Goal: Task Accomplishment & Management: Manage account settings

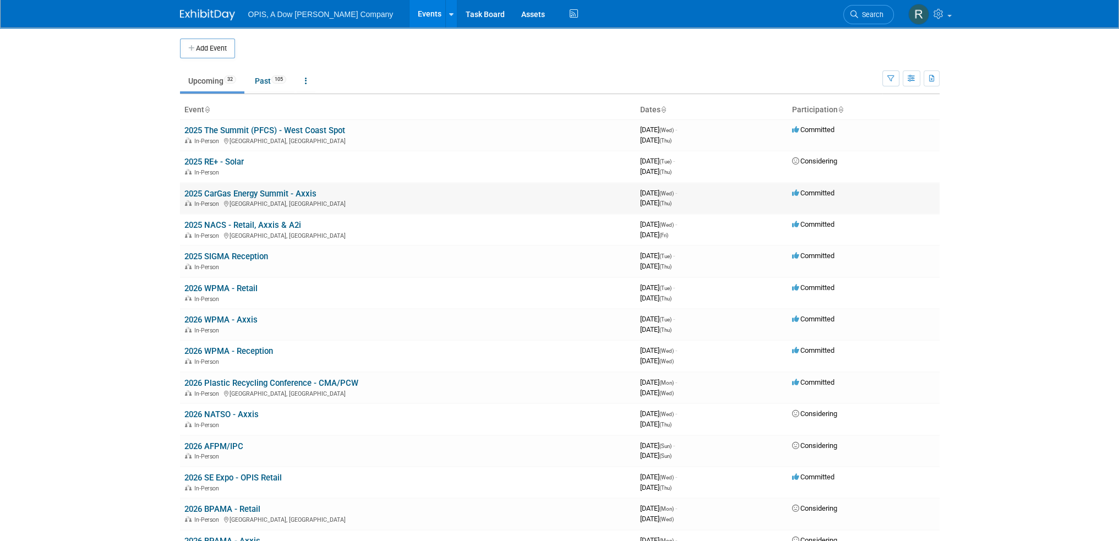
click at [209, 193] on link "2025 CarGas Energy Summit - Axxis" at bounding box center [250, 194] width 132 height 10
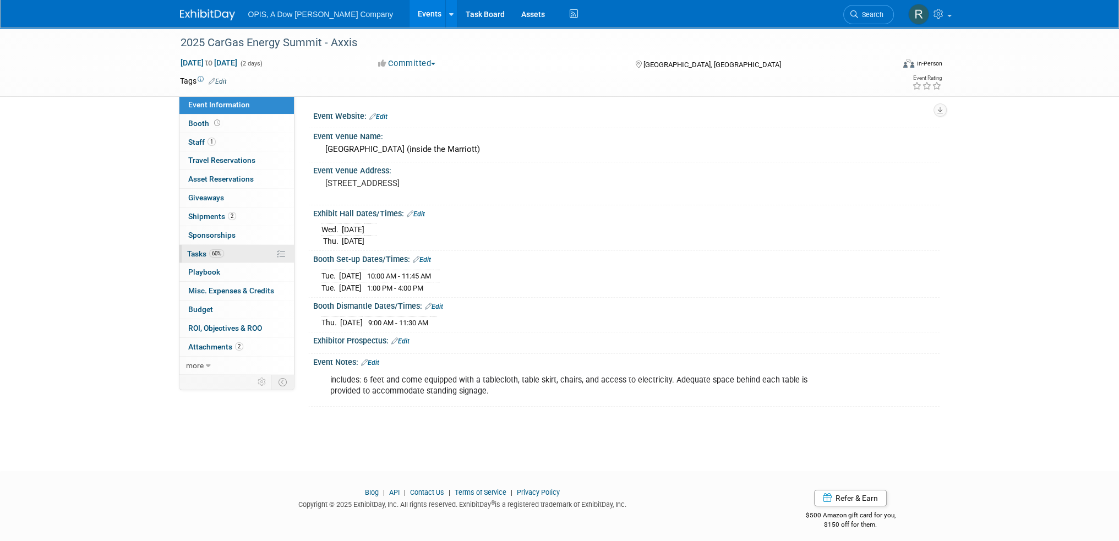
click at [196, 257] on span "Tasks 60%" at bounding box center [205, 253] width 37 height 9
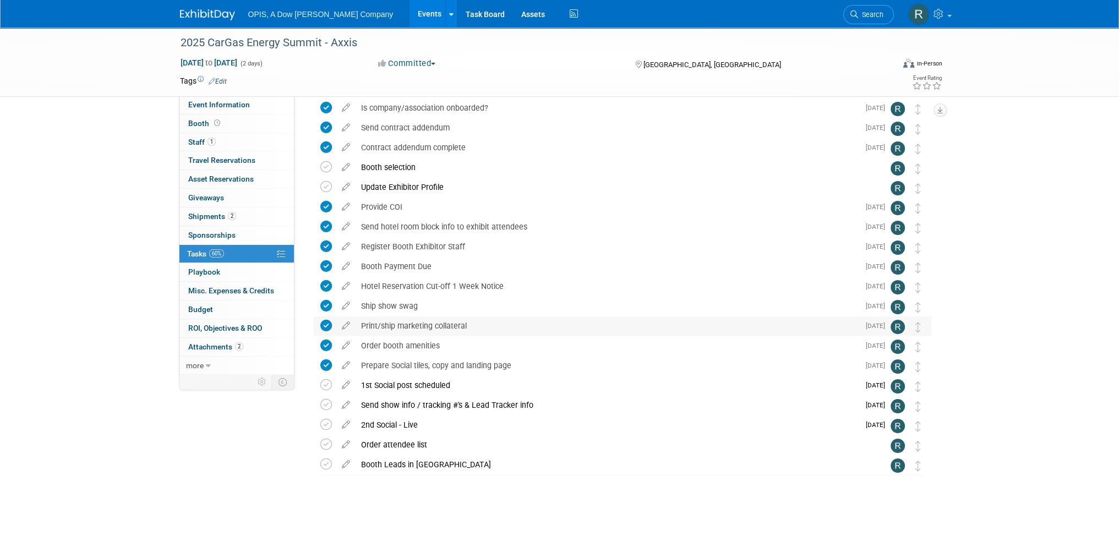
scroll to position [64, 0]
click at [346, 444] on icon at bounding box center [345, 442] width 19 height 14
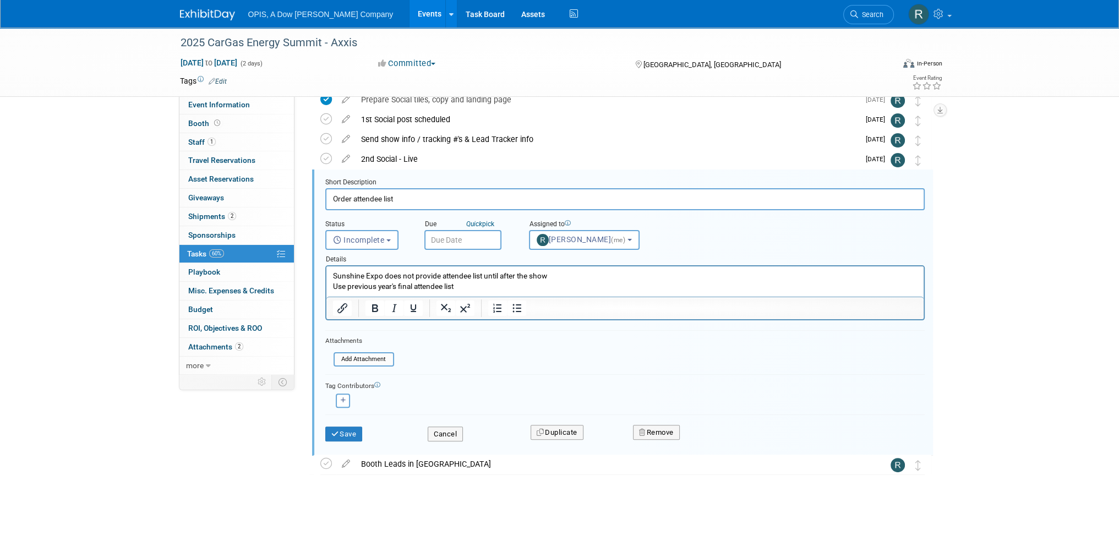
scroll to position [0, 0]
drag, startPoint x: 475, startPoint y: 285, endPoint x: 323, endPoint y: 276, distance: 152.2
click at [326, 276] on html "Sunshine Expo does not provide attendee list until after the show Use previous …" at bounding box center [624, 279] width 597 height 25
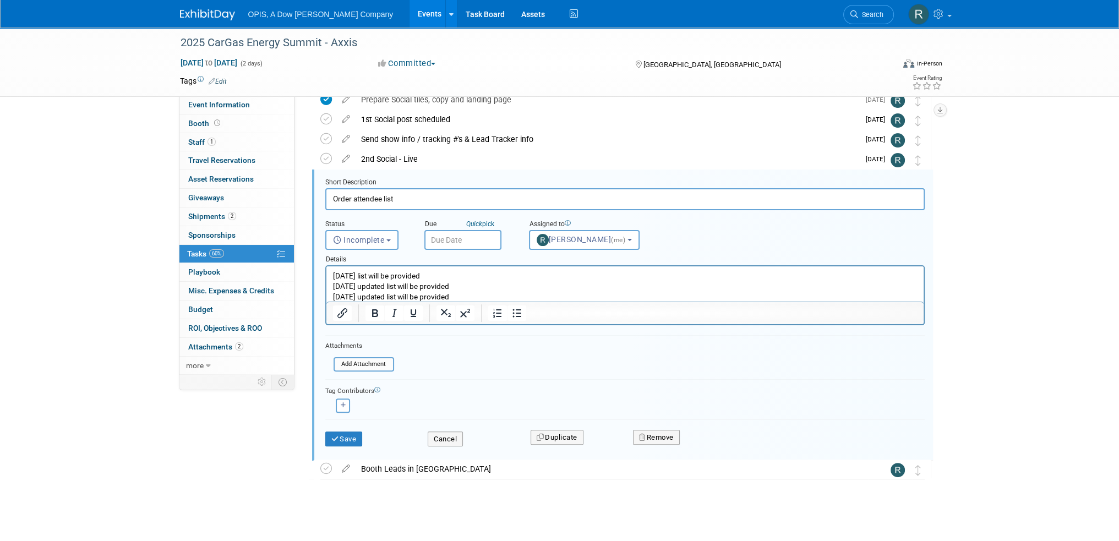
click at [459, 275] on p "08/13/2025 list will be provided" at bounding box center [625, 276] width 585 height 10
click at [347, 437] on button "Save" at bounding box center [343, 439] width 37 height 15
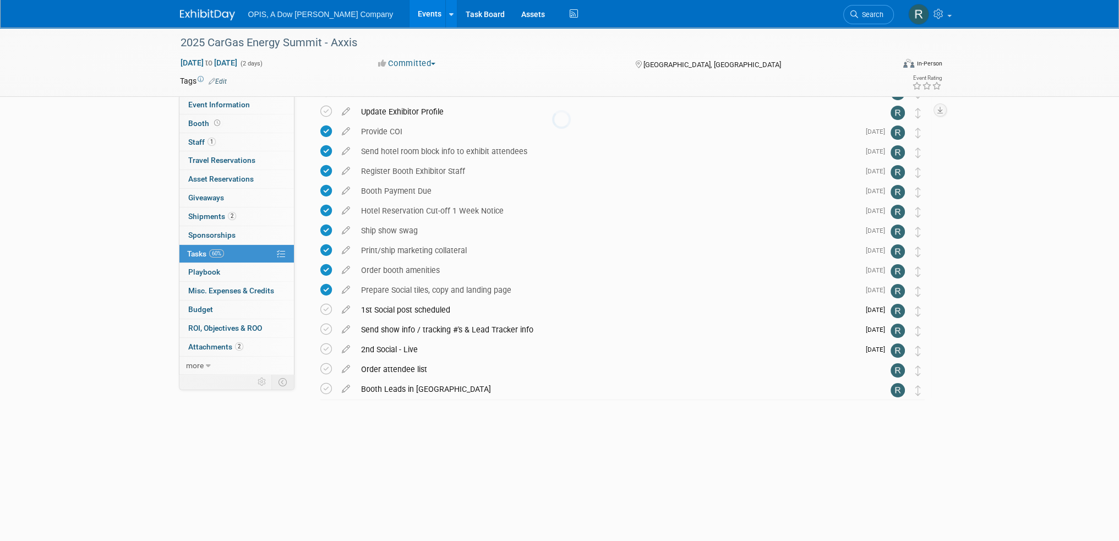
scroll to position [64, 0]
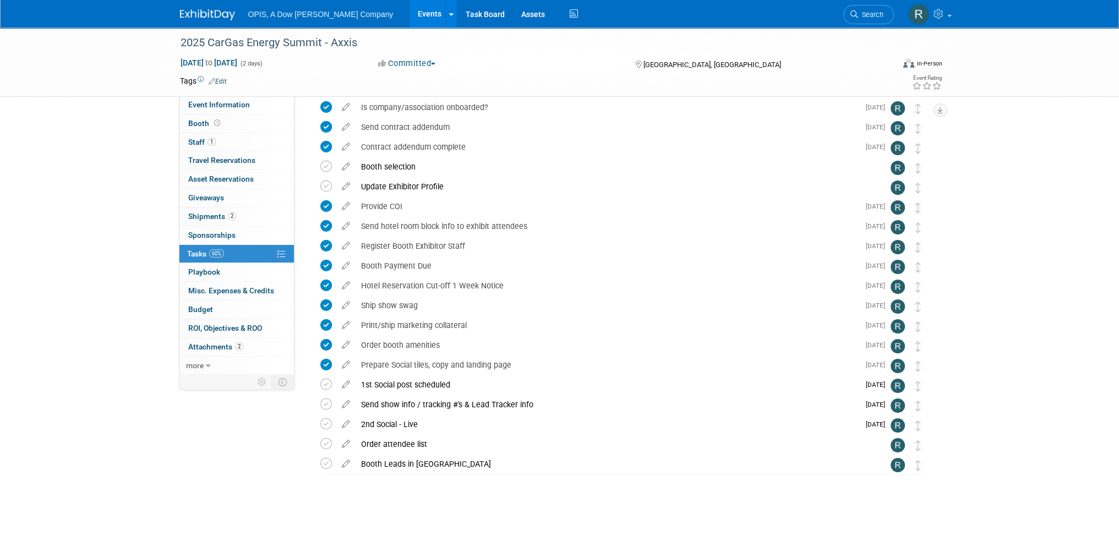
click at [410, 11] on link "Events" at bounding box center [430, 14] width 40 height 28
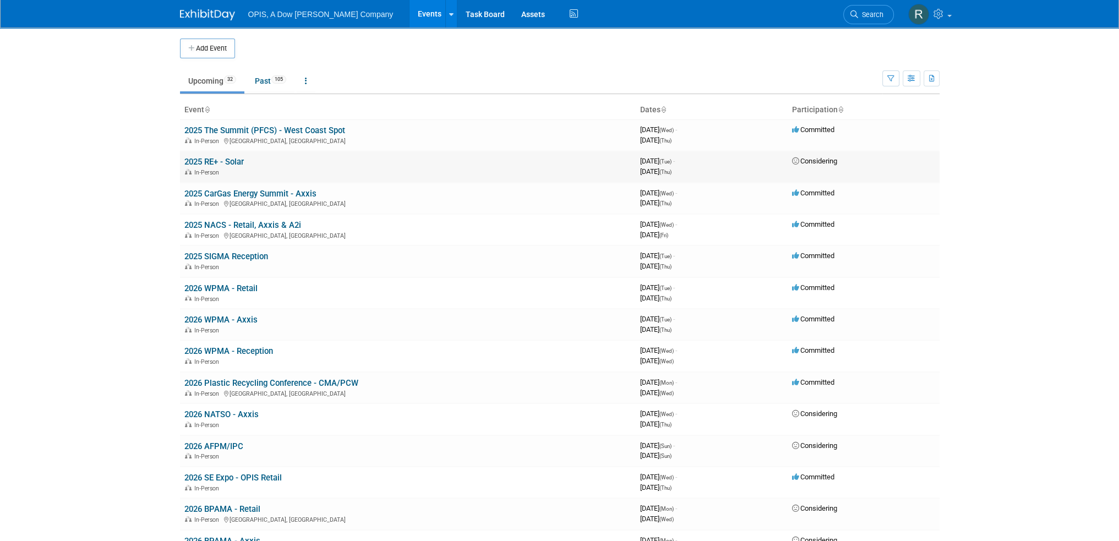
click at [211, 159] on link "2025 RE+ - Solar" at bounding box center [213, 162] width 59 height 10
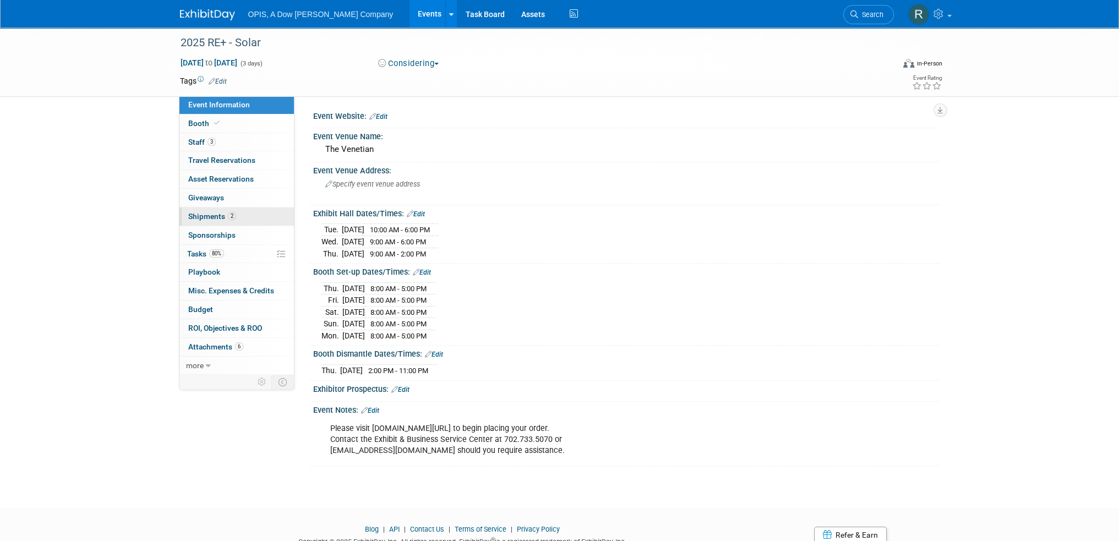
click at [192, 211] on link "2 Shipments 2" at bounding box center [237, 217] width 115 height 18
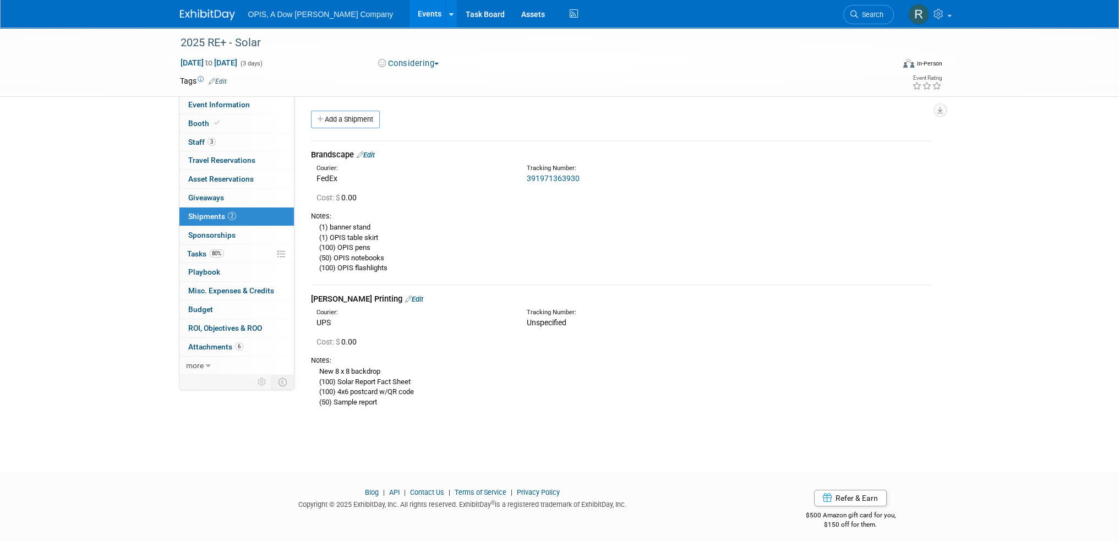
click at [375, 154] on link "Edit" at bounding box center [366, 155] width 18 height 8
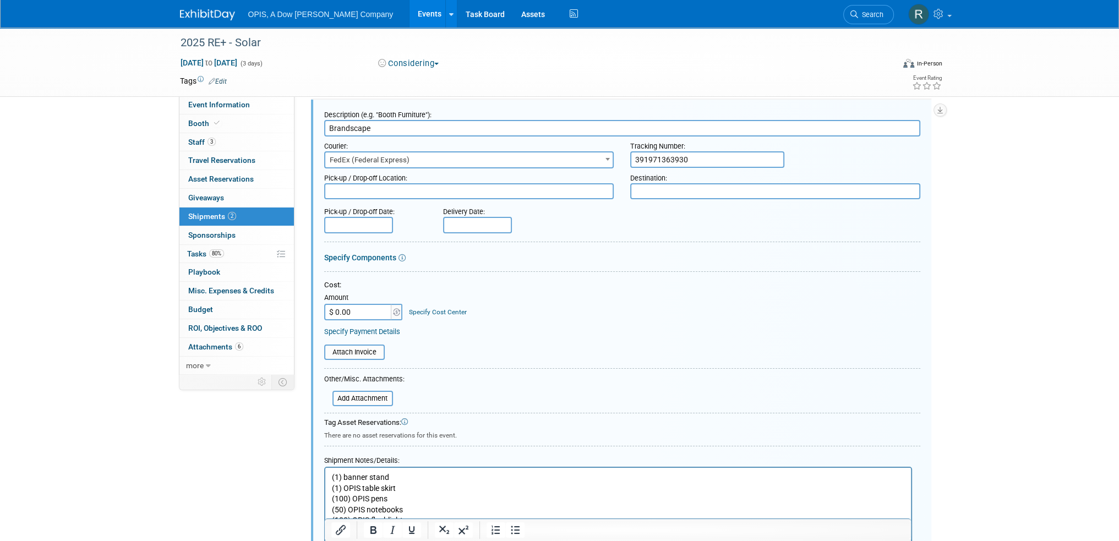
scroll to position [16, 0]
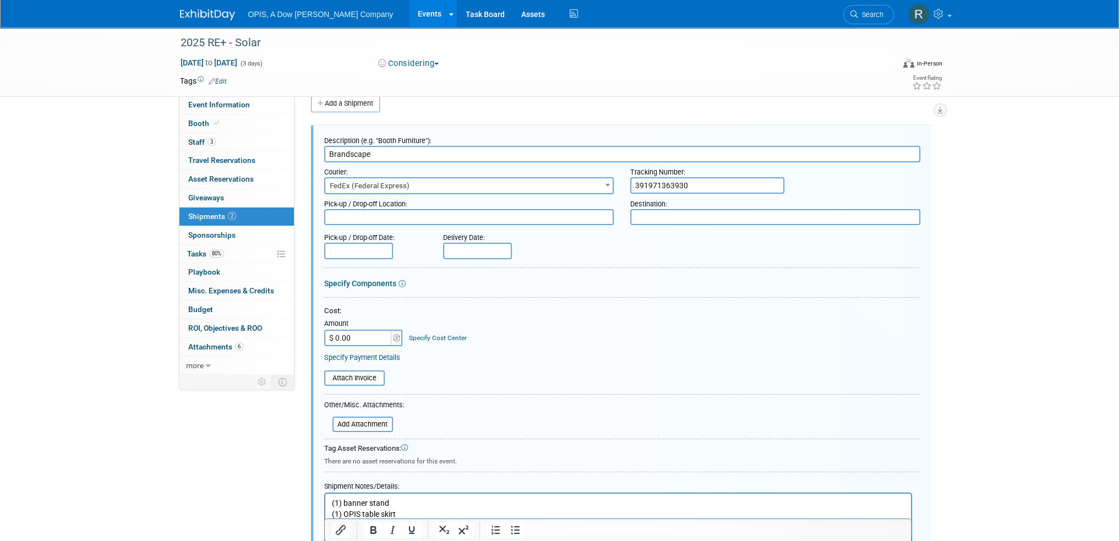
drag, startPoint x: 691, startPoint y: 182, endPoint x: 619, endPoint y: 178, distance: 71.7
click at [619, 178] on div "Courier: 007EX 17 Post Service (17PostService) 2GO (Negros Navigation) 360 Lion…" at bounding box center [622, 178] width 613 height 32
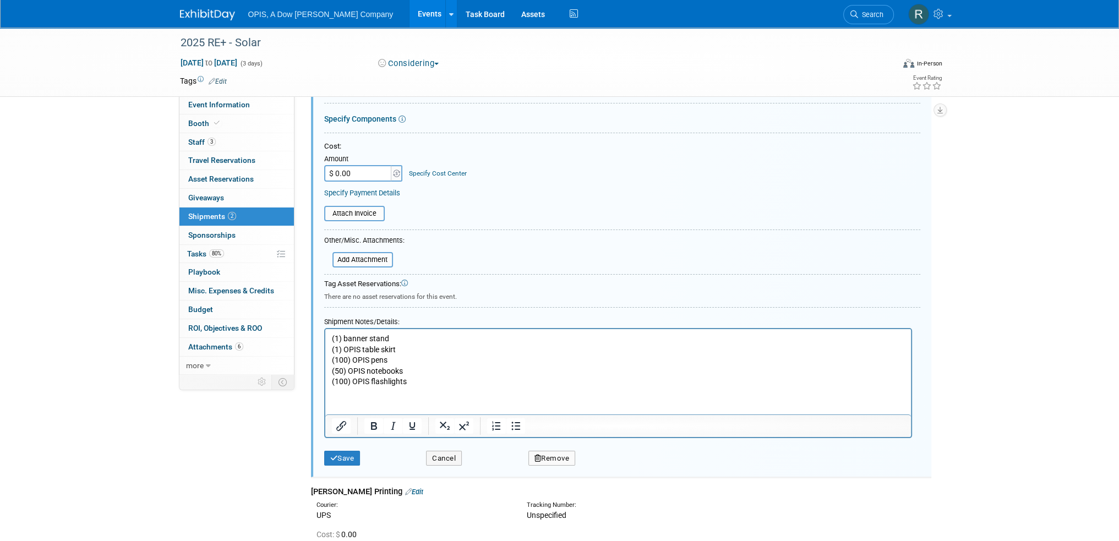
scroll to position [181, 0]
click at [333, 335] on p "(1) banner stand (1) OPIS table skirt (100) OPIS pens (50) OPIS notebooks (100)…" at bounding box center [617, 360] width 573 height 54
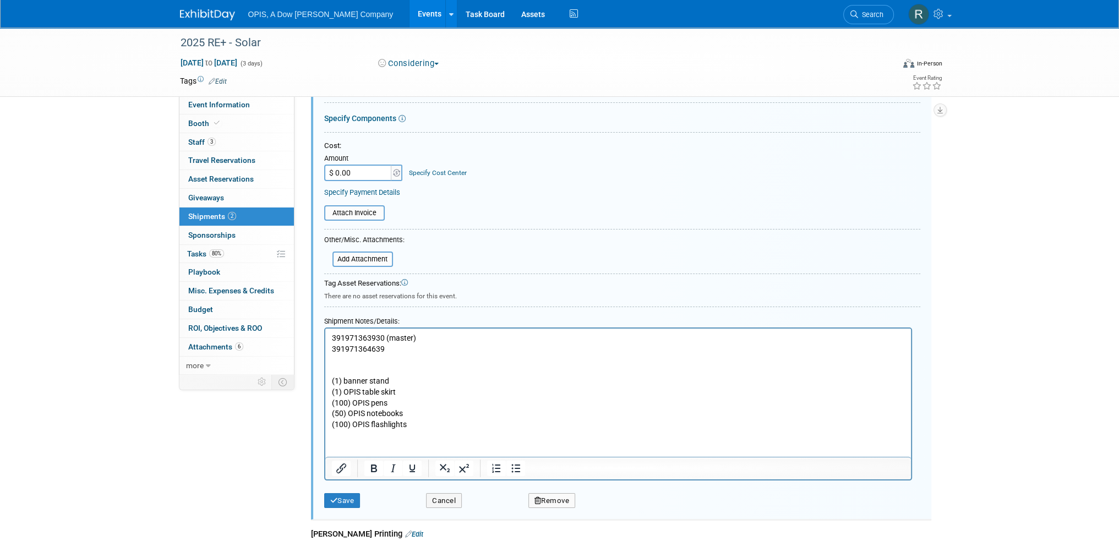
click at [411, 336] on p "391971363930 (master)" at bounding box center [617, 338] width 573 height 11
click at [399, 347] on p "391971364639" at bounding box center [617, 349] width 573 height 11
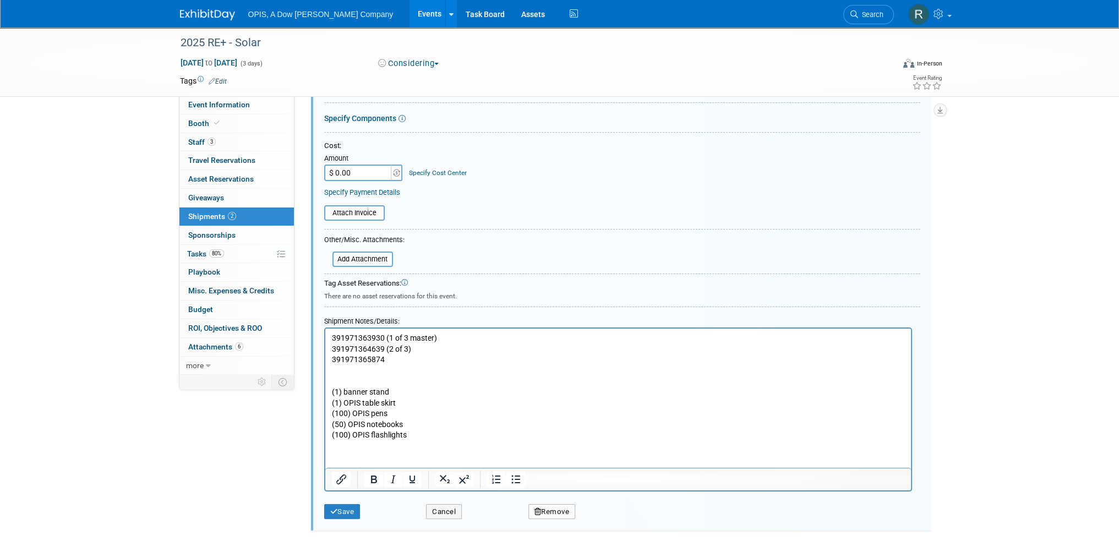
click at [398, 362] on p "391971365874" at bounding box center [617, 359] width 573 height 11
click at [345, 504] on button "Save" at bounding box center [342, 511] width 36 height 15
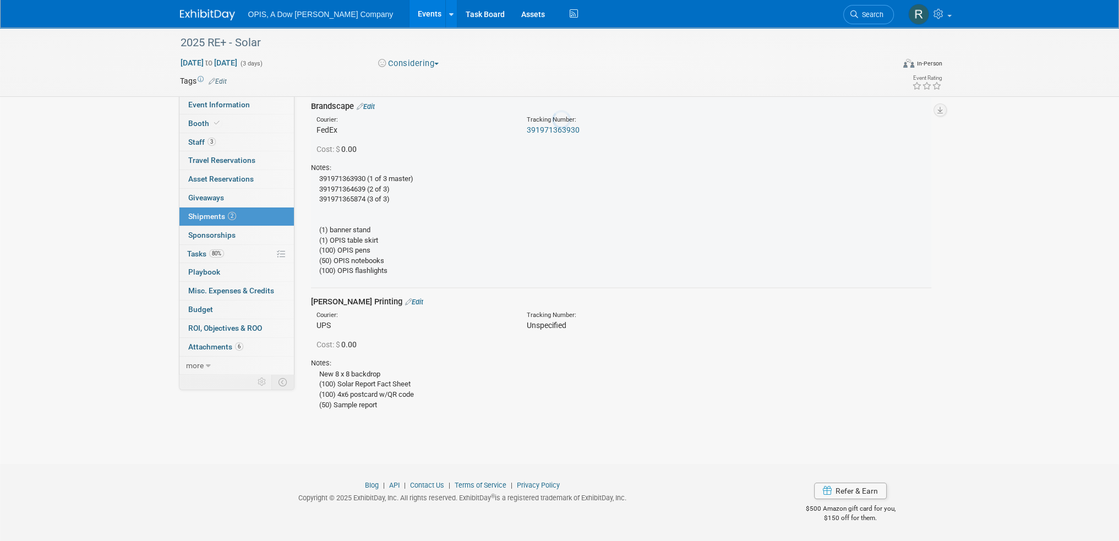
scroll to position [16, 0]
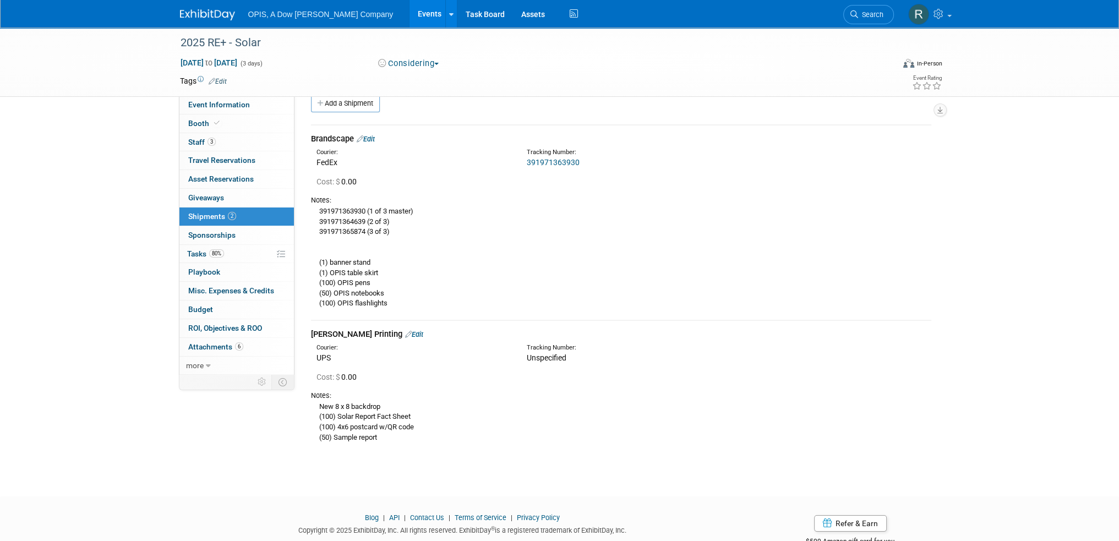
click at [375, 140] on link "Edit" at bounding box center [366, 139] width 18 height 8
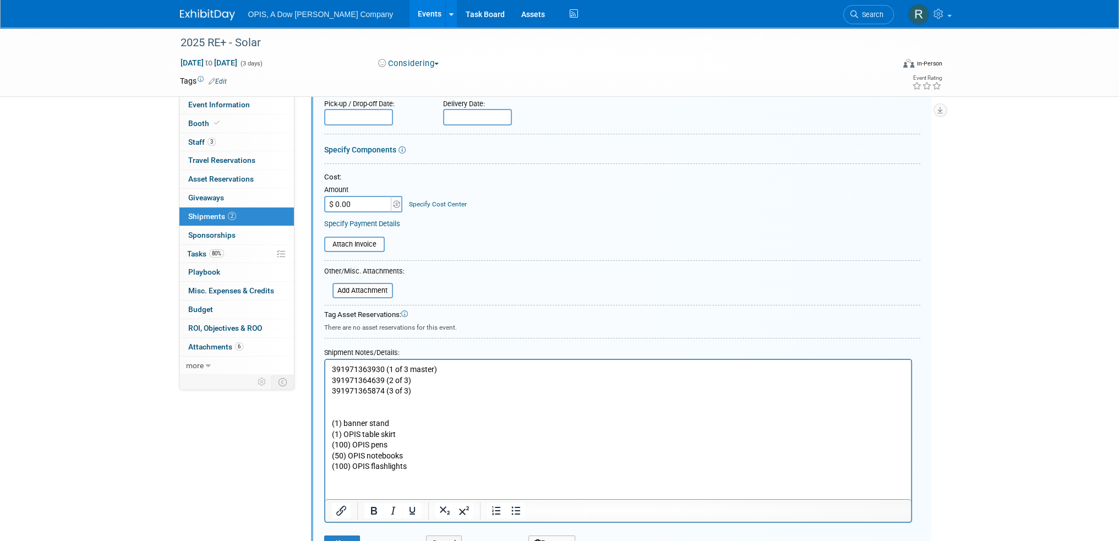
scroll to position [181, 0]
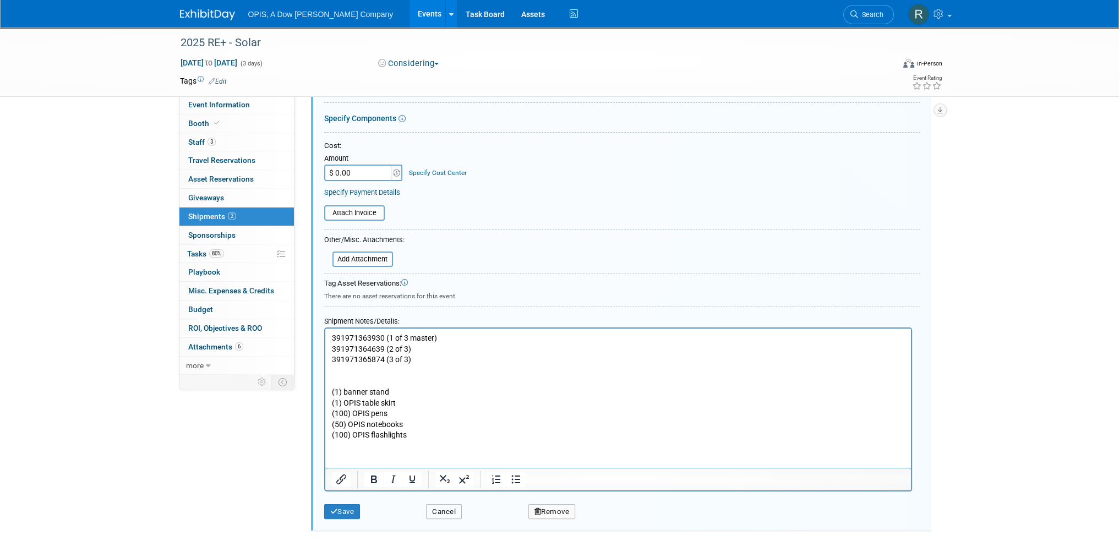
click at [434, 509] on button "Cancel" at bounding box center [444, 511] width 36 height 15
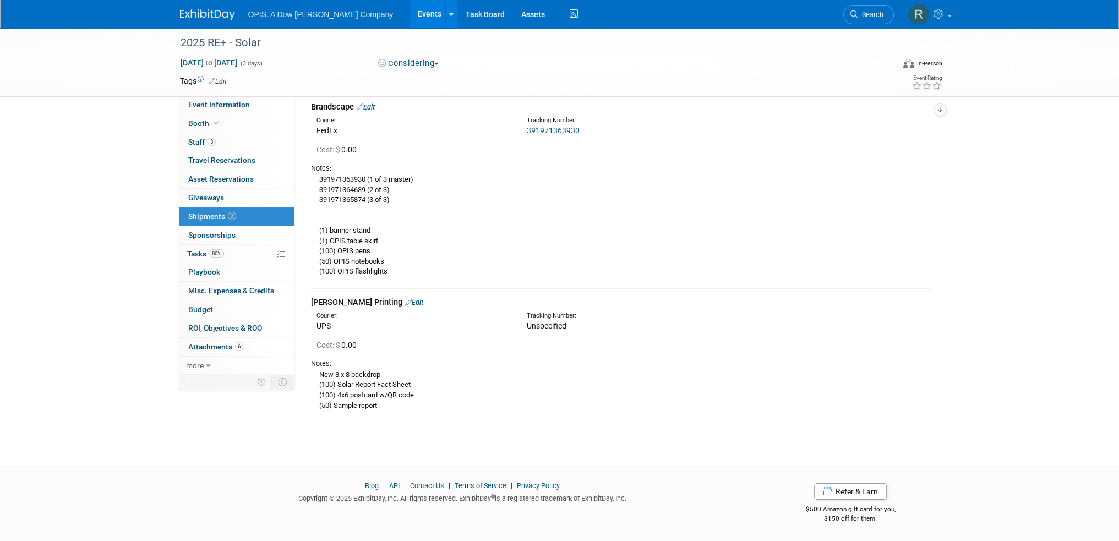
click at [410, 18] on link "Events" at bounding box center [430, 14] width 40 height 28
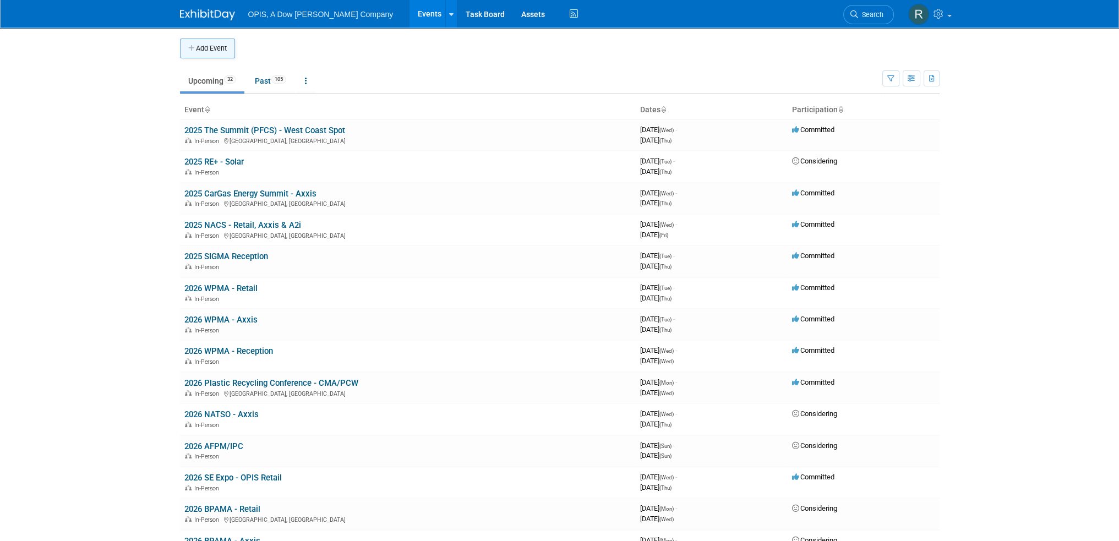
click at [207, 50] on button "Add Event" at bounding box center [207, 49] width 55 height 20
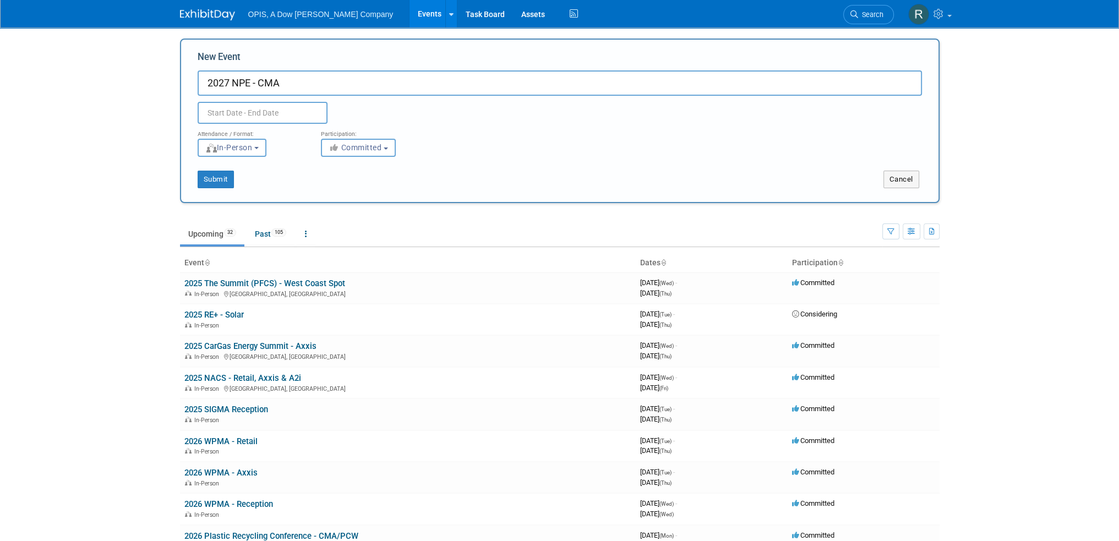
type input "2027 NPE - CMA"
click at [240, 108] on input "text" at bounding box center [263, 113] width 130 height 22
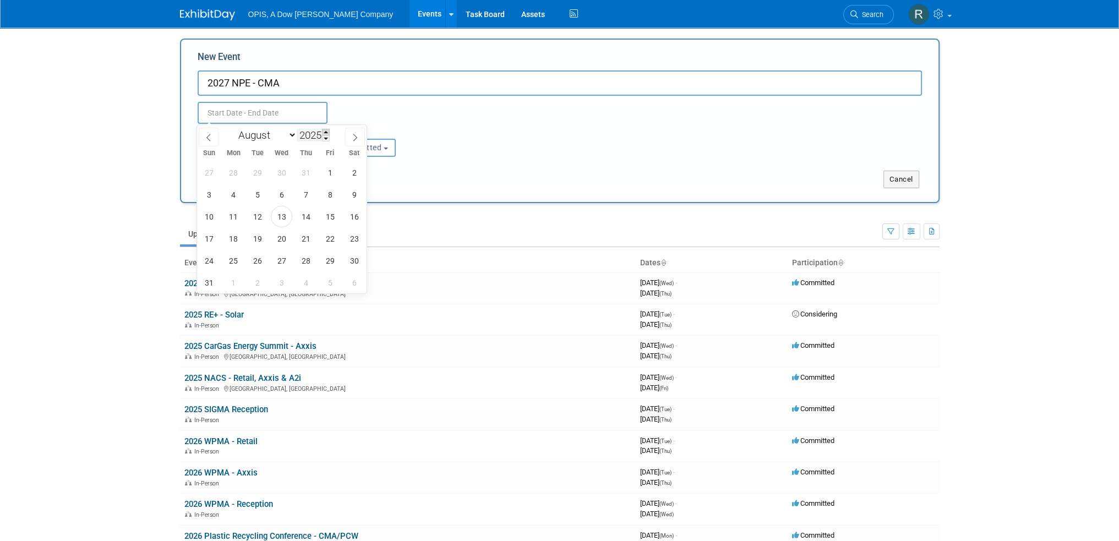
click at [329, 133] on span at bounding box center [326, 132] width 8 height 7
click at [328, 133] on span at bounding box center [326, 132] width 8 height 7
type input "2027"
click at [293, 135] on select "January February March April May June July August September October November De…" at bounding box center [264, 135] width 63 height 14
select select "4"
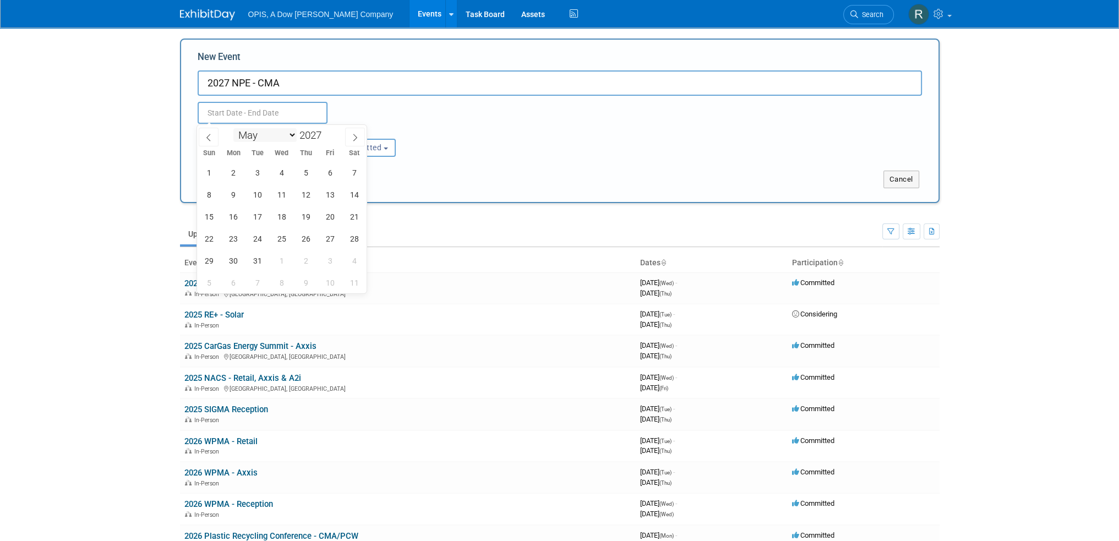
click at [233, 128] on select "January February March April May June July August September October November De…" at bounding box center [264, 135] width 63 height 14
click at [231, 197] on span "3" at bounding box center [232, 194] width 21 height 21
click at [324, 197] on span "7" at bounding box center [329, 194] width 21 height 21
type input "[DATE] to [DATE]"
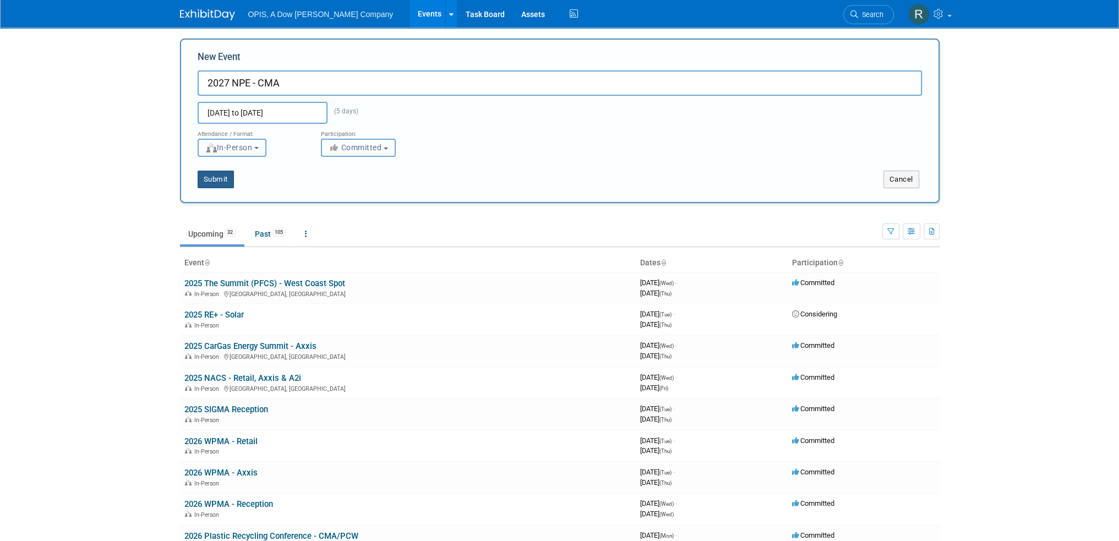
click at [216, 180] on button "Submit" at bounding box center [216, 180] width 36 height 18
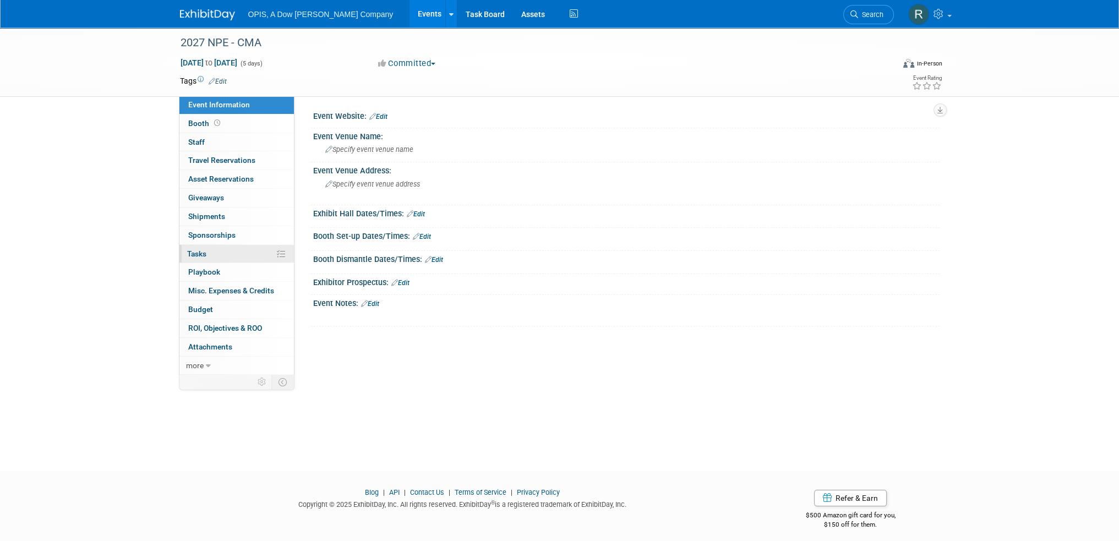
click at [196, 251] on span "Tasks 0%" at bounding box center [196, 253] width 19 height 9
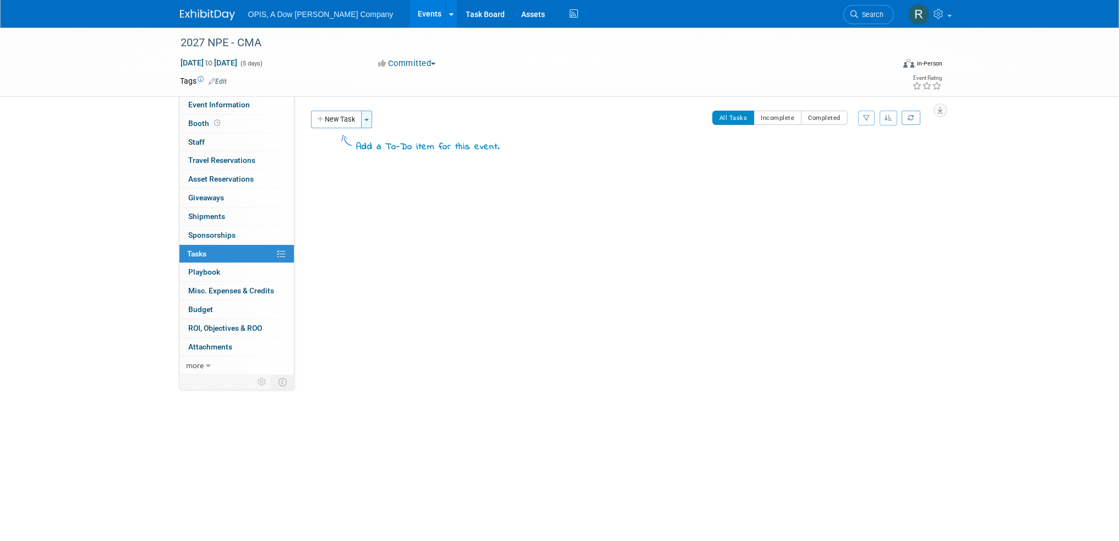
click at [371, 116] on button "Toggle Dropdown" at bounding box center [366, 120] width 11 height 18
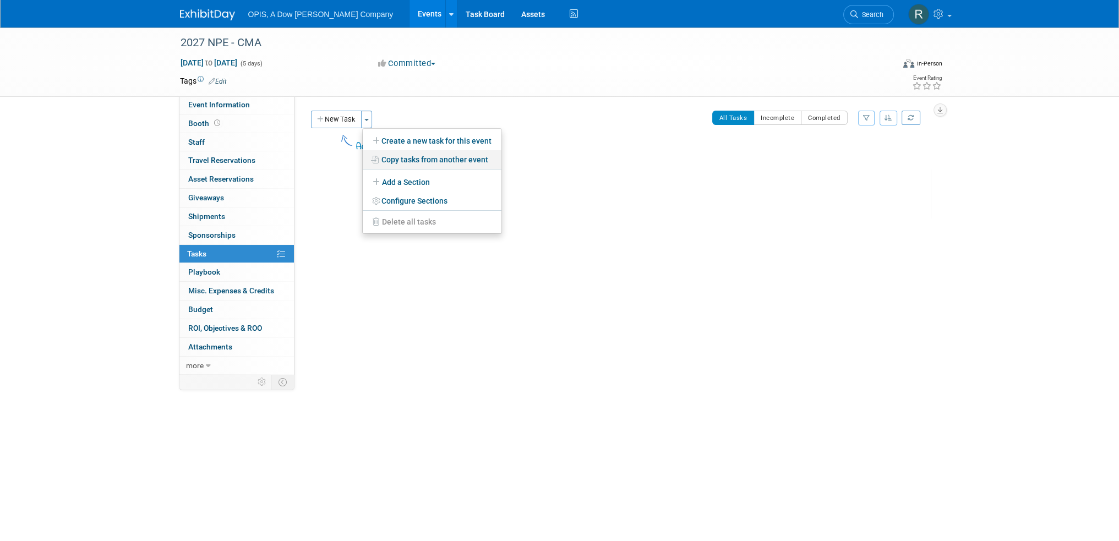
click at [396, 156] on link "Copy tasks from another event" at bounding box center [432, 159] width 139 height 19
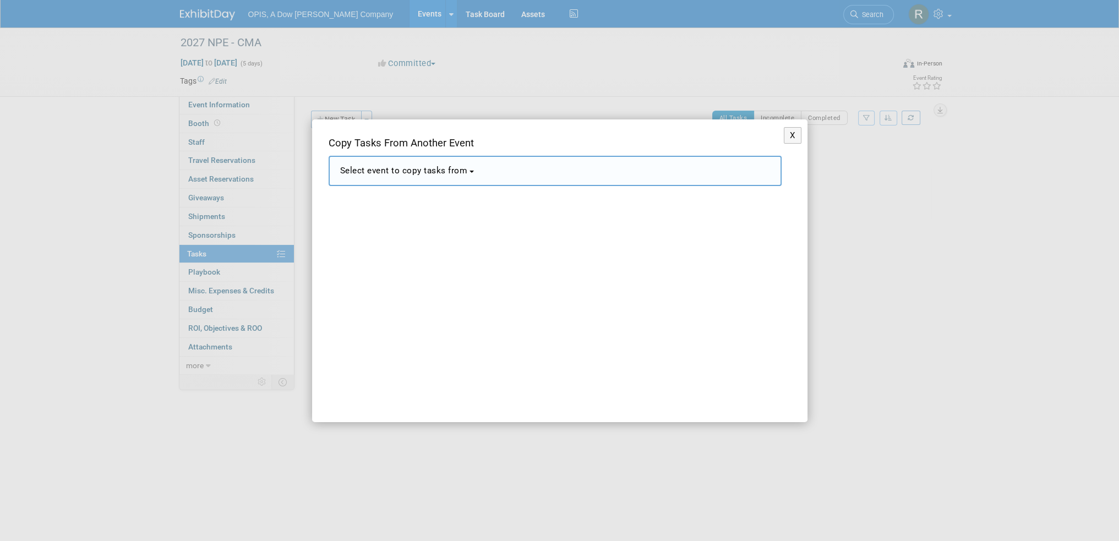
click at [473, 170] on button "Select event to copy tasks from" at bounding box center [555, 171] width 453 height 30
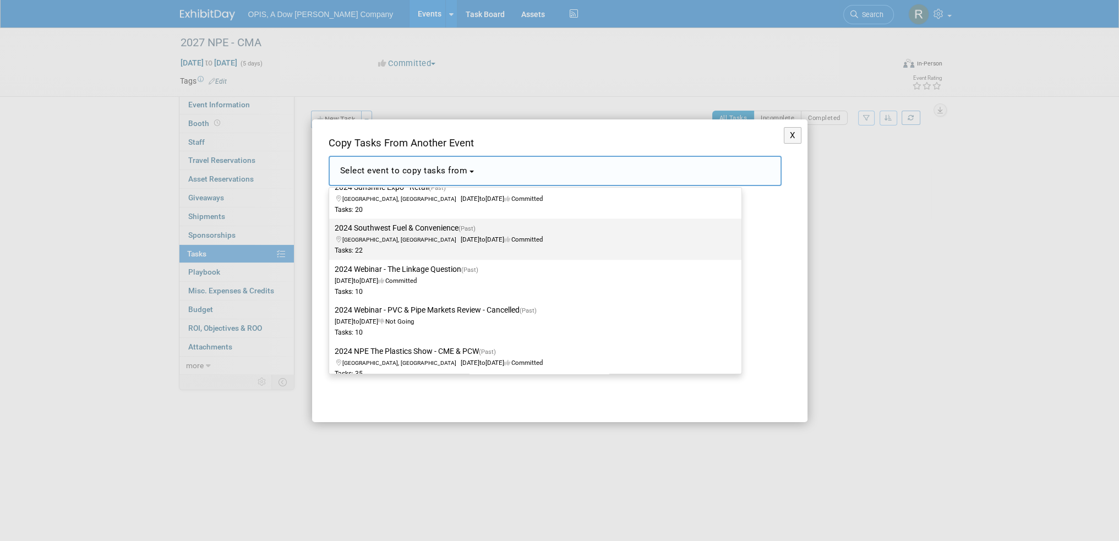
scroll to position [2037, 0]
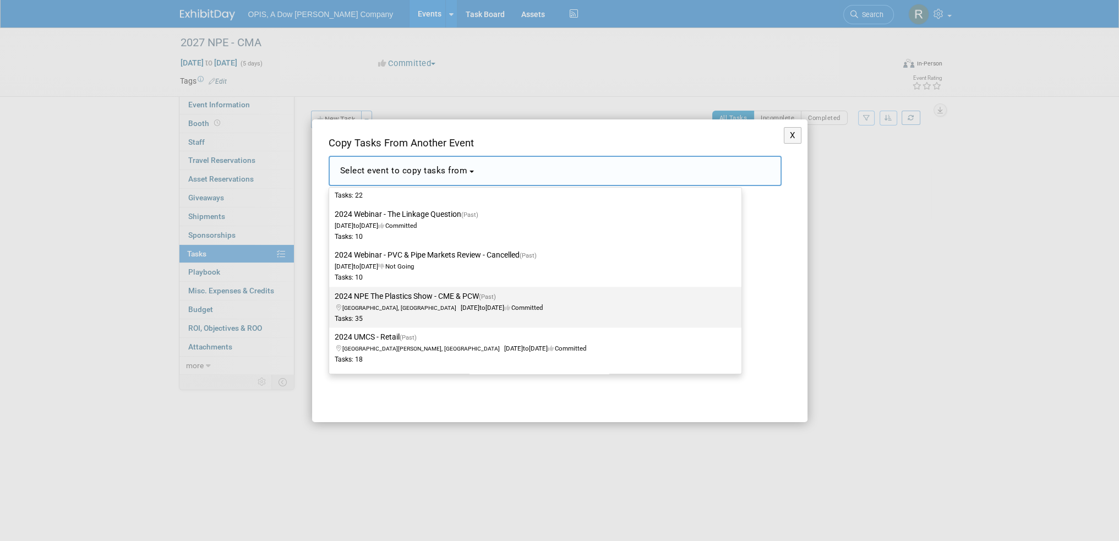
click at [425, 292] on label "2024 NPE The Plastics Show - CME & PCW (Past) Orlando, FL May 6, 2024 to May 10…" at bounding box center [533, 307] width 396 height 36
click at [331, 293] on input "2024 NPE The Plastics Show - CME & PCW (Past) Orlando, FL May 6, 2024 to May 10…" at bounding box center [327, 296] width 7 height 7
select select "11083959"
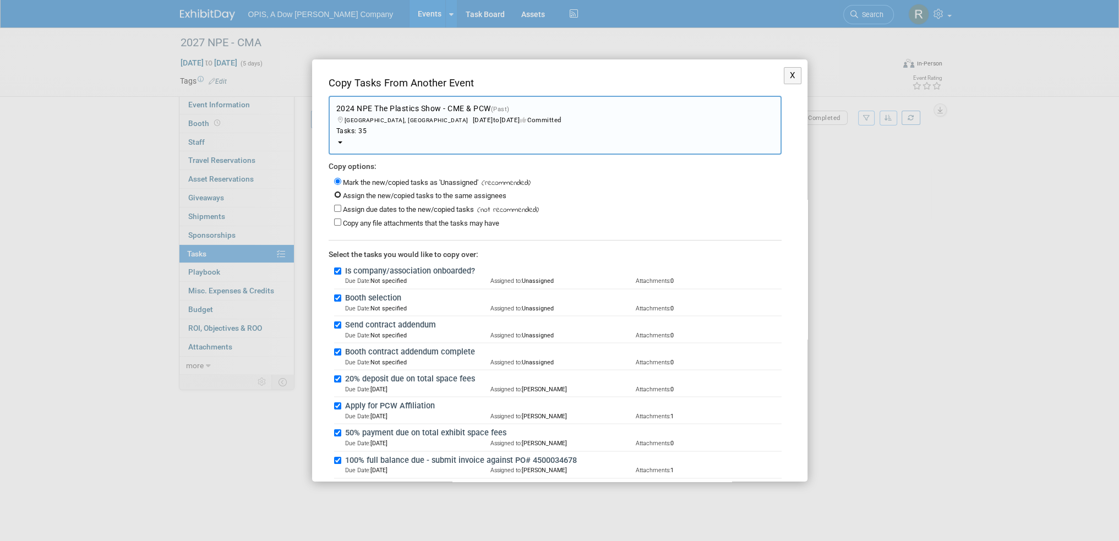
click at [338, 195] on input "Assign the new/copied tasks to the same assignees" at bounding box center [337, 194] width 7 height 7
radio input "true"
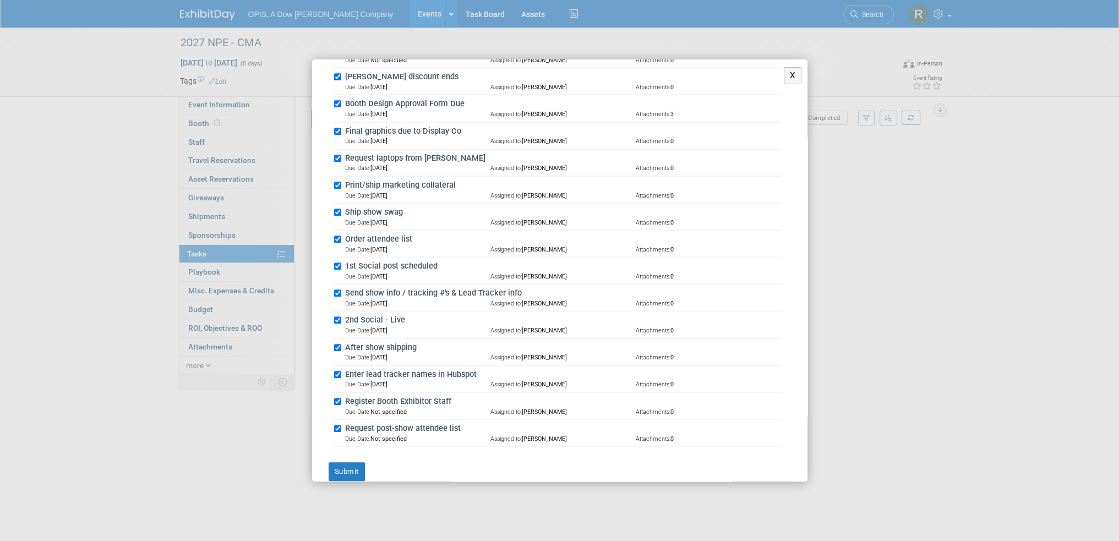
scroll to position [768, 0]
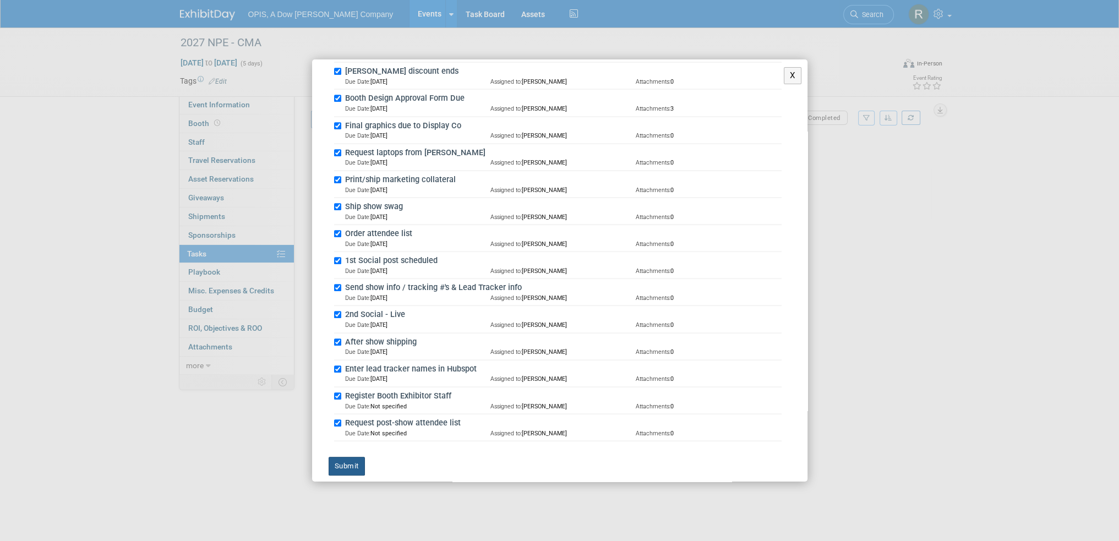
click at [341, 457] on button "Submit" at bounding box center [347, 466] width 36 height 19
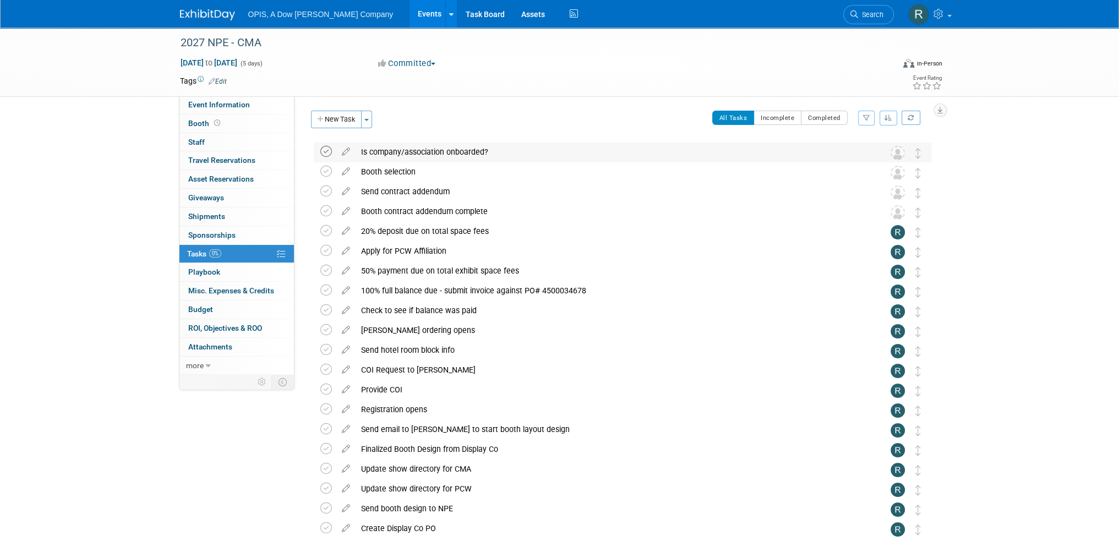
click at [326, 153] on icon at bounding box center [326, 152] width 12 height 12
click at [345, 251] on icon at bounding box center [345, 249] width 19 height 14
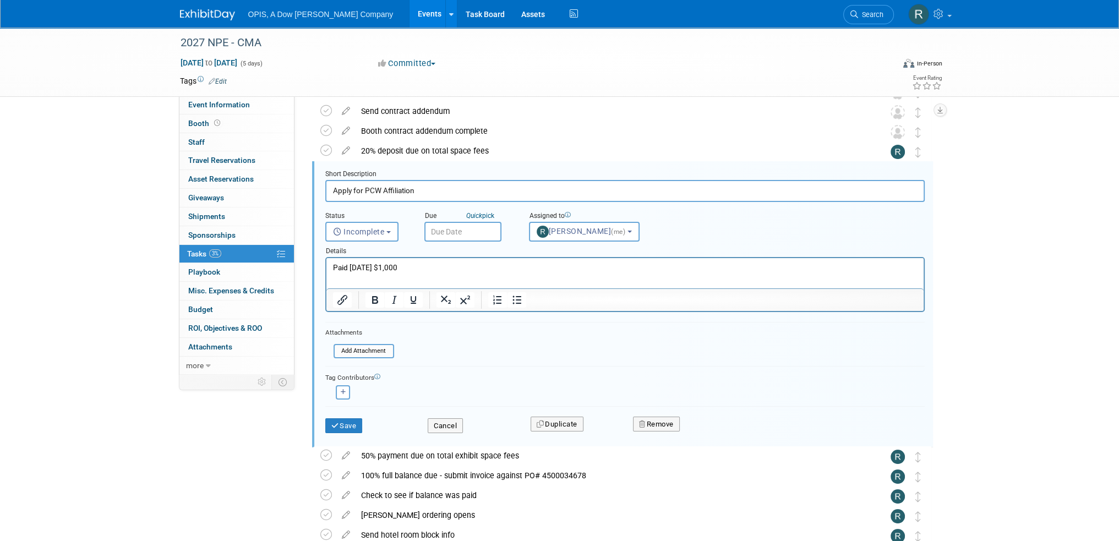
scroll to position [0, 0]
click at [653, 425] on button "Remove" at bounding box center [656, 424] width 47 height 15
click at [712, 433] on icon at bounding box center [710, 434] width 7 height 6
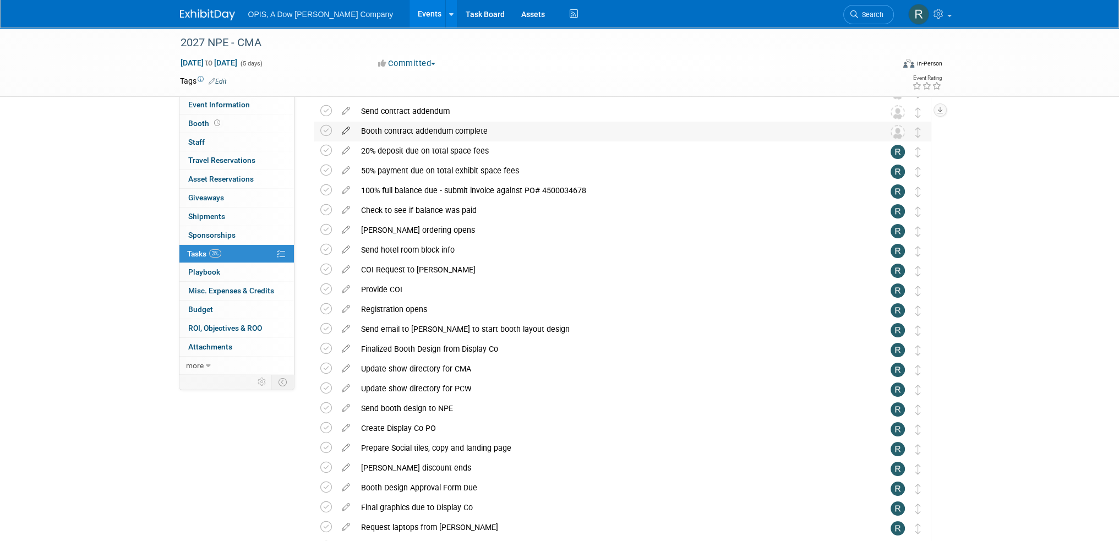
click at [348, 131] on icon at bounding box center [345, 129] width 19 height 14
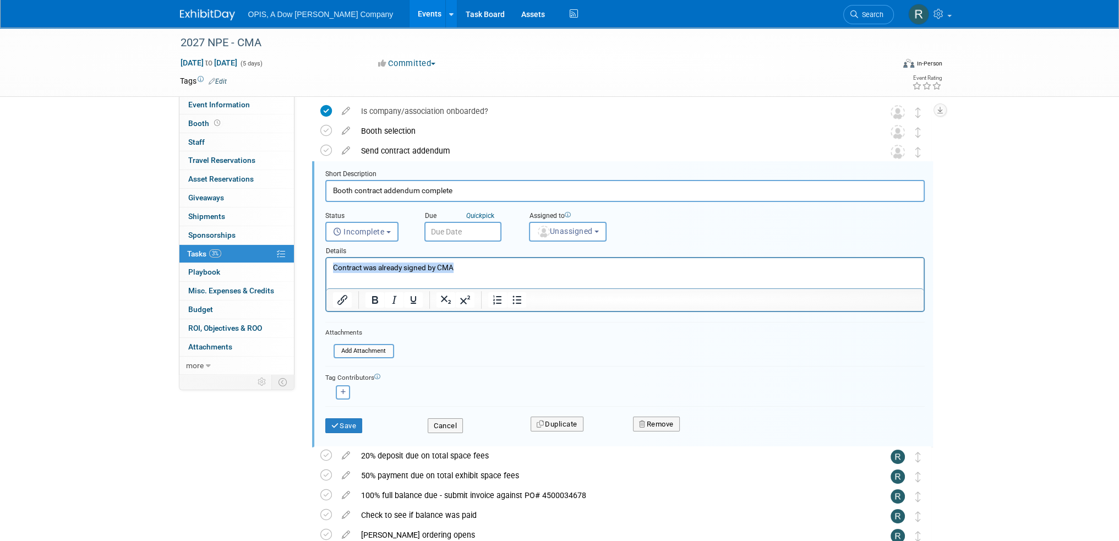
drag, startPoint x: 419, startPoint y: 267, endPoint x: 635, endPoint y: 524, distance: 335.7
click at [326, 267] on html "Contract was already signed by CMA" at bounding box center [624, 265] width 597 height 15
click at [341, 418] on button "Save" at bounding box center [343, 425] width 37 height 15
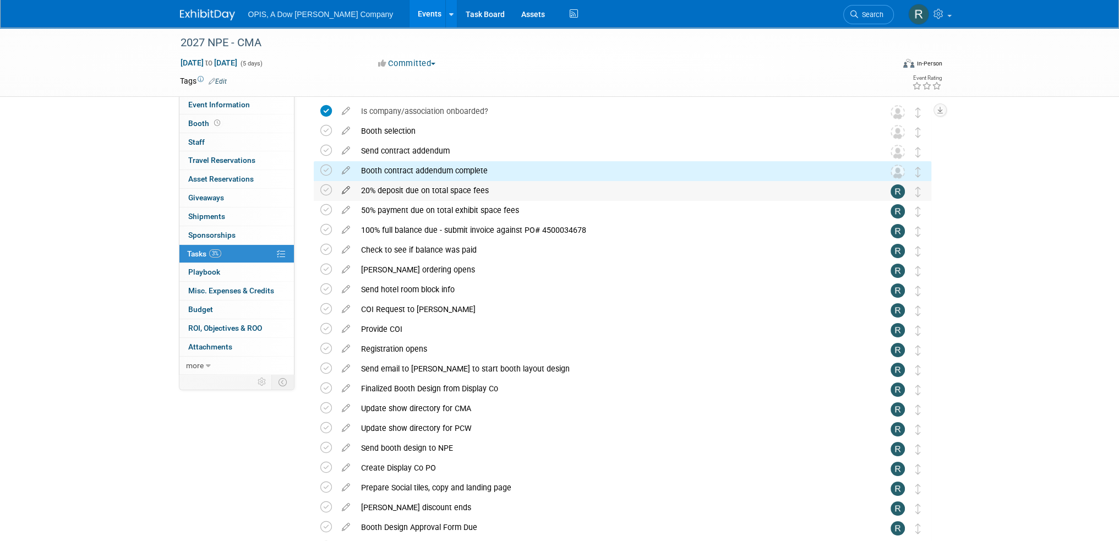
click at [343, 189] on icon at bounding box center [345, 188] width 19 height 14
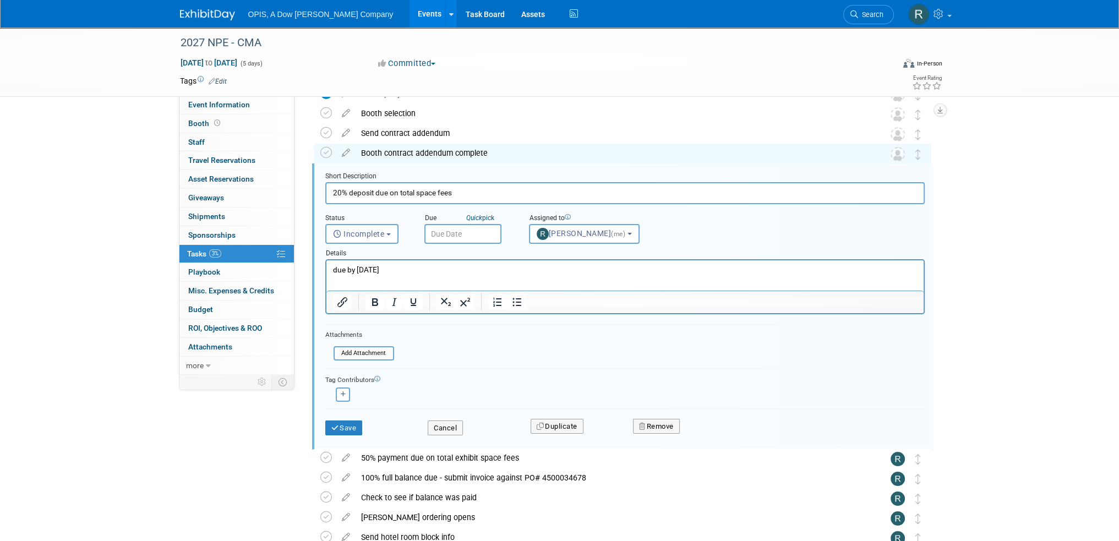
scroll to position [61, 0]
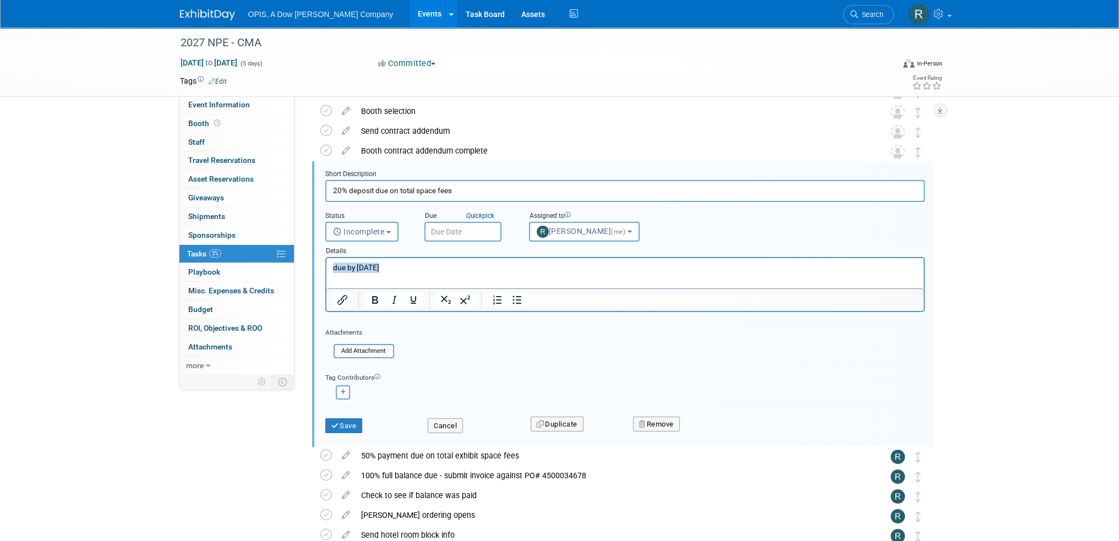
drag, startPoint x: 403, startPoint y: 269, endPoint x: 321, endPoint y: 268, distance: 82.1
click at [326, 268] on html "due by Feb 24" at bounding box center [624, 265] width 597 height 15
click at [337, 426] on icon "submit" at bounding box center [335, 425] width 9 height 7
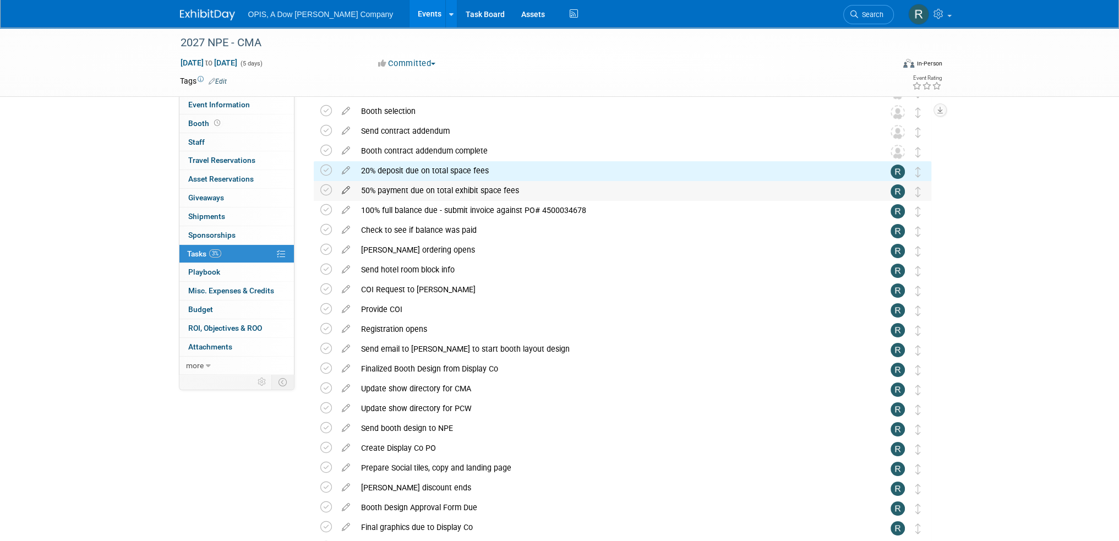
click at [344, 192] on icon at bounding box center [345, 188] width 19 height 14
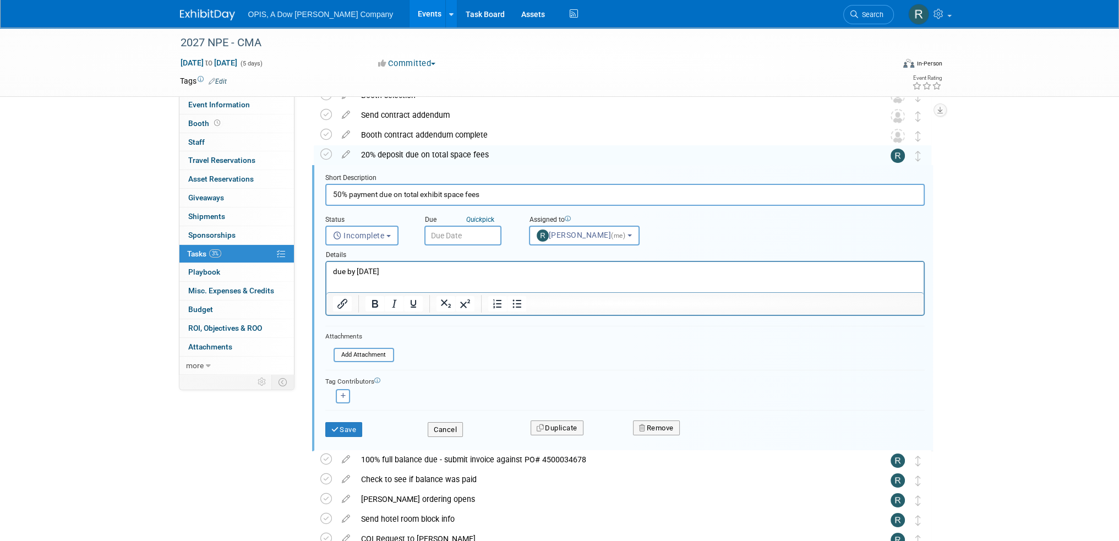
scroll to position [80, 0]
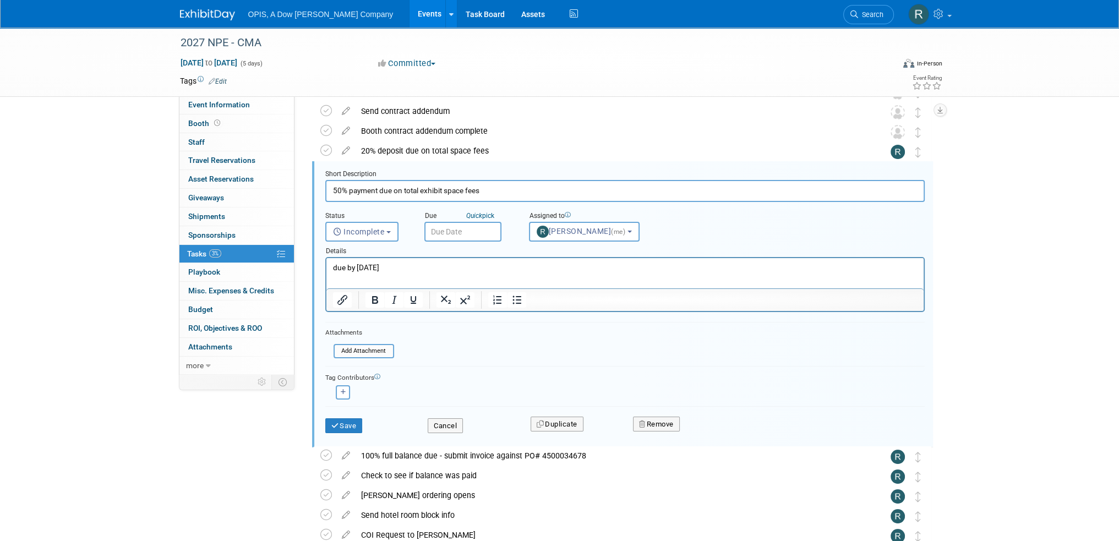
drag, startPoint x: 422, startPoint y: 265, endPoint x: 316, endPoint y: 264, distance: 106.3
click at [326, 264] on html "due by March 31" at bounding box center [624, 265] width 597 height 15
click at [331, 427] on icon "submit" at bounding box center [335, 425] width 9 height 7
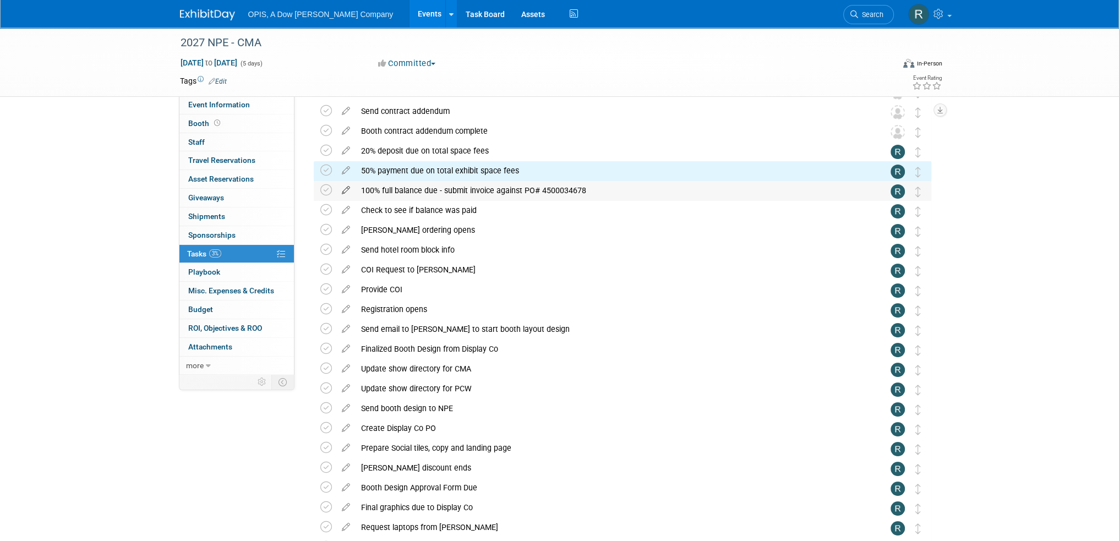
click at [346, 194] on icon at bounding box center [345, 188] width 19 height 14
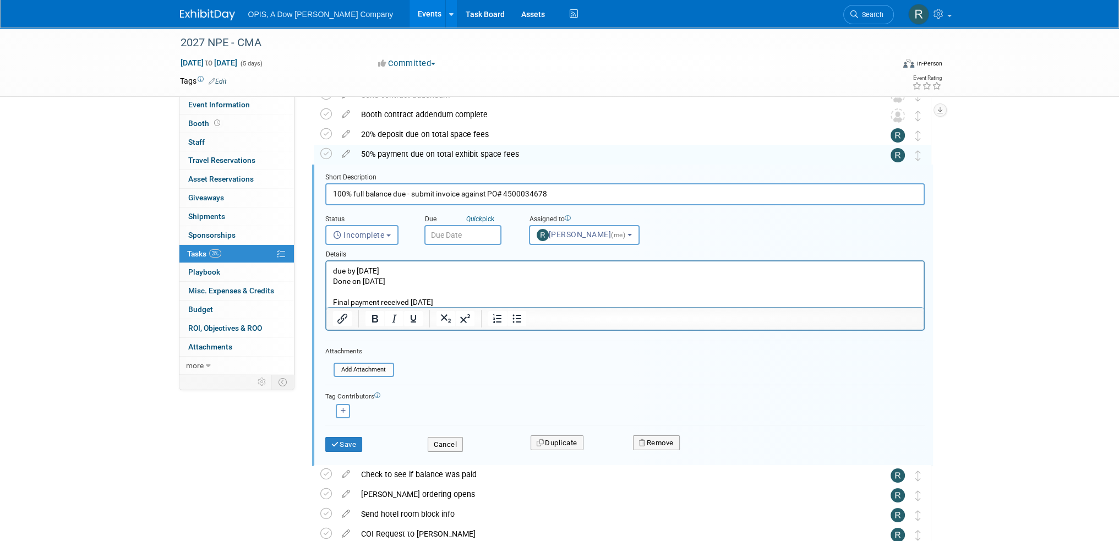
scroll to position [100, 0]
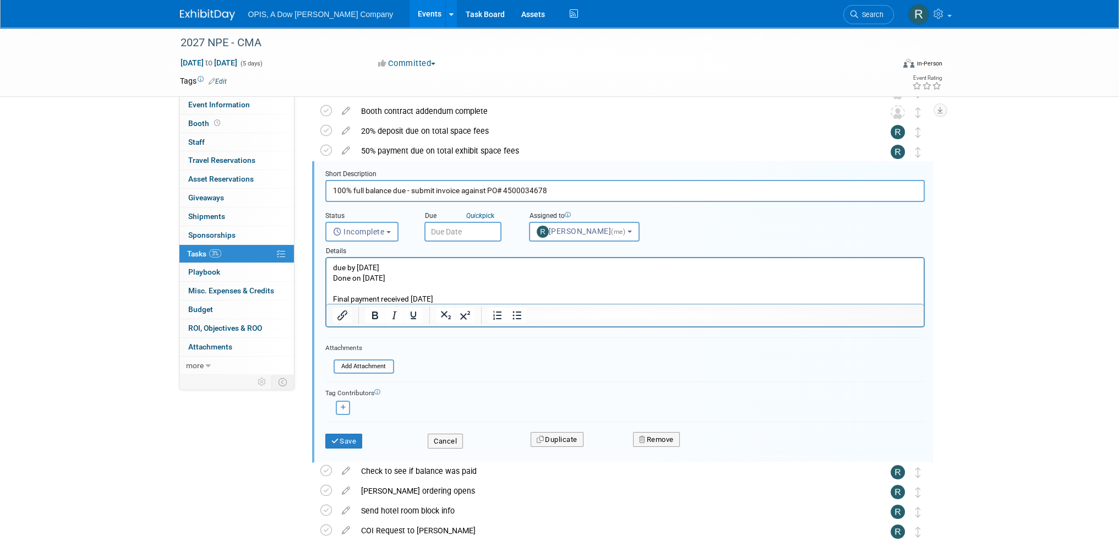
drag, startPoint x: 459, startPoint y: 297, endPoint x: 329, endPoint y: 264, distance: 134.8
click at [329, 264] on html "due by Oct 31, 2023 Done on 3/31/2023 Final payment received 4/27/2023" at bounding box center [624, 281] width 597 height 46
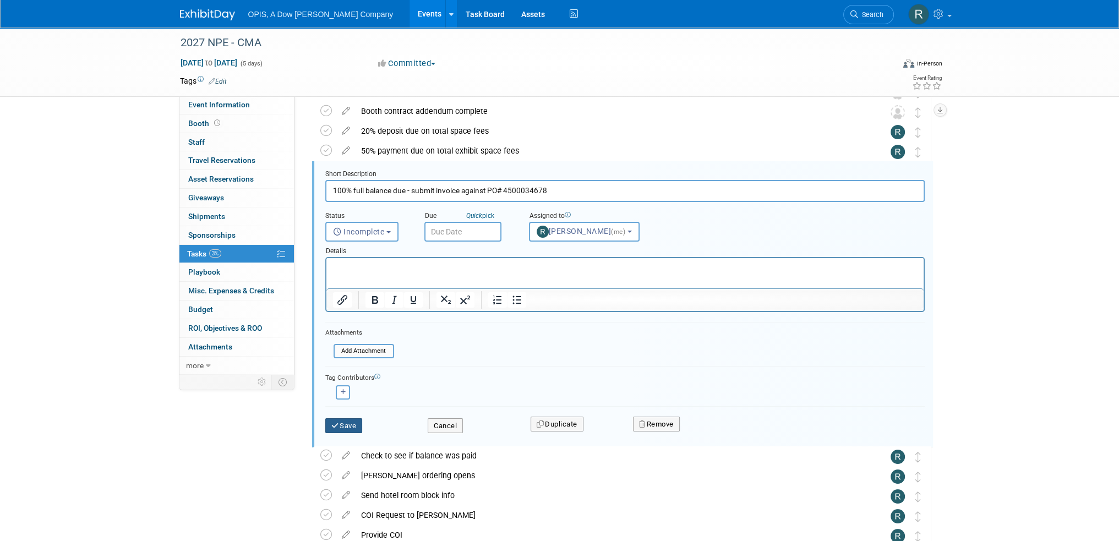
click at [340, 422] on button "Save" at bounding box center [343, 425] width 37 height 15
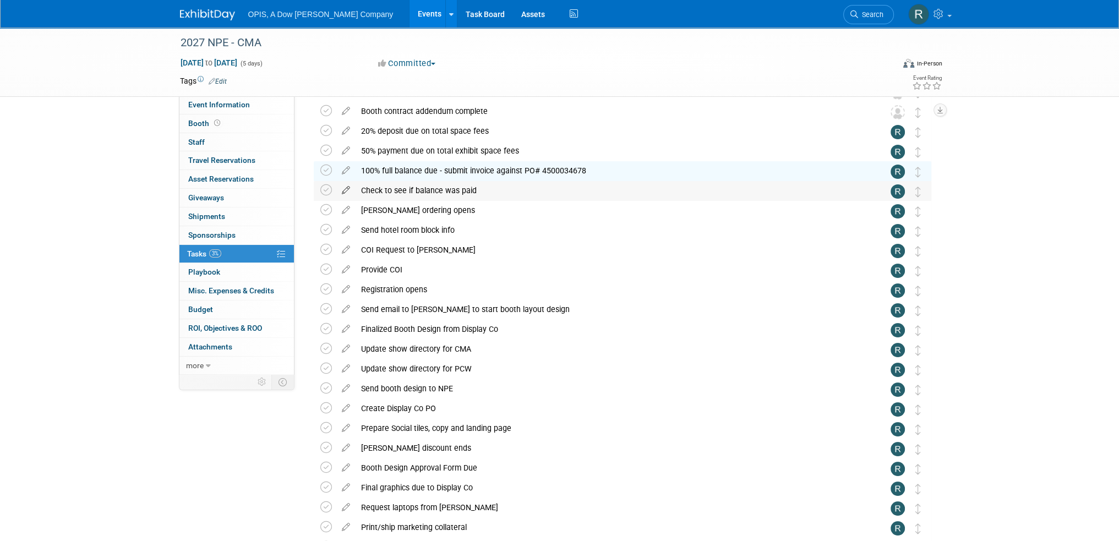
click at [346, 191] on icon at bounding box center [345, 188] width 19 height 14
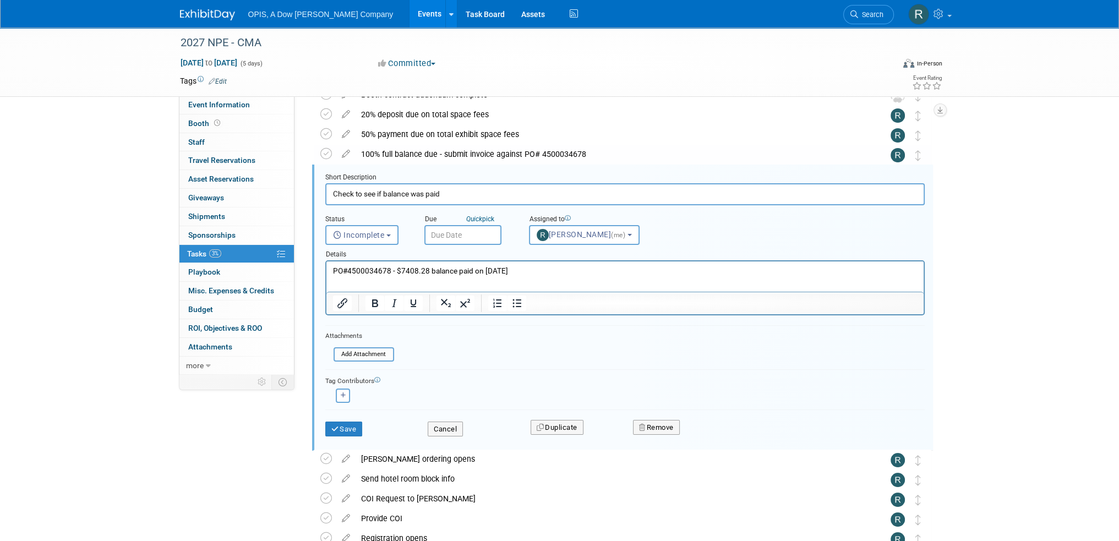
scroll to position [120, 0]
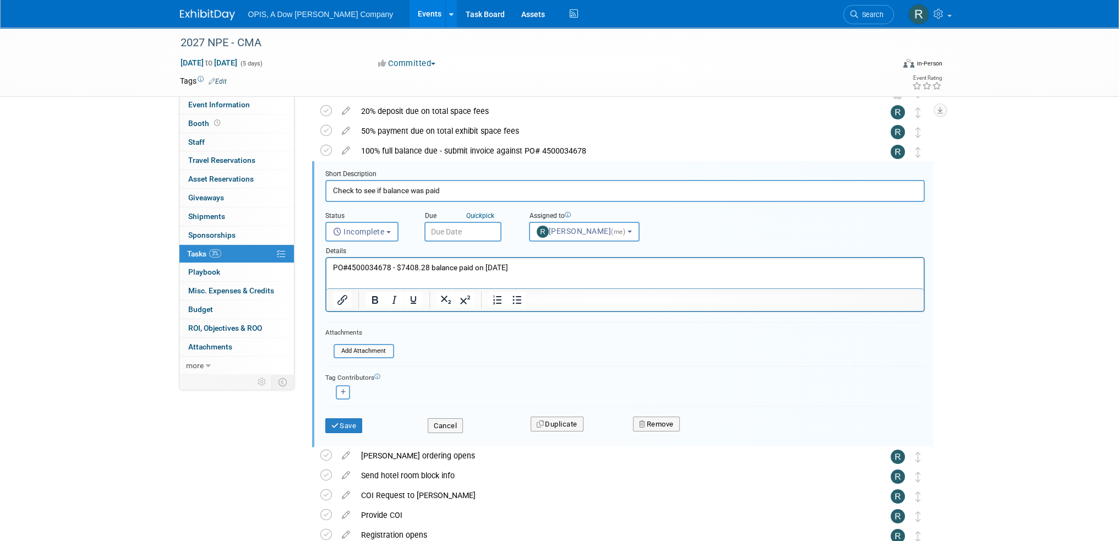
drag, startPoint x: 530, startPoint y: 266, endPoint x: 320, endPoint y: 260, distance: 209.3
click at [326, 260] on html "PO#4500034678 - $7408.28 balance paid on 4/26/2023" at bounding box center [624, 265] width 597 height 15
click at [353, 425] on button "Save" at bounding box center [343, 425] width 37 height 15
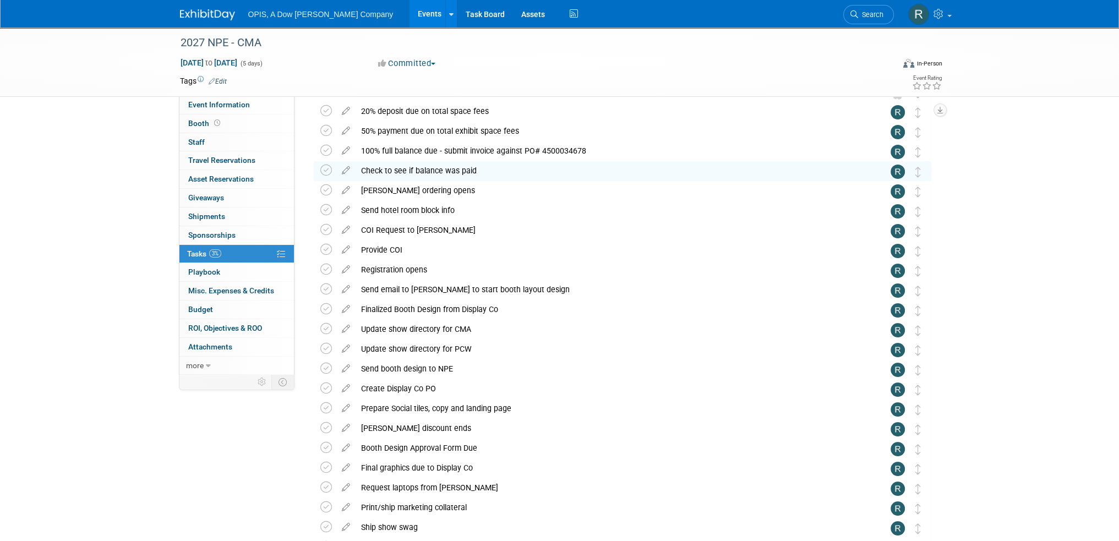
click at [345, 189] on icon at bounding box center [345, 188] width 19 height 14
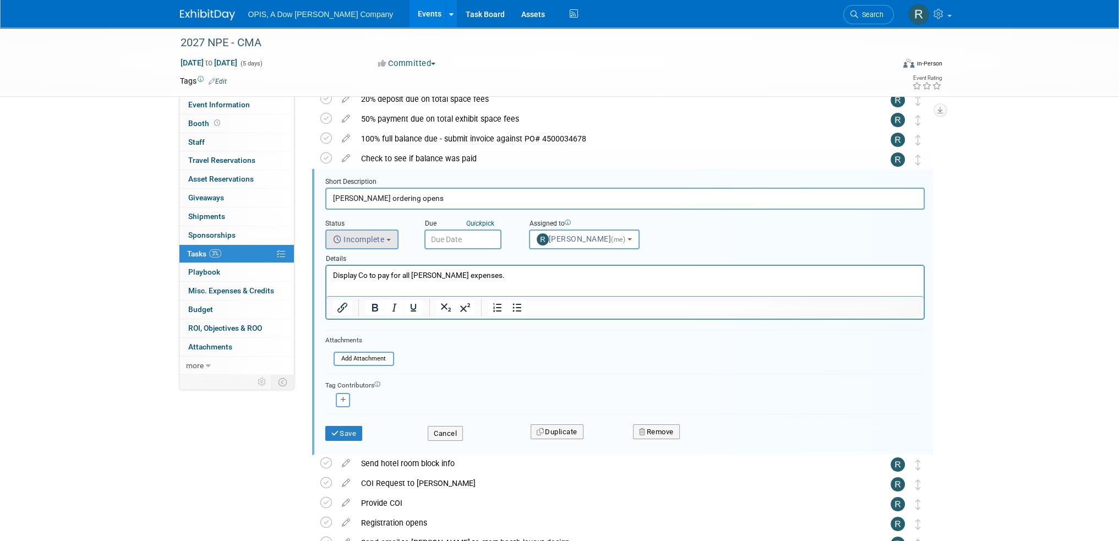
scroll to position [140, 0]
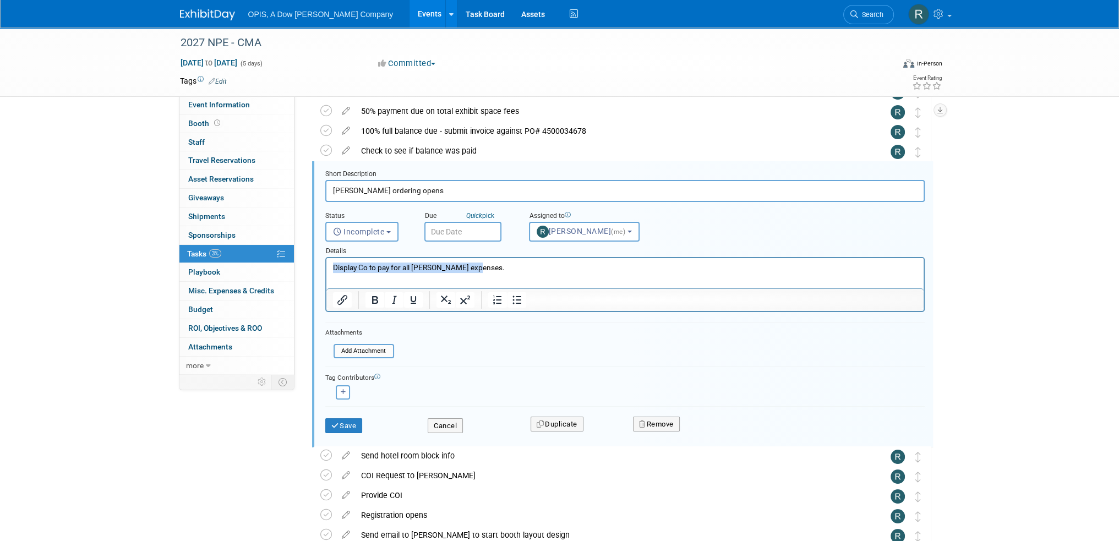
drag, startPoint x: 493, startPoint y: 269, endPoint x: 330, endPoint y: 268, distance: 162.4
click at [330, 268] on html "Display Co to pay for all Freeman expenses." at bounding box center [624, 265] width 597 height 15
click at [332, 422] on icon "submit" at bounding box center [335, 425] width 9 height 7
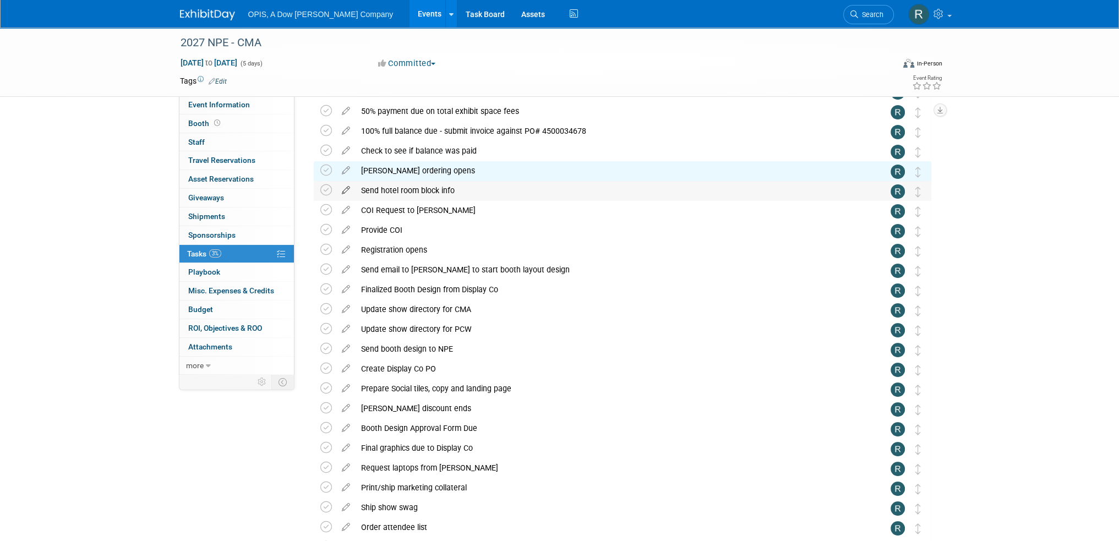
click at [344, 191] on icon at bounding box center [345, 188] width 19 height 14
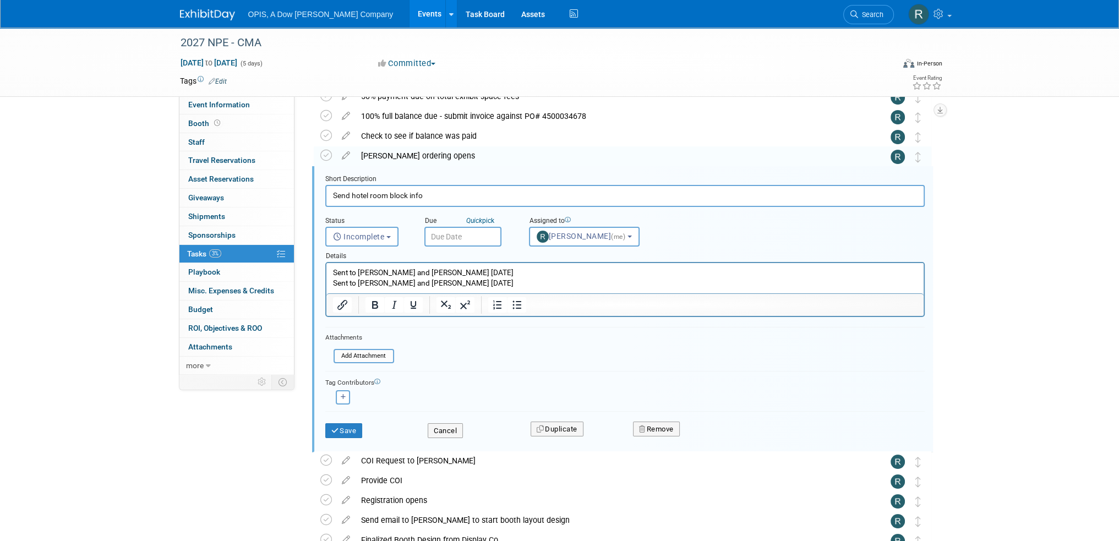
scroll to position [0, 0]
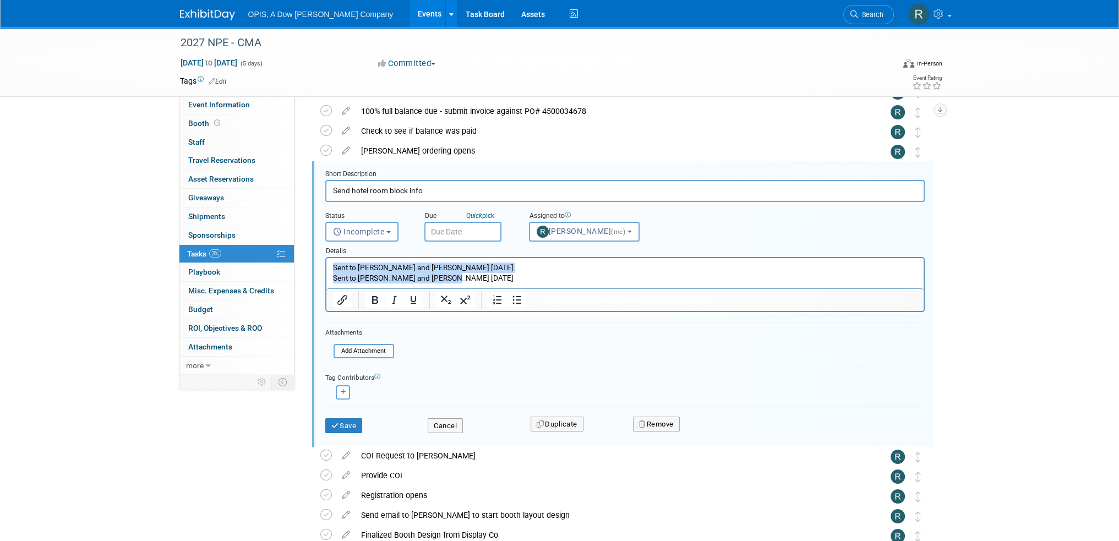
drag, startPoint x: 460, startPoint y: 276, endPoint x: 313, endPoint y: 266, distance: 146.8
click at [326, 266] on html "Sent to Jean and Kayla 7/10/2023 Sent to Kayla and Kathy 8/24/2023" at bounding box center [624, 270] width 597 height 25
click at [344, 425] on button "Save" at bounding box center [343, 425] width 37 height 15
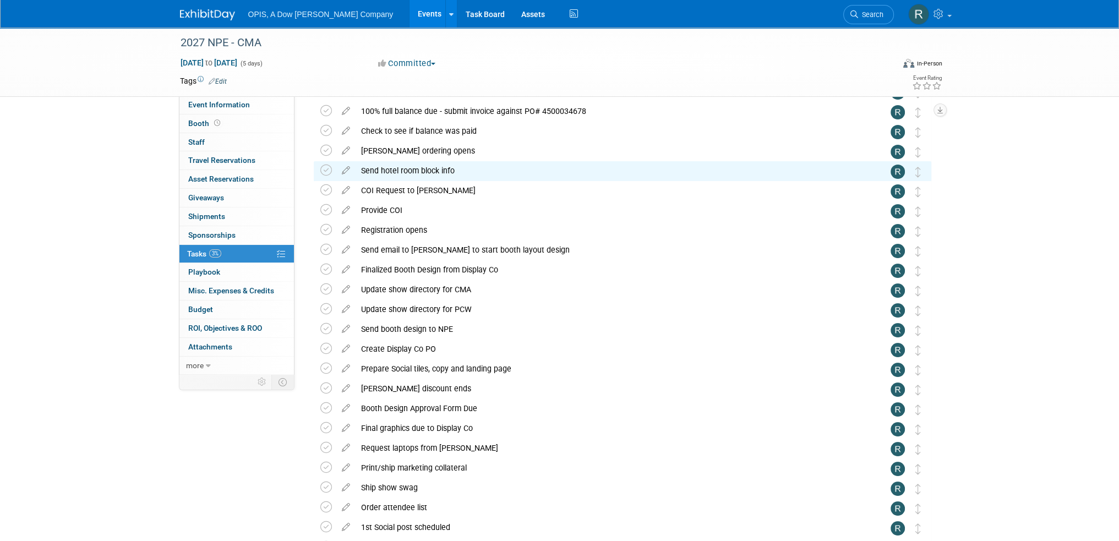
click at [345, 191] on icon at bounding box center [345, 188] width 19 height 14
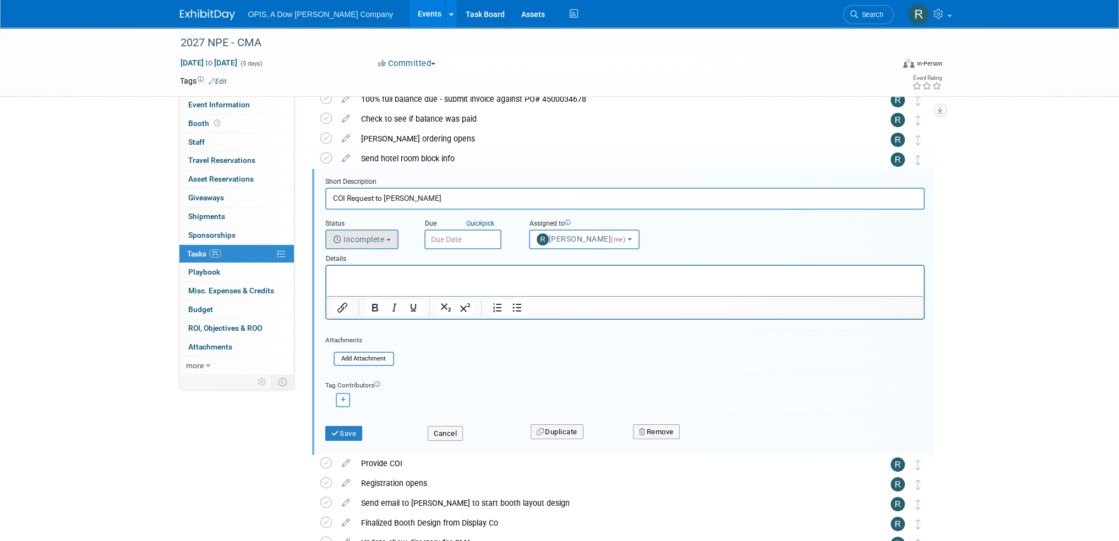
scroll to position [180, 0]
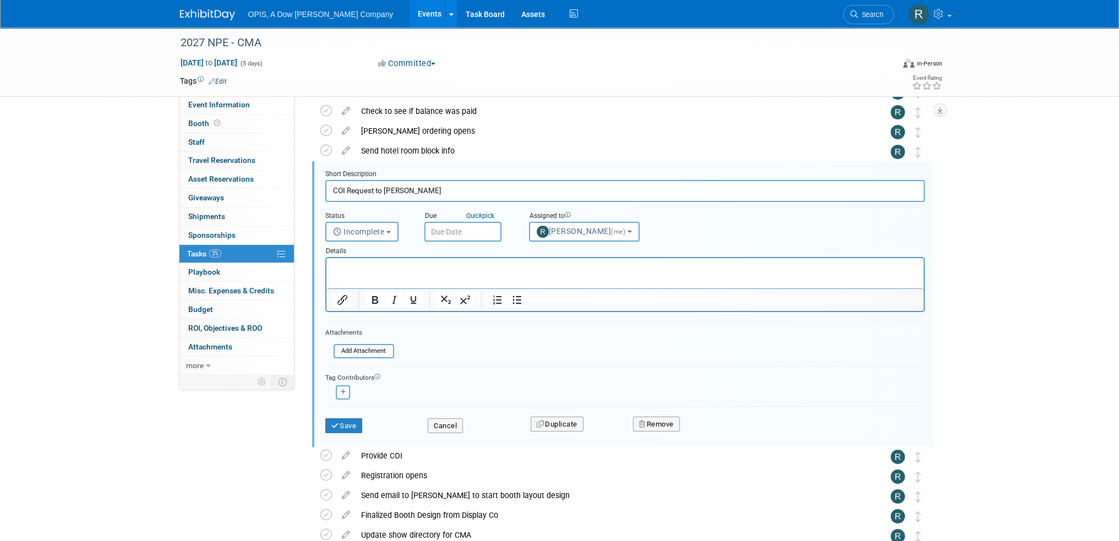
click at [441, 192] on input "COI Request to Giovanna" at bounding box center [625, 190] width 600 height 21
type input "COI Request to David Conca"
click at [323, 421] on div "Save" at bounding box center [368, 422] width 103 height 23
click at [338, 422] on icon "submit" at bounding box center [335, 425] width 9 height 7
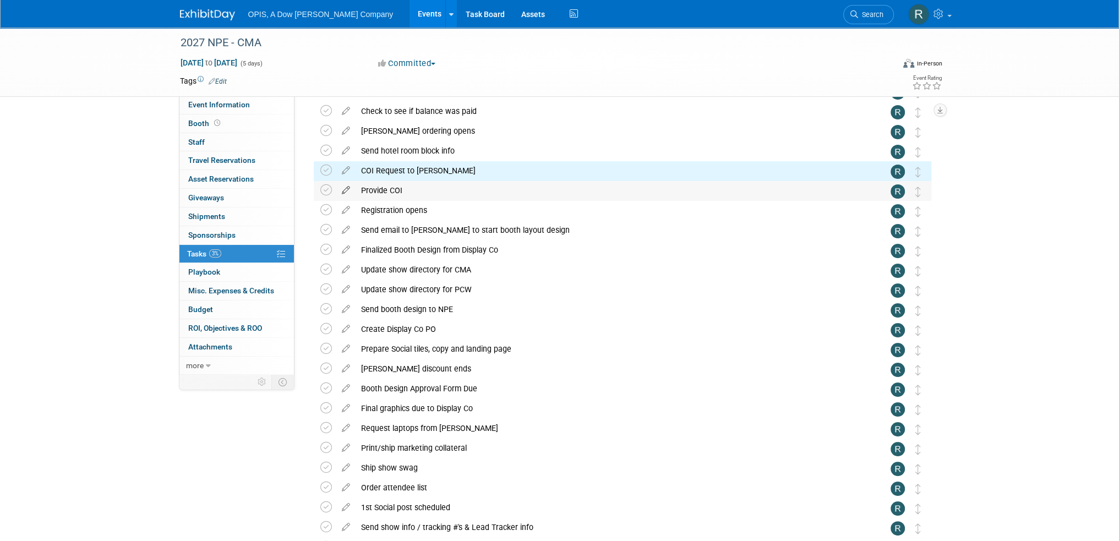
click at [344, 189] on icon at bounding box center [345, 188] width 19 height 14
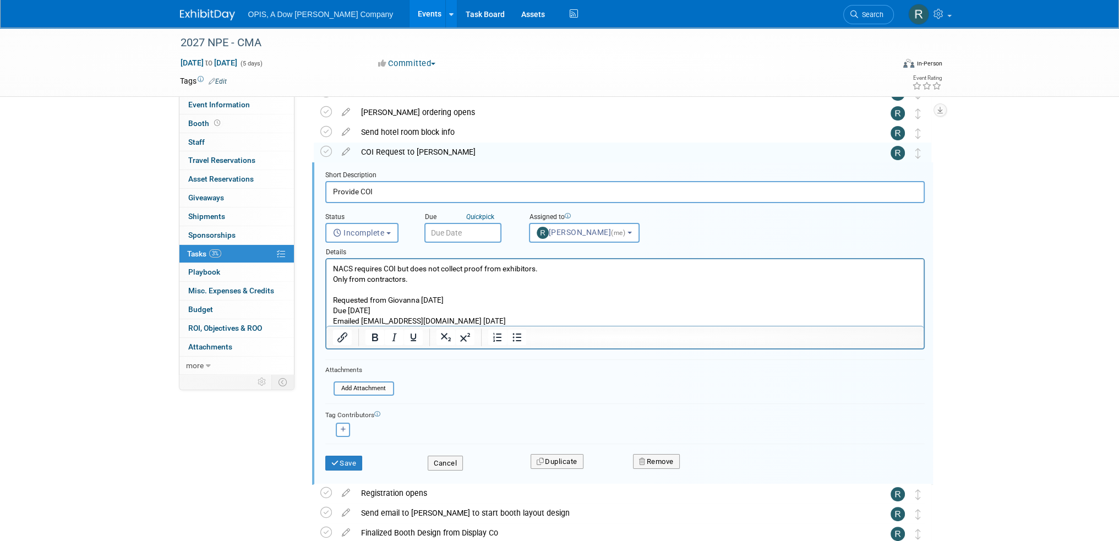
scroll to position [0, 0]
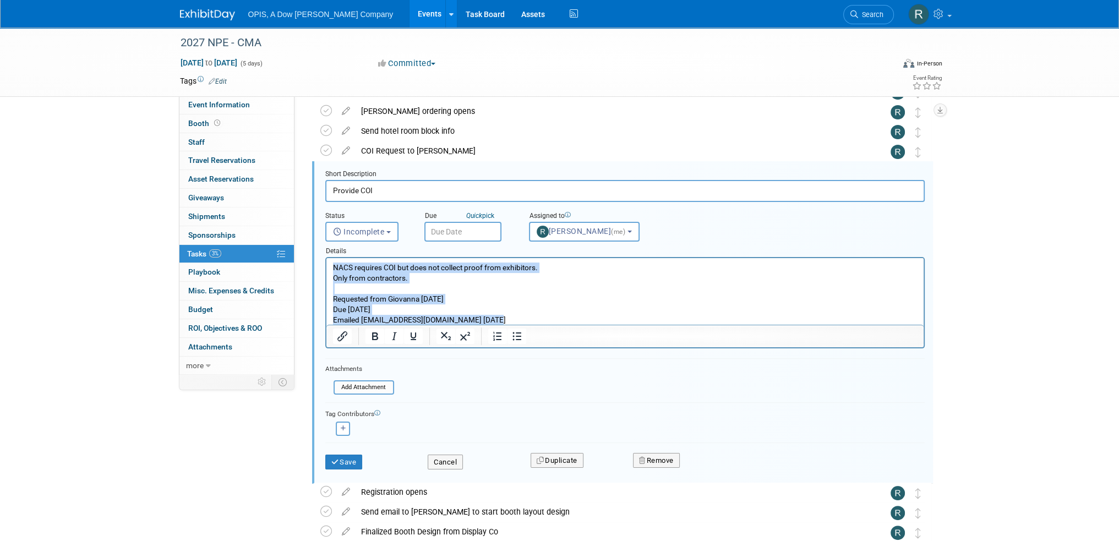
drag, startPoint x: 333, startPoint y: 266, endPoint x: 548, endPoint y: 334, distance: 226.4
click at [548, 325] on html "NACS requires COI but does not collect proof from exhibitors. Only from contrac…" at bounding box center [624, 291] width 597 height 67
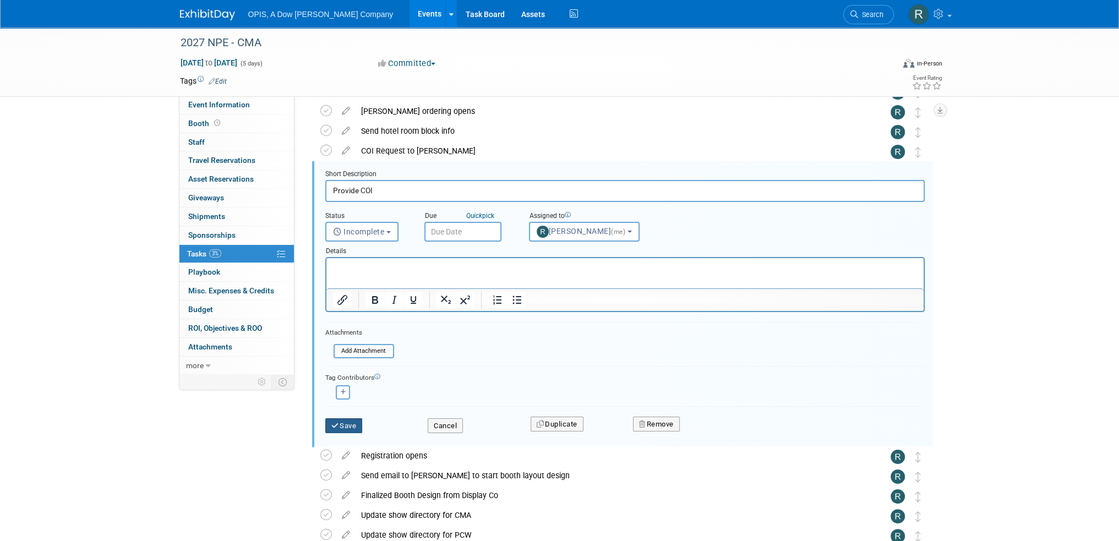
click at [353, 425] on button "Save" at bounding box center [343, 425] width 37 height 15
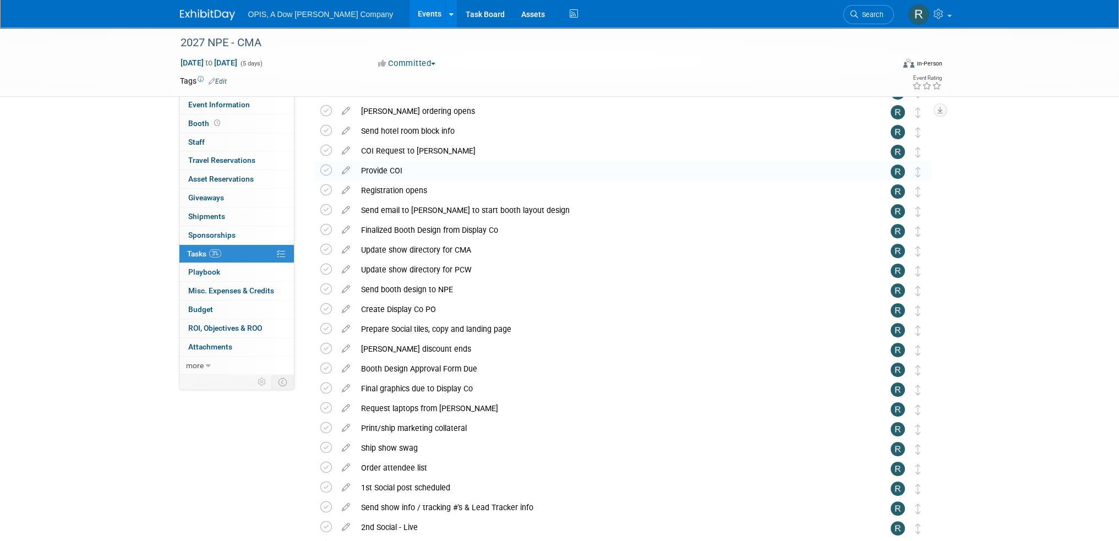
click at [345, 191] on icon at bounding box center [345, 188] width 19 height 14
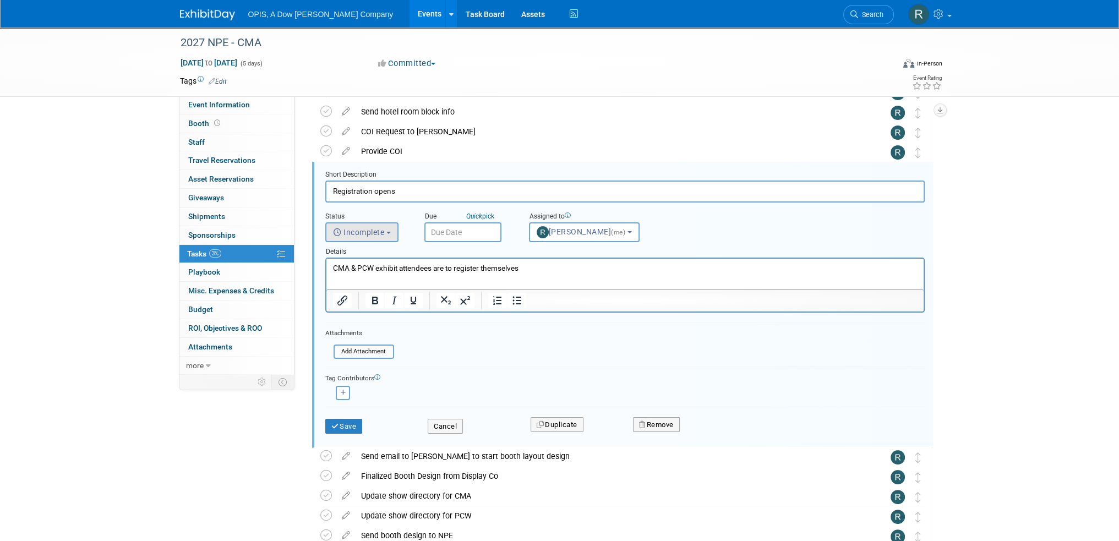
scroll to position [219, 0]
drag, startPoint x: 542, startPoint y: 270, endPoint x: 304, endPoint y: 267, distance: 237.9
click at [326, 267] on html "CMA & PCW exhibit attendees are to register themselves" at bounding box center [624, 265] width 597 height 15
click at [341, 423] on button "Save" at bounding box center [343, 425] width 37 height 15
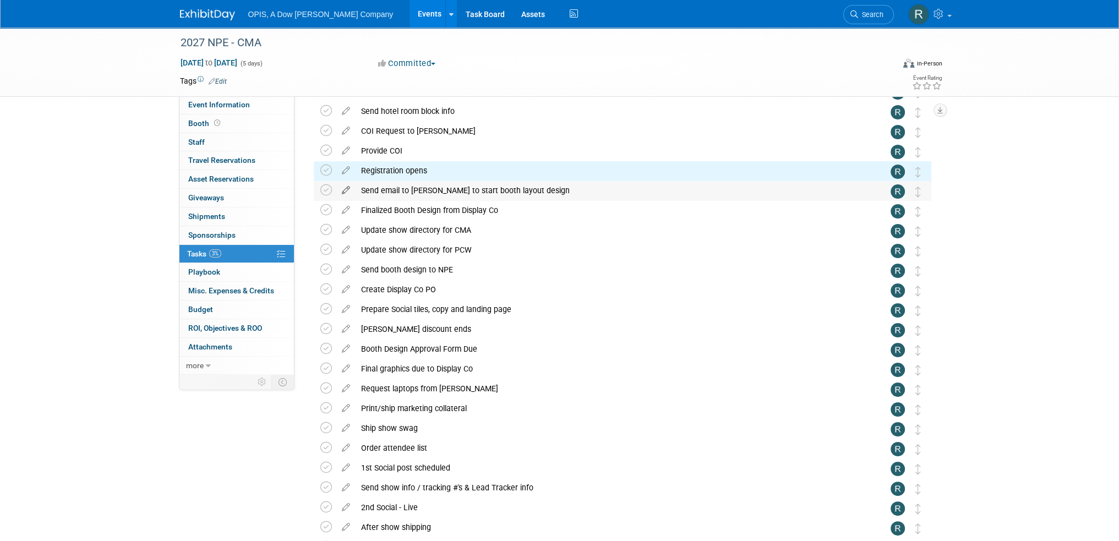
click at [346, 191] on icon at bounding box center [345, 188] width 19 height 14
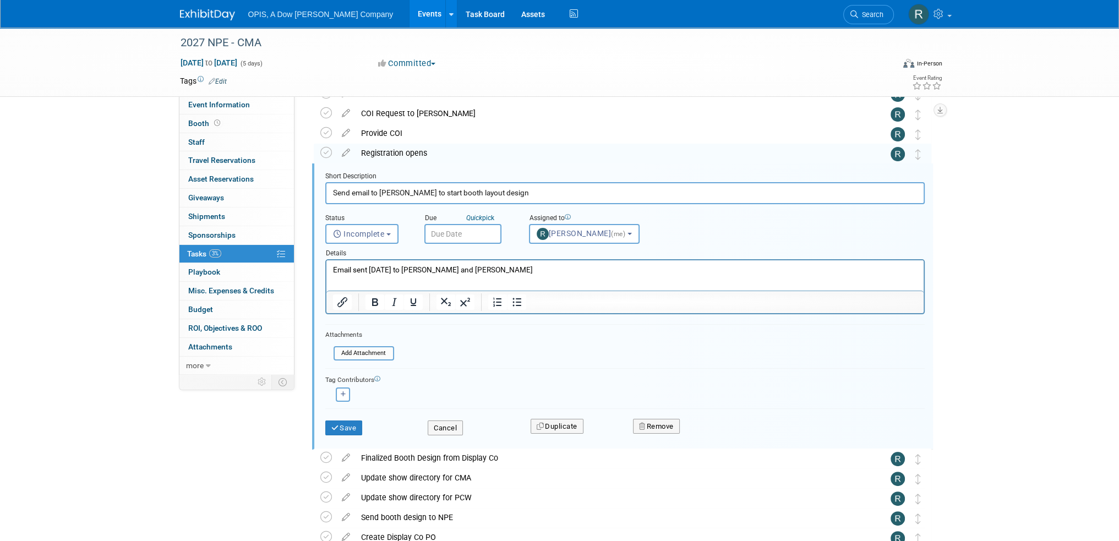
scroll to position [239, 0]
drag, startPoint x: 492, startPoint y: 268, endPoint x: 274, endPoint y: 249, distance: 219.4
click at [326, 258] on html "Email sent 10/09/2023 to Jean and Kayla" at bounding box center [624, 265] width 597 height 15
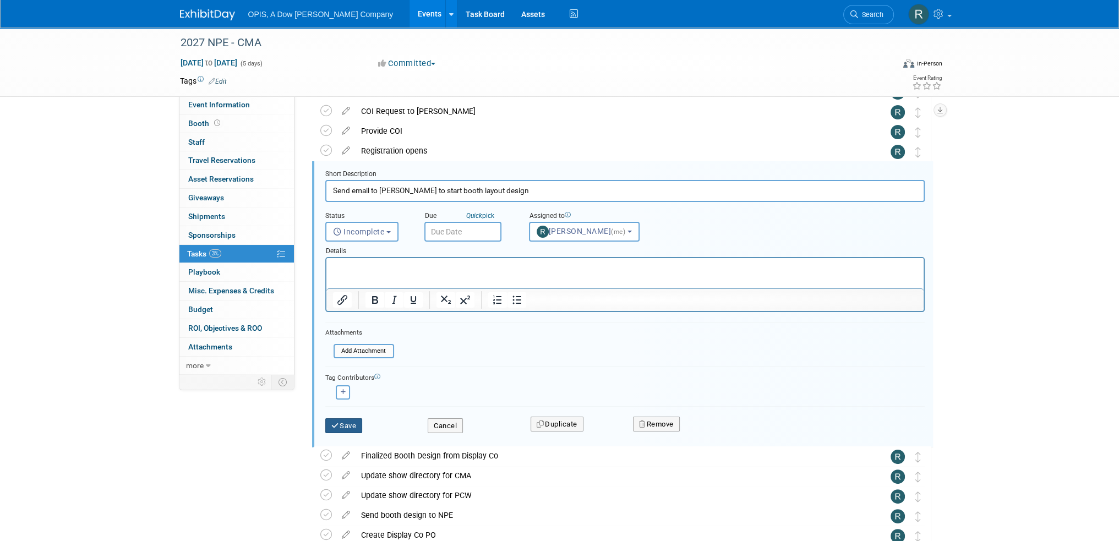
click at [352, 420] on button "Save" at bounding box center [343, 425] width 37 height 15
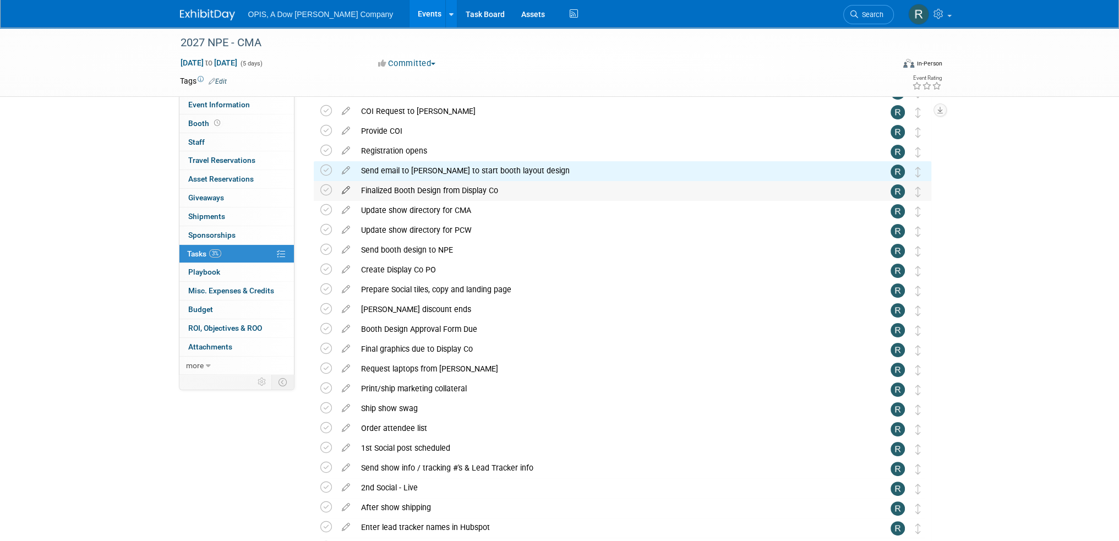
click at [346, 191] on icon at bounding box center [345, 188] width 19 height 14
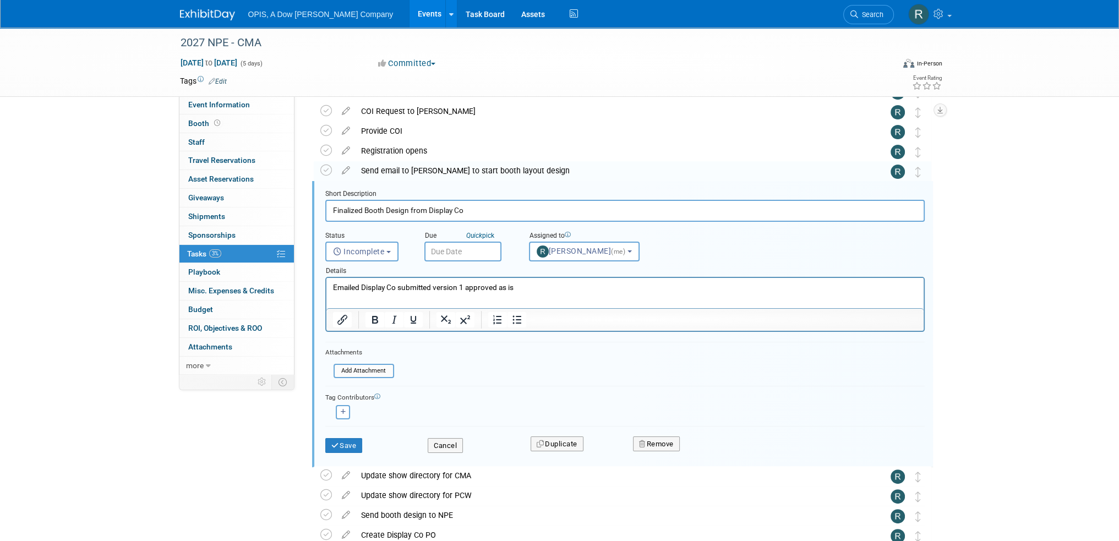
scroll to position [259, 0]
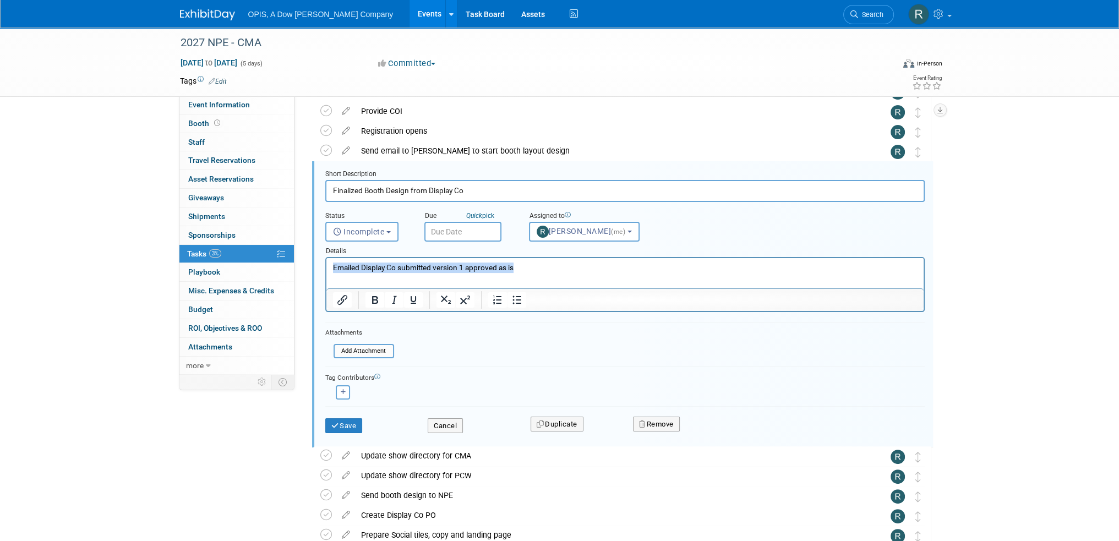
drag, startPoint x: 512, startPoint y: 264, endPoint x: 628, endPoint y: 518, distance: 278.9
click at [326, 261] on html "Emailed Display Co submitted version 1 approved as is" at bounding box center [624, 265] width 597 height 15
click at [350, 420] on button "Save" at bounding box center [343, 425] width 37 height 15
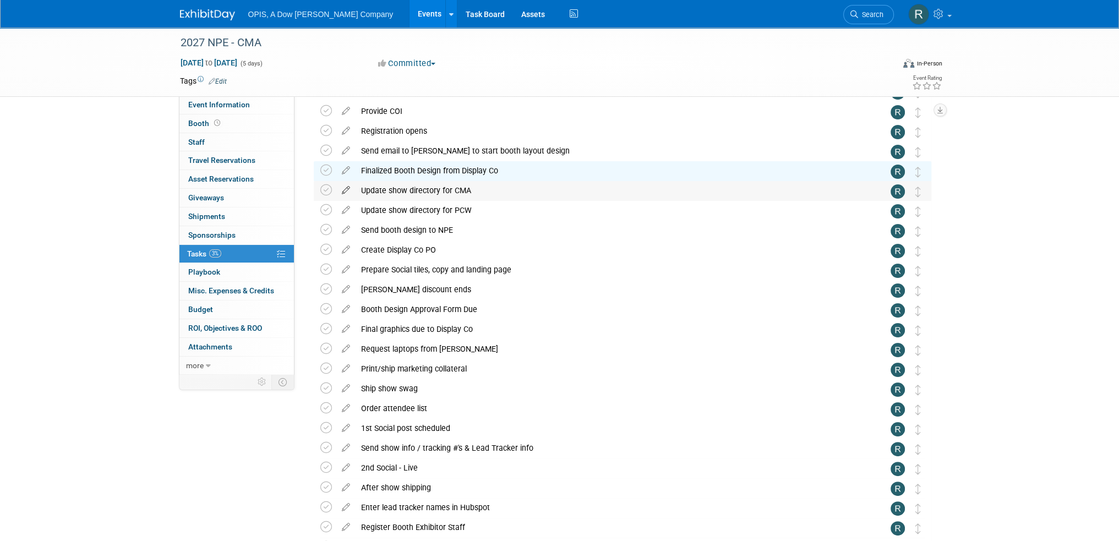
click at [345, 193] on icon at bounding box center [345, 188] width 19 height 14
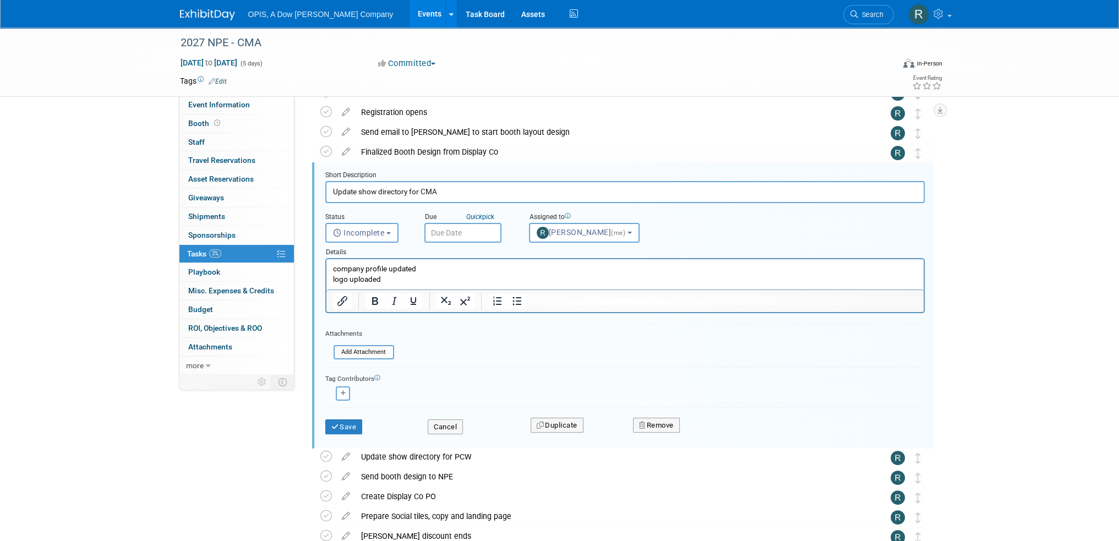
scroll to position [279, 0]
click at [395, 275] on p "company profile updated logo uploaded" at bounding box center [625, 273] width 585 height 21
click at [448, 189] on input "Update show directory for CMA" at bounding box center [625, 190] width 600 height 21
type input "Update show directory"
drag, startPoint x: 393, startPoint y: 278, endPoint x: 320, endPoint y: 269, distance: 73.2
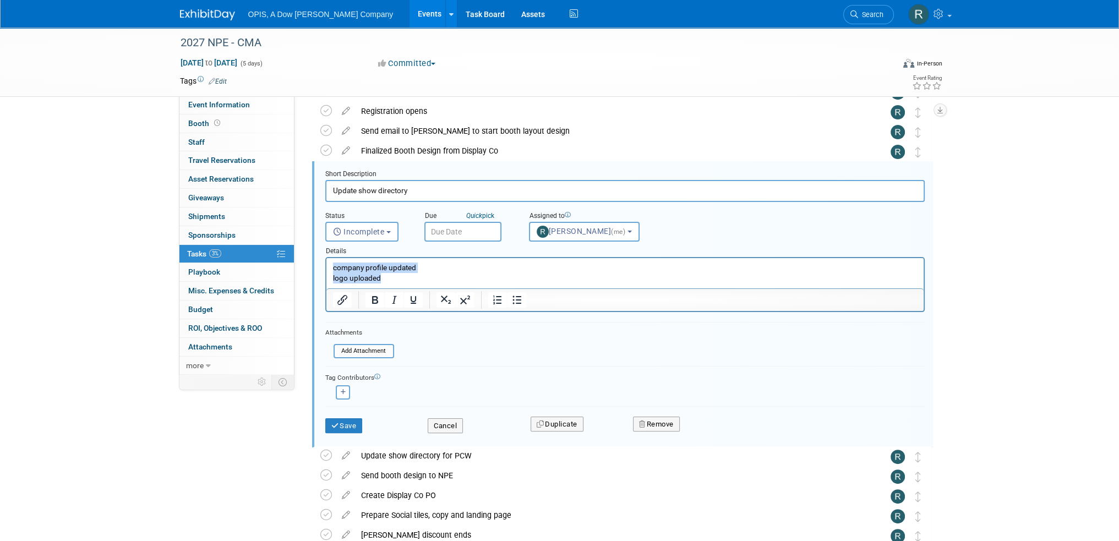
click at [326, 269] on html "company profile updated logo uploaded" at bounding box center [624, 270] width 597 height 25
click at [348, 422] on button "Save" at bounding box center [343, 425] width 37 height 15
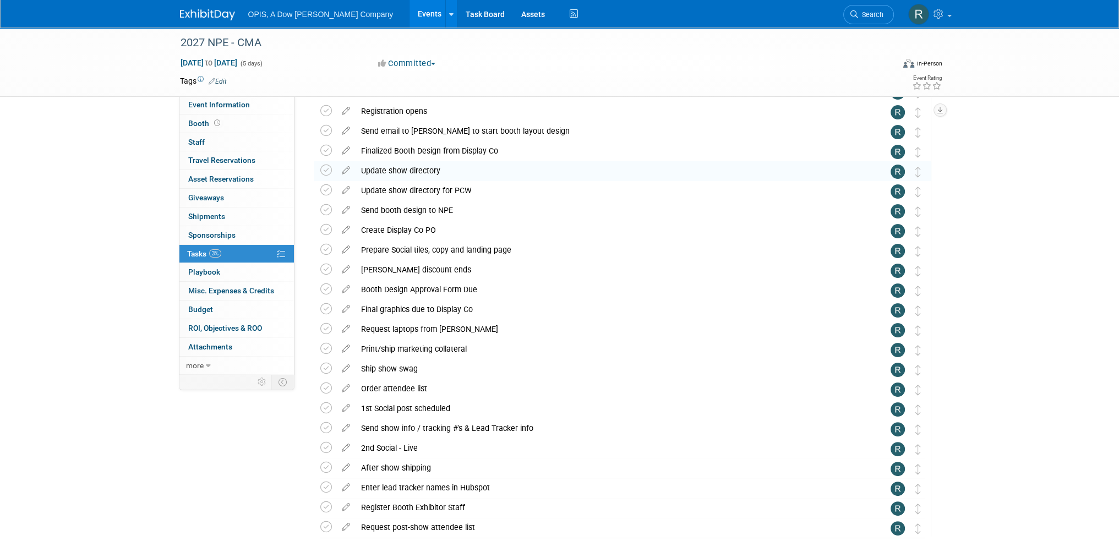
click at [345, 193] on icon at bounding box center [345, 188] width 19 height 14
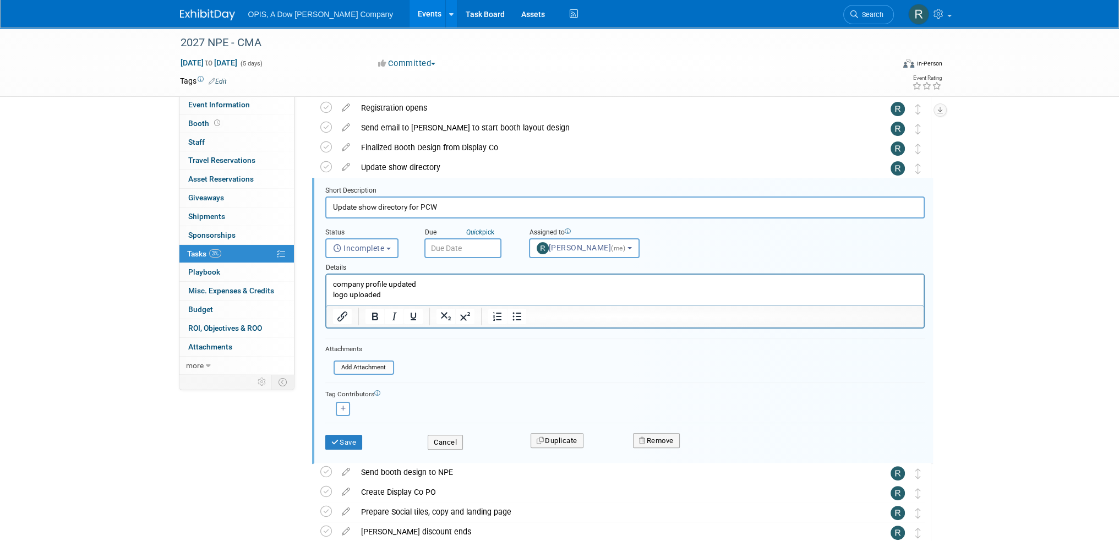
scroll to position [298, 0]
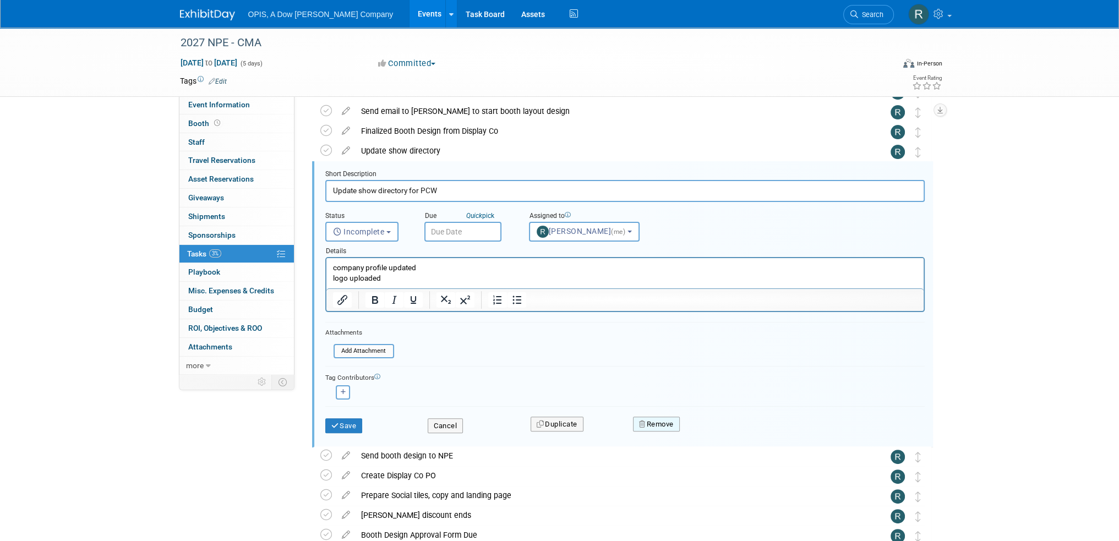
click at [641, 424] on icon "button" at bounding box center [643, 424] width 8 height 7
click at [711, 432] on icon at bounding box center [710, 434] width 7 height 6
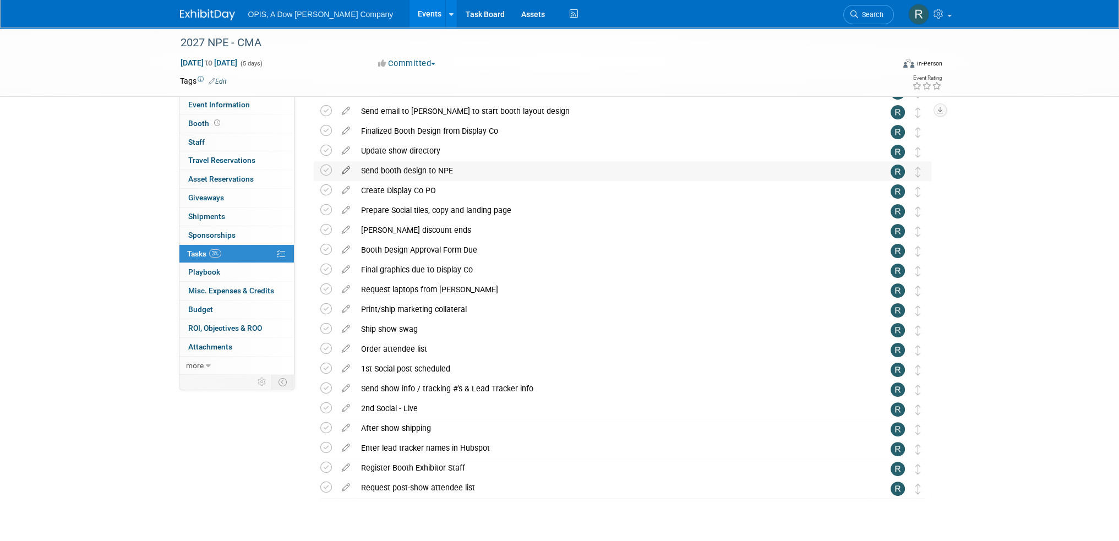
click at [349, 170] on icon at bounding box center [345, 168] width 19 height 14
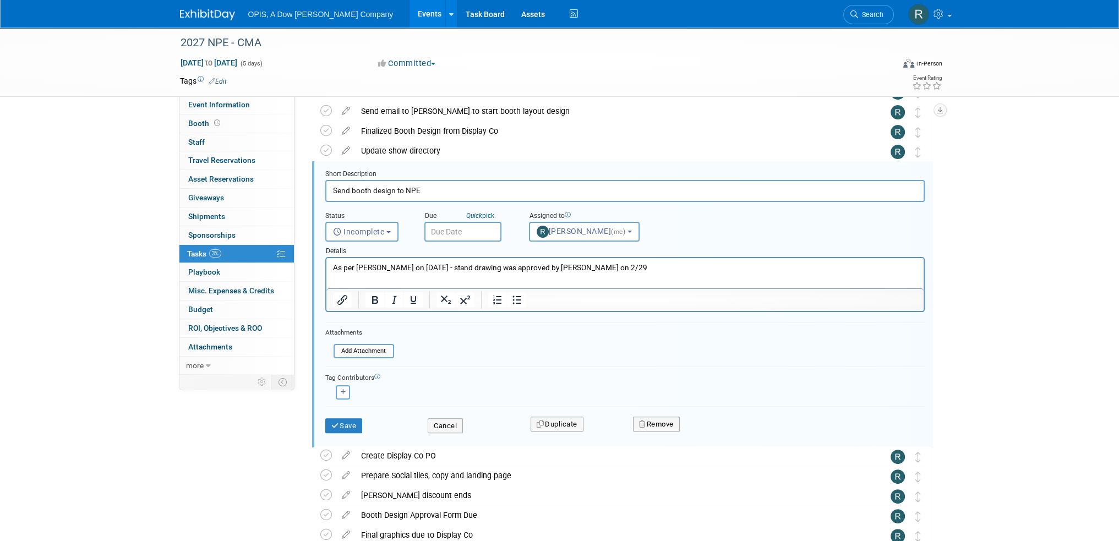
scroll to position [0, 0]
drag, startPoint x: 679, startPoint y: 267, endPoint x: 319, endPoint y: 251, distance: 360.5
click at [326, 258] on html "As per Maureen Cameron on 4/4/2024 - stand drawing was approved by Kimberly Lan…" at bounding box center [624, 265] width 597 height 15
click at [351, 423] on button "Save" at bounding box center [343, 425] width 37 height 15
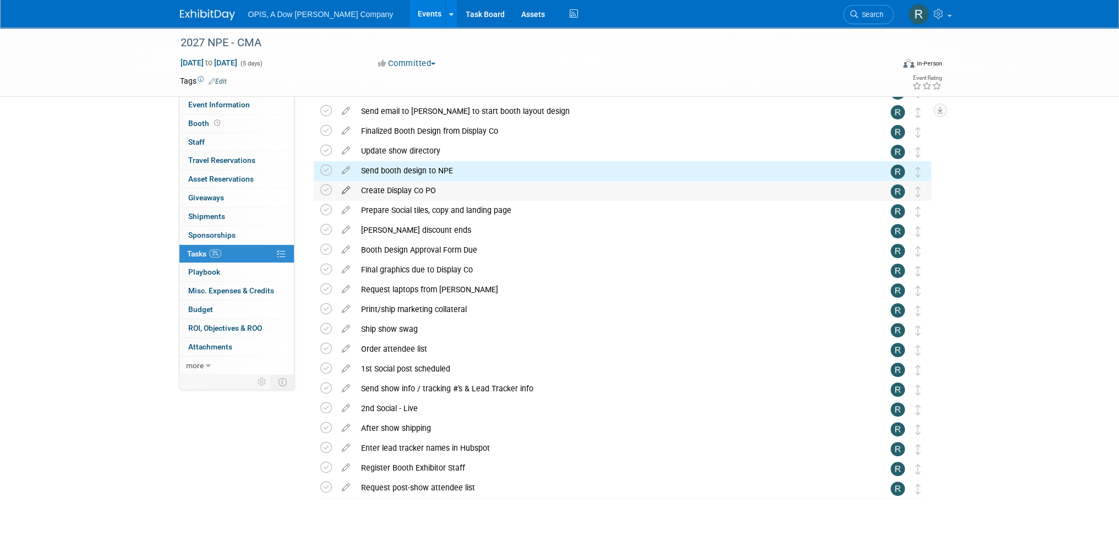
click at [346, 191] on icon at bounding box center [345, 188] width 19 height 14
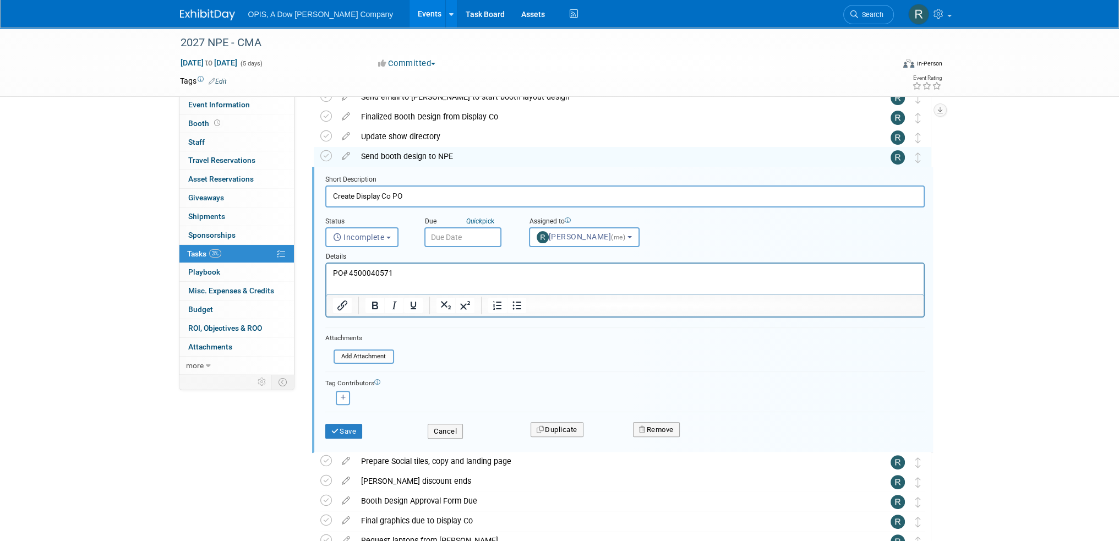
scroll to position [318, 0]
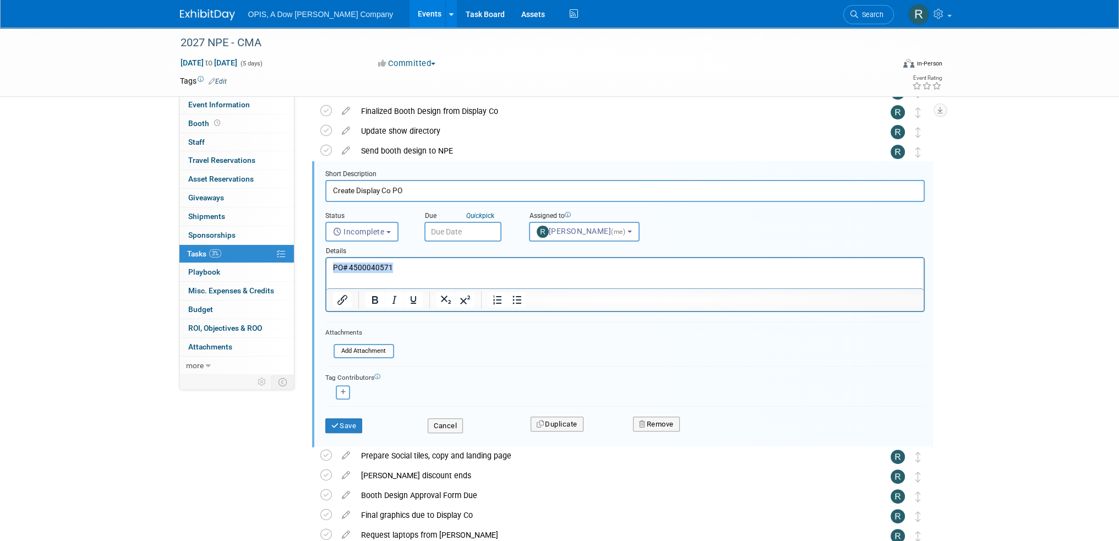
drag, startPoint x: 407, startPoint y: 265, endPoint x: 288, endPoint y: 259, distance: 119.6
click at [326, 259] on html "PO# 4500040571" at bounding box center [624, 265] width 597 height 15
click at [339, 420] on button "Save" at bounding box center [343, 425] width 37 height 15
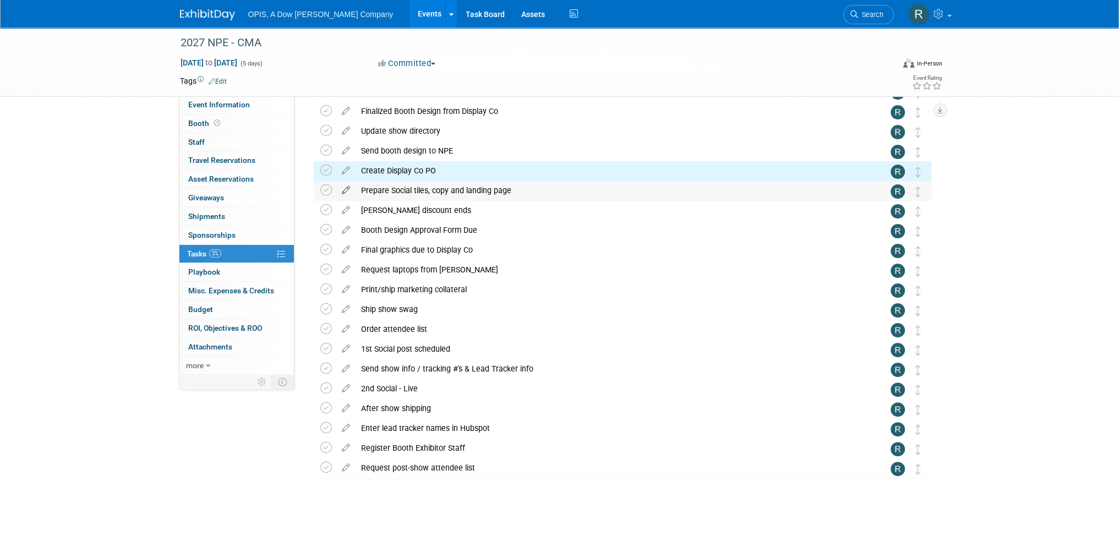
click at [346, 191] on icon at bounding box center [345, 188] width 19 height 14
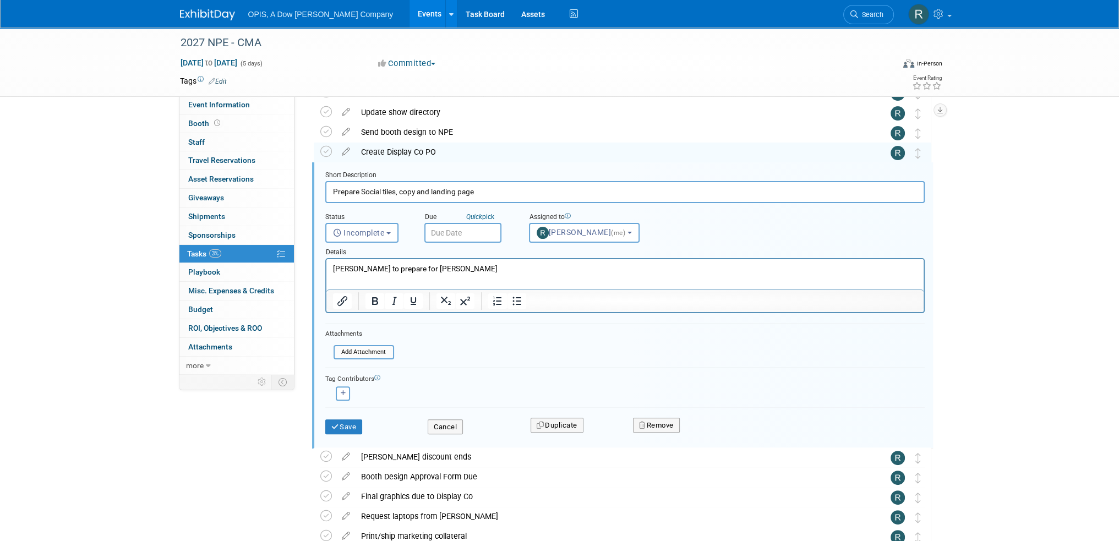
scroll to position [338, 0]
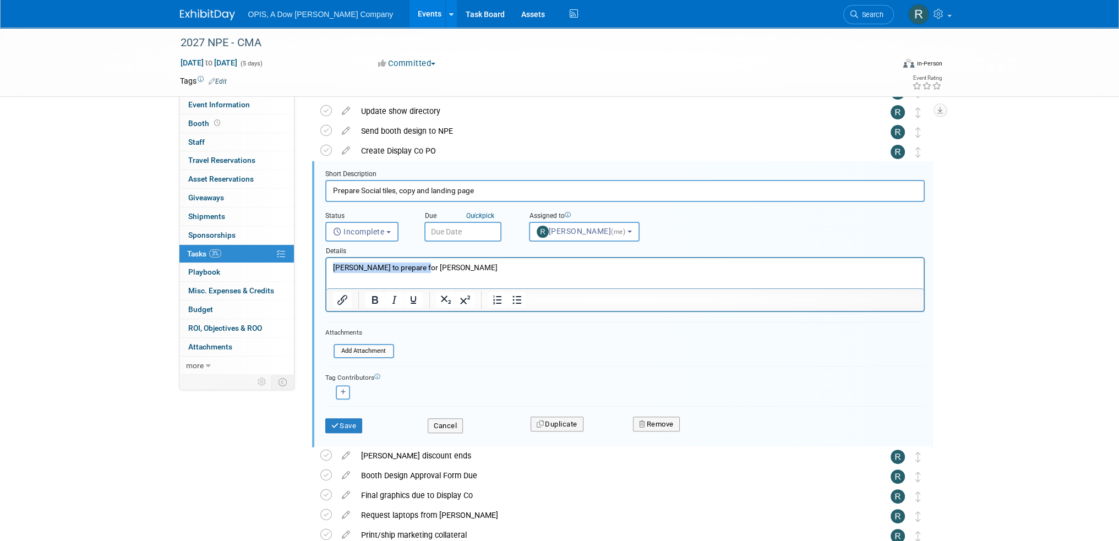
drag, startPoint x: 444, startPoint y: 270, endPoint x: 327, endPoint y: 266, distance: 117.9
click at [327, 266] on html "Kayla to prepare for Katie" at bounding box center [624, 265] width 597 height 15
click at [335, 418] on button "Save" at bounding box center [343, 425] width 37 height 15
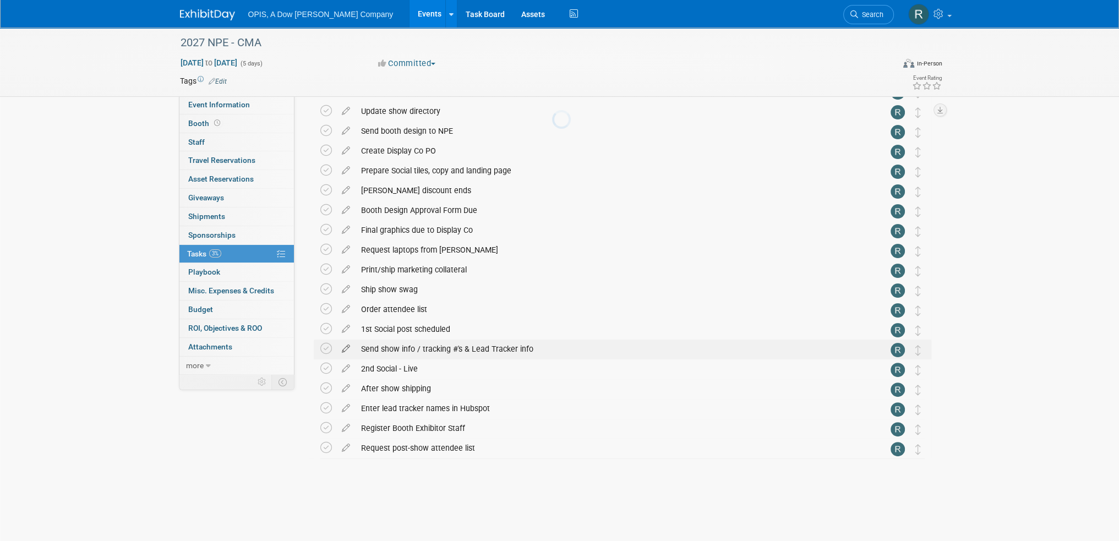
scroll to position [322, 0]
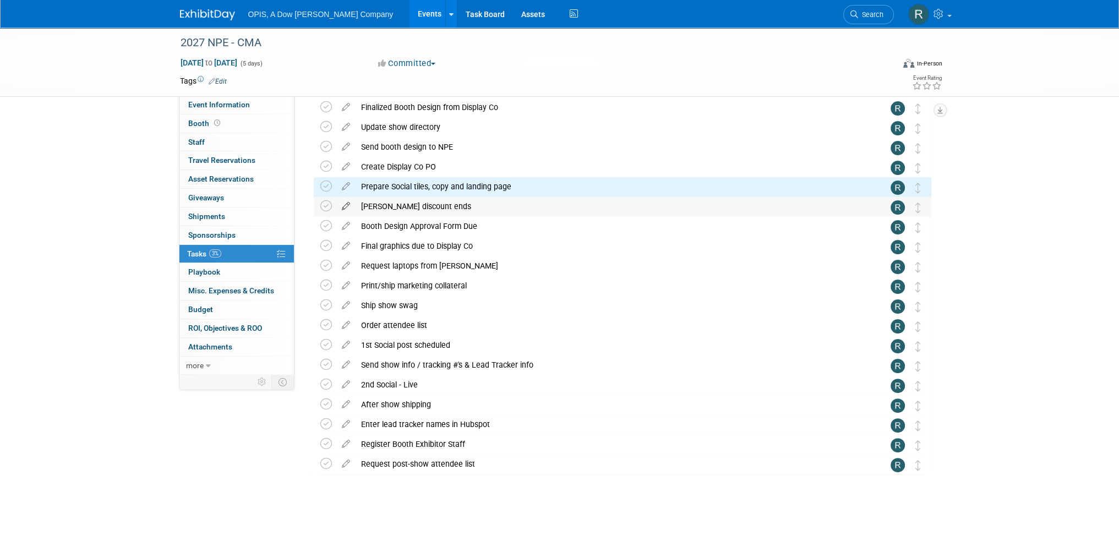
click at [346, 206] on icon at bounding box center [345, 204] width 19 height 14
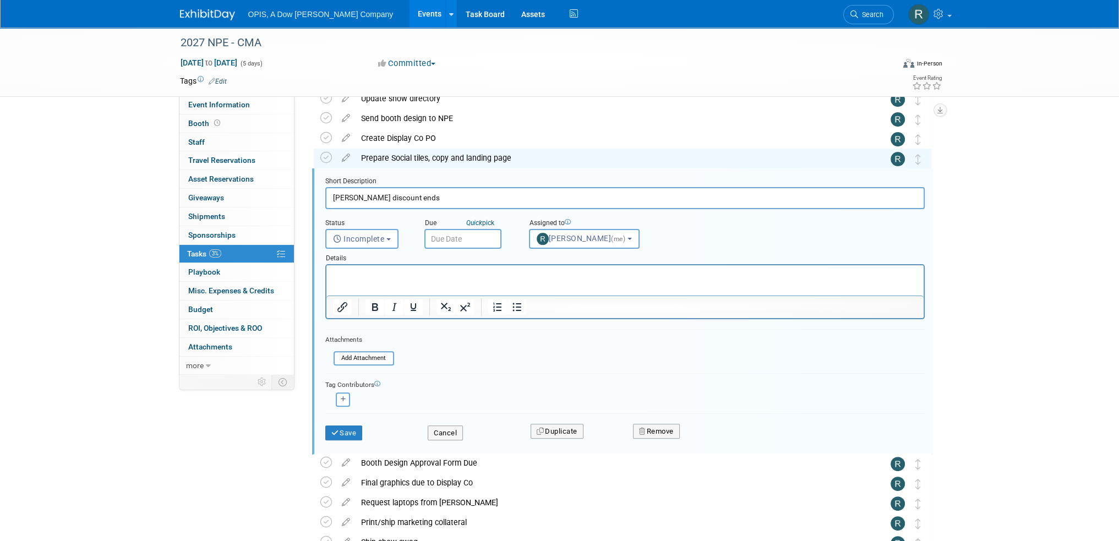
scroll to position [0, 0]
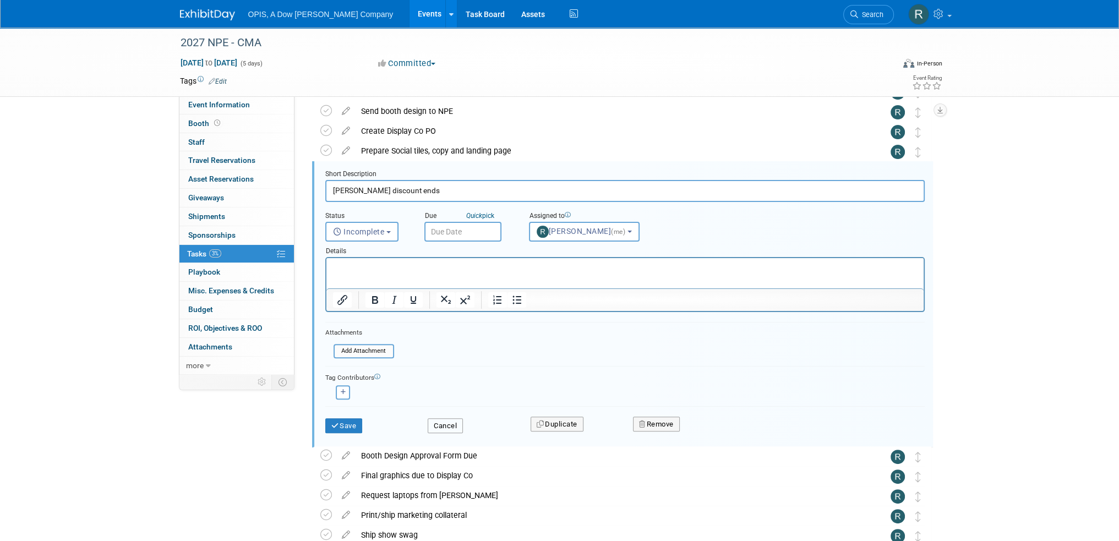
click at [450, 427] on button "Cancel" at bounding box center [445, 425] width 35 height 15
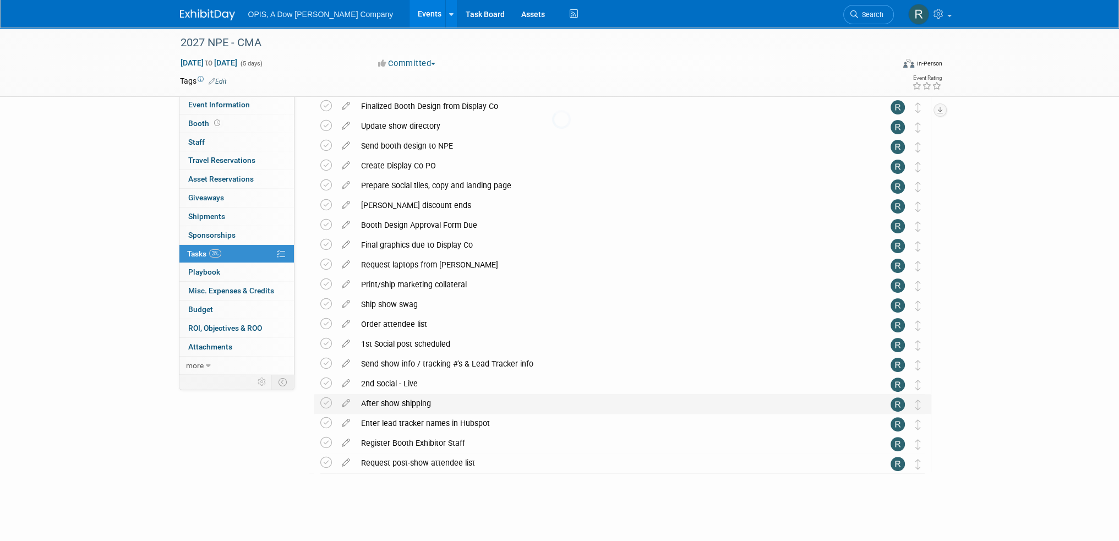
scroll to position [322, 0]
click at [345, 229] on icon at bounding box center [345, 224] width 19 height 14
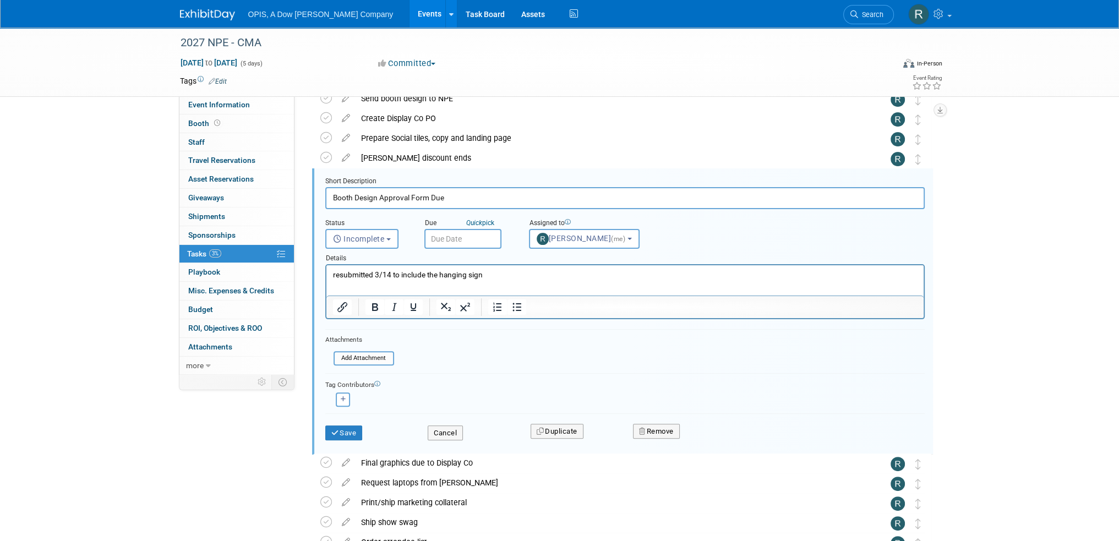
scroll to position [378, 0]
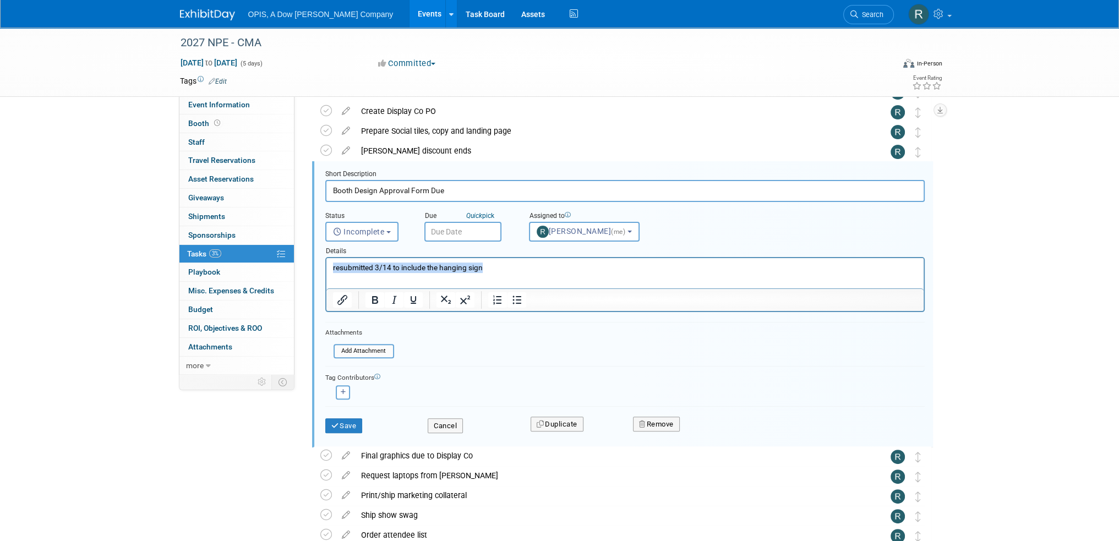
drag, startPoint x: 526, startPoint y: 268, endPoint x: 634, endPoint y: 523, distance: 276.6
click at [326, 266] on html "resubmitted 3/14 to include the hanging sign" at bounding box center [624, 265] width 597 height 15
click at [354, 421] on button "Save" at bounding box center [343, 425] width 37 height 15
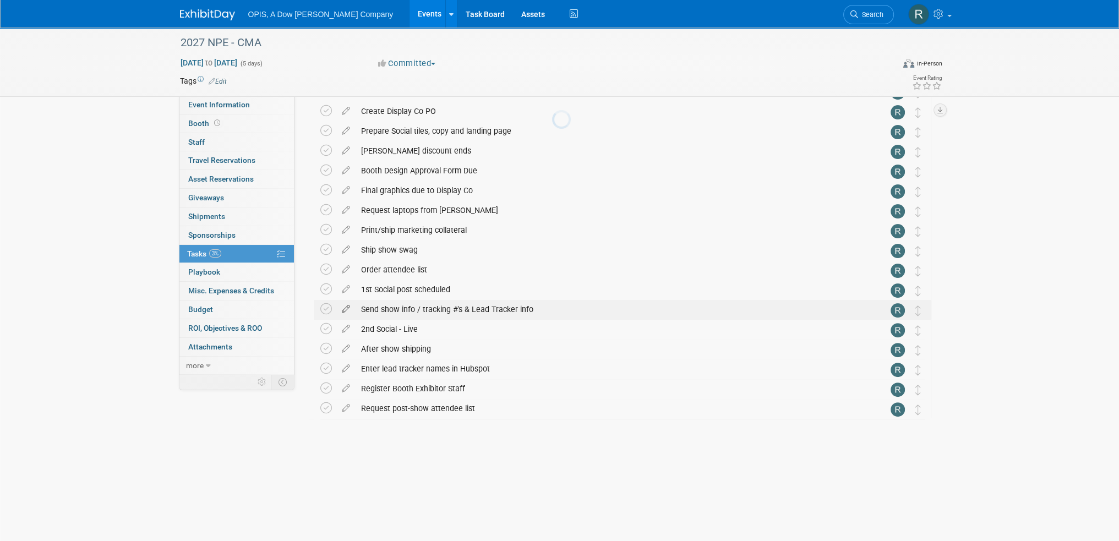
scroll to position [322, 0]
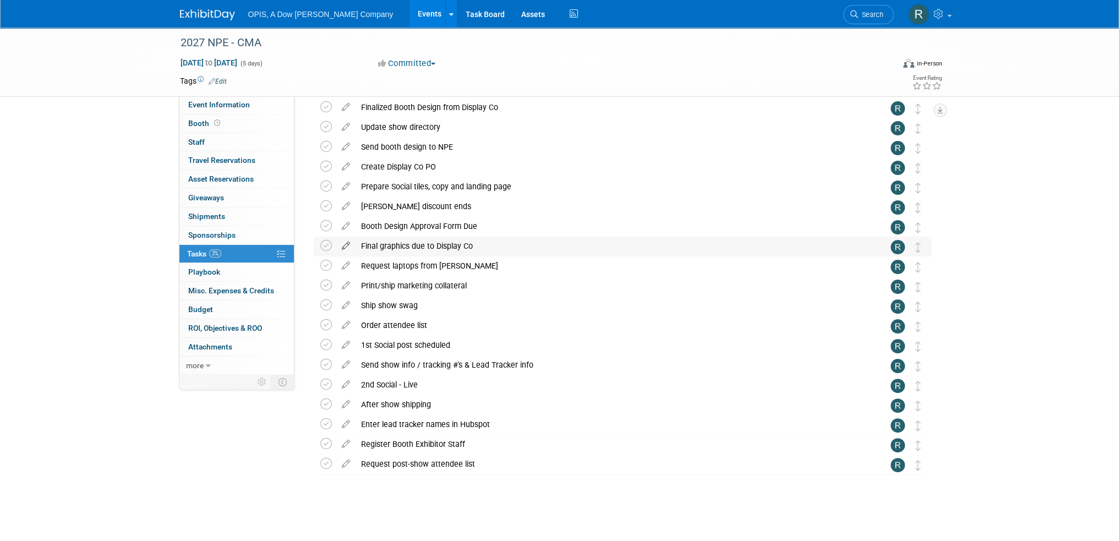
click at [346, 244] on icon at bounding box center [345, 244] width 19 height 14
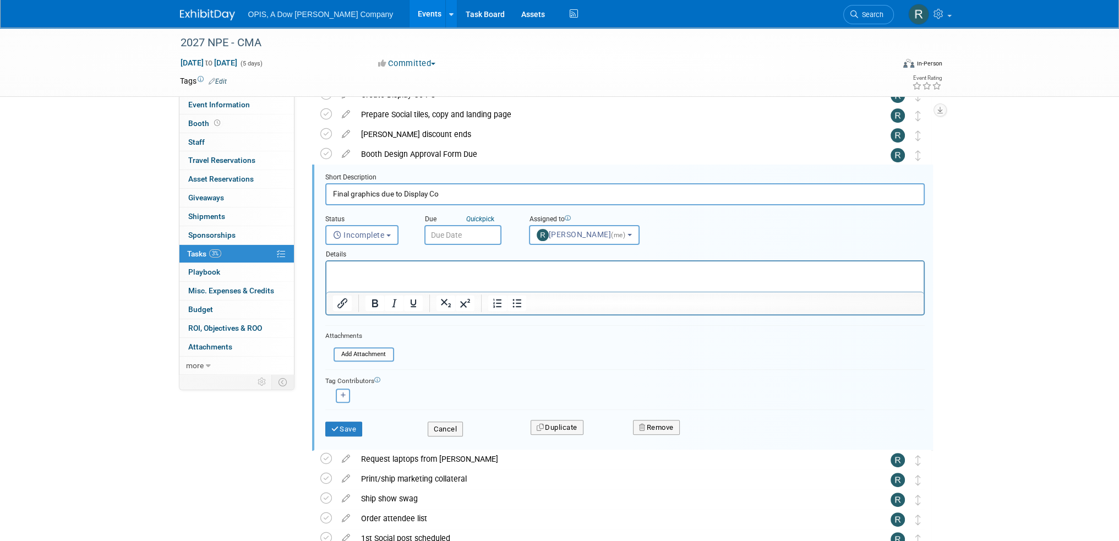
scroll to position [398, 0]
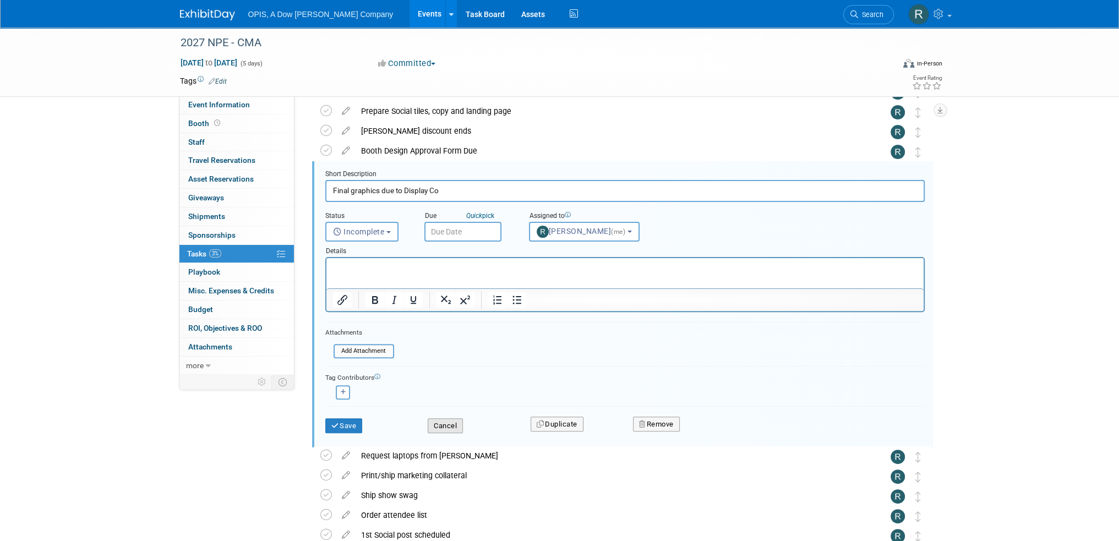
click at [435, 423] on button "Cancel" at bounding box center [445, 425] width 35 height 15
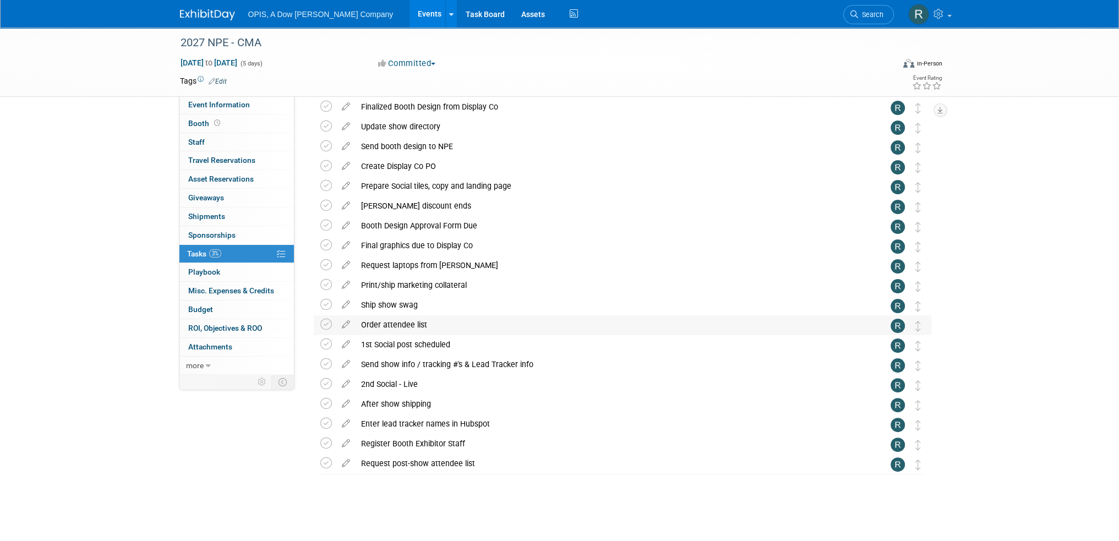
scroll to position [322, 0]
click at [346, 266] on icon at bounding box center [345, 264] width 19 height 14
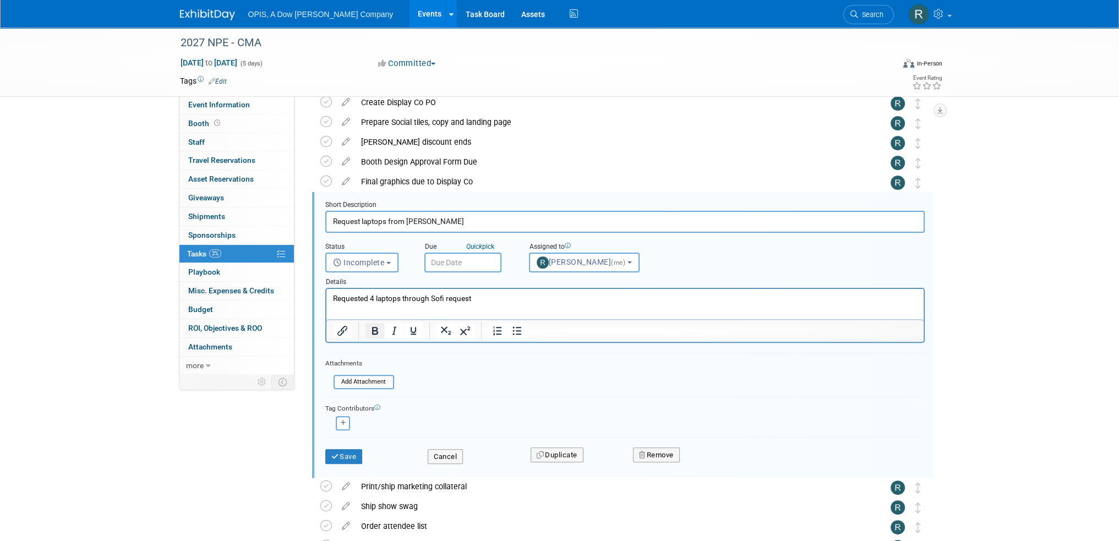
scroll to position [417, 0]
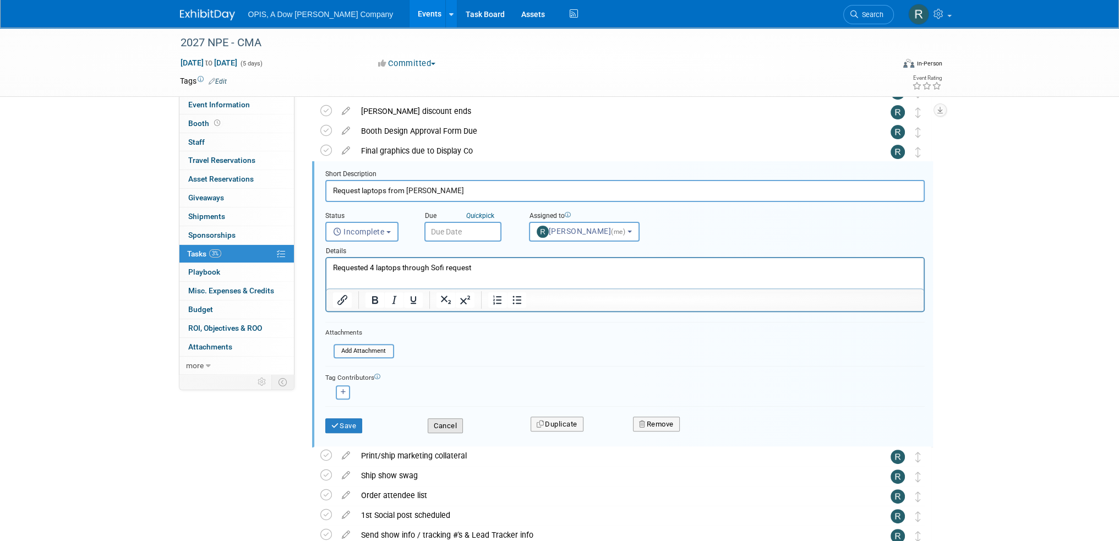
click at [441, 424] on button "Cancel" at bounding box center [445, 425] width 35 height 15
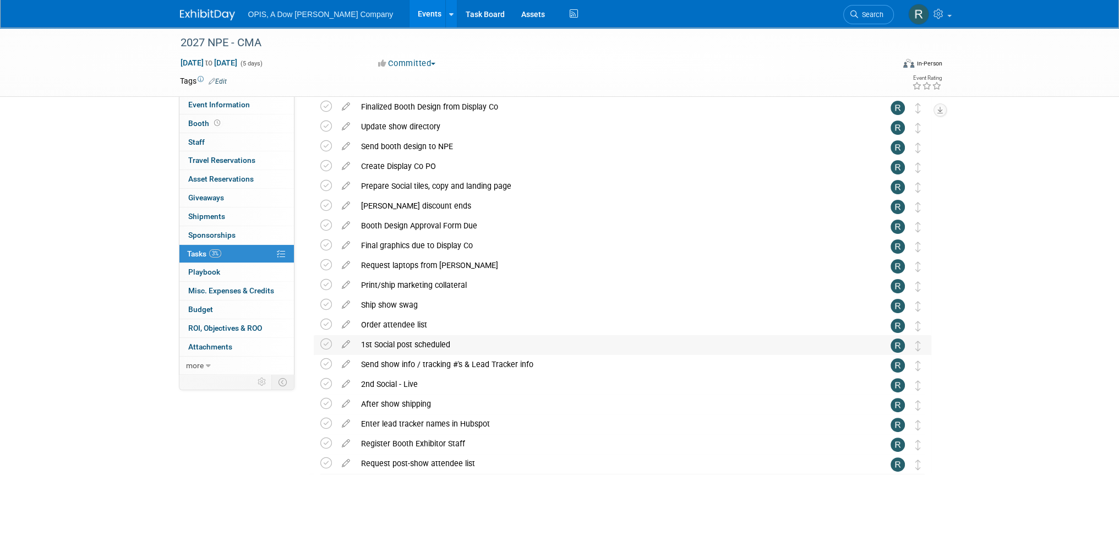
scroll to position [322, 0]
click at [345, 289] on icon at bounding box center [345, 283] width 19 height 14
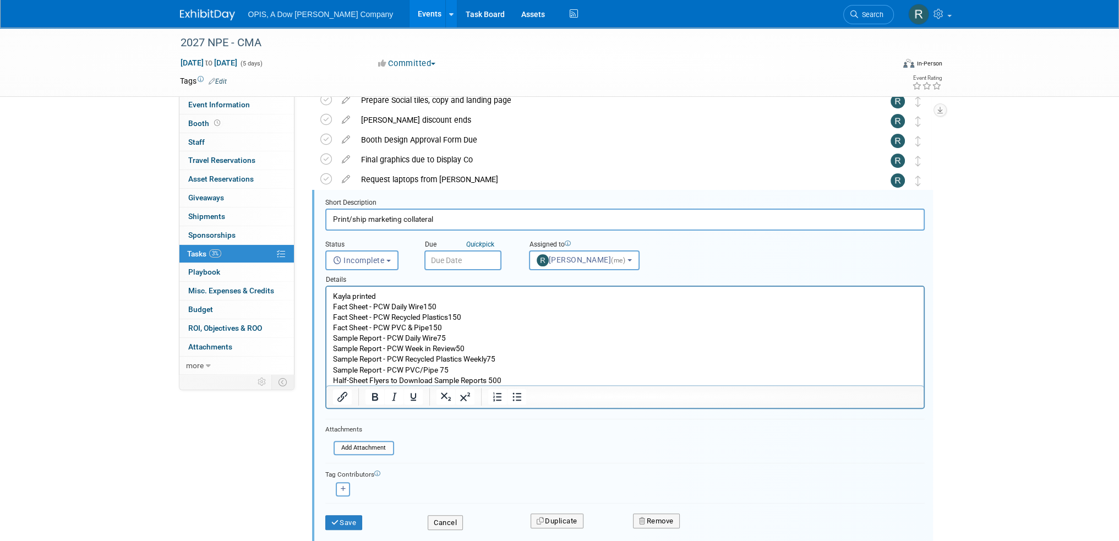
scroll to position [0, 0]
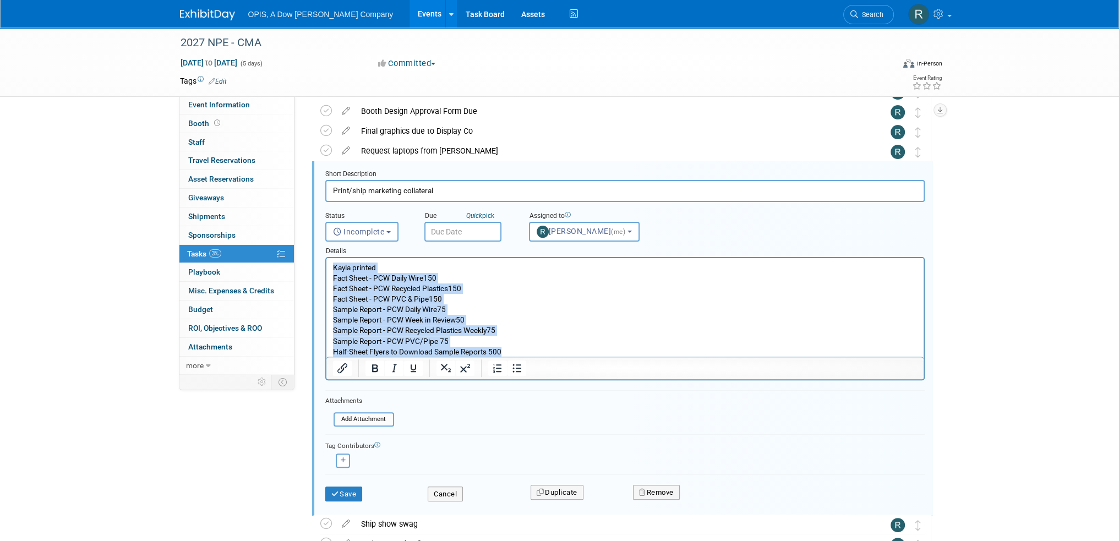
drag, startPoint x: 331, startPoint y: 266, endPoint x: 566, endPoint y: 372, distance: 258.0
click at [566, 357] on html "Kayla printed Fact Sheet - PCW Daily Wire150 Fact Sheet - PCW Recycled Plastics…" at bounding box center [624, 307] width 597 height 99
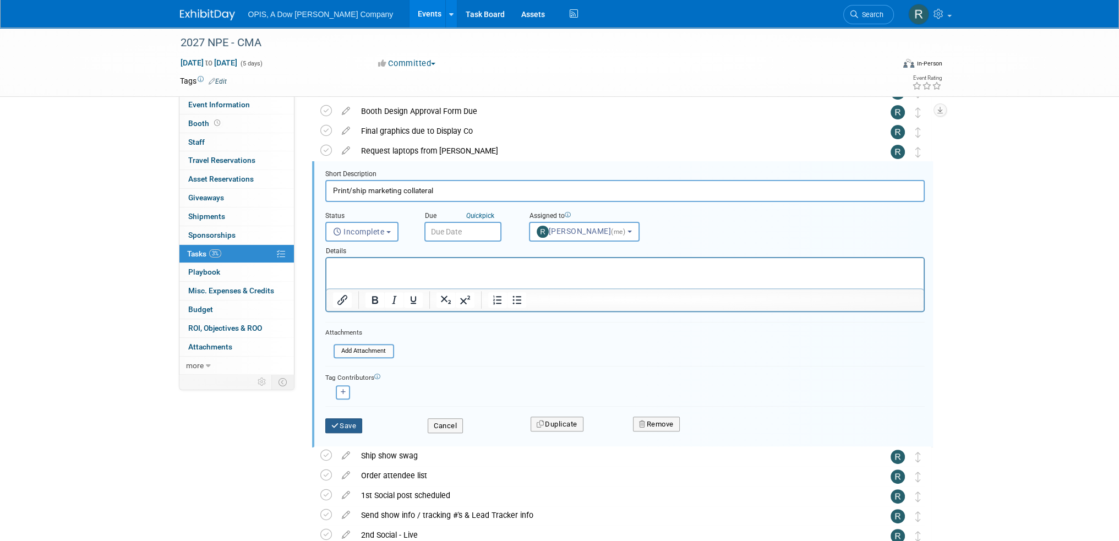
click at [341, 420] on button "Save" at bounding box center [343, 425] width 37 height 15
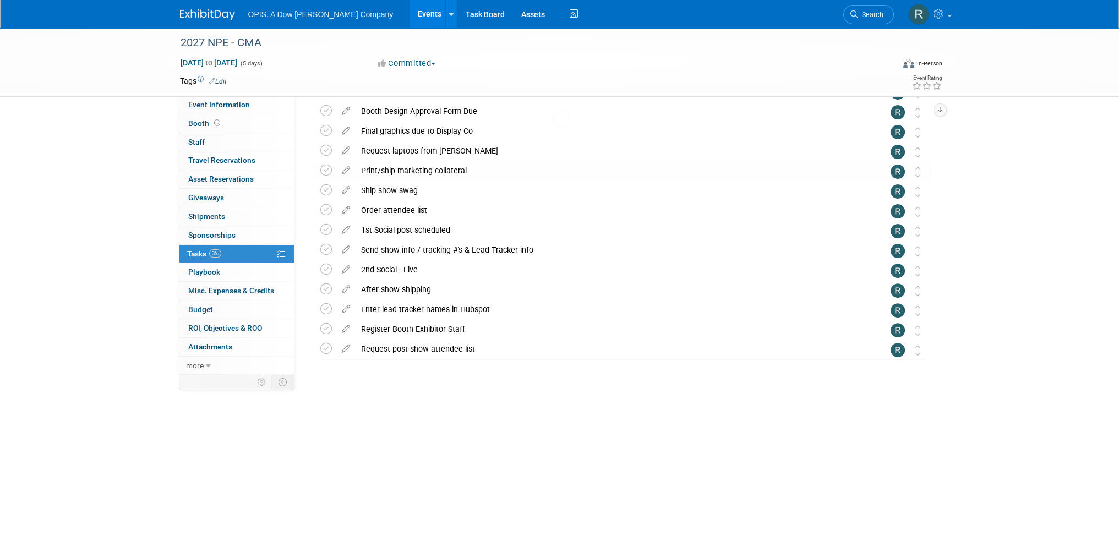
scroll to position [322, 0]
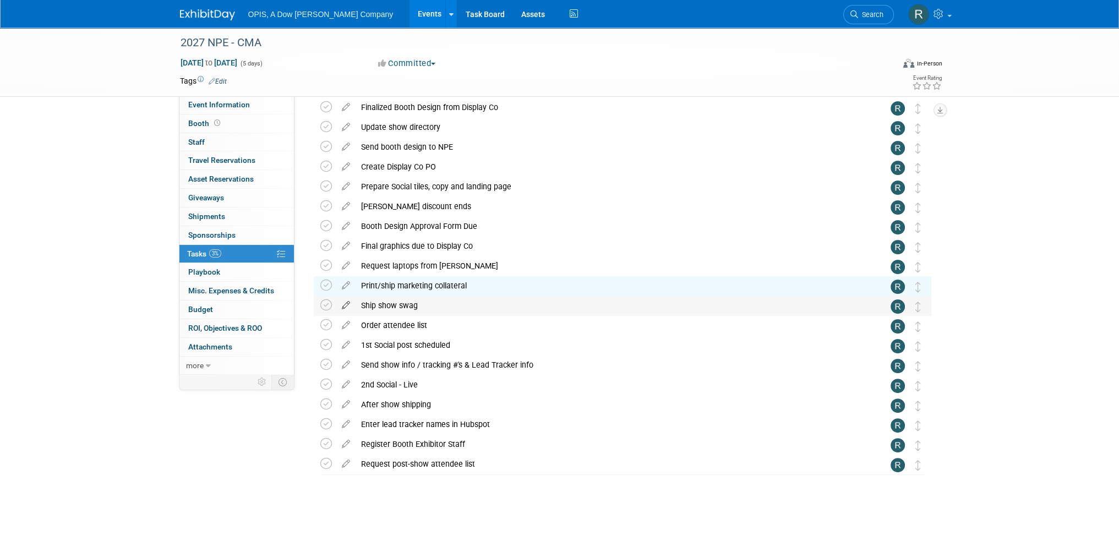
click at [341, 305] on icon at bounding box center [345, 303] width 19 height 14
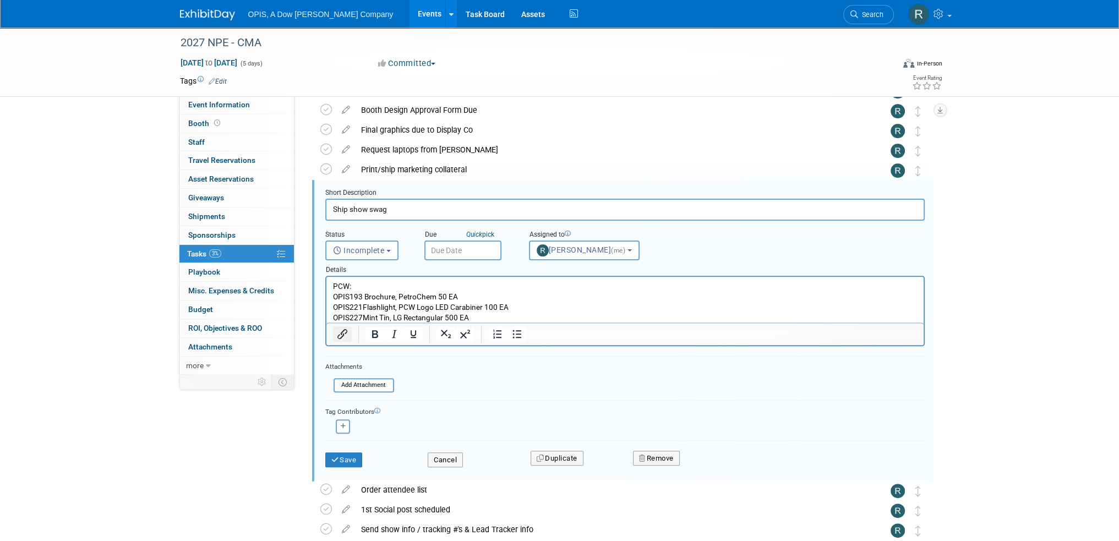
scroll to position [457, 0]
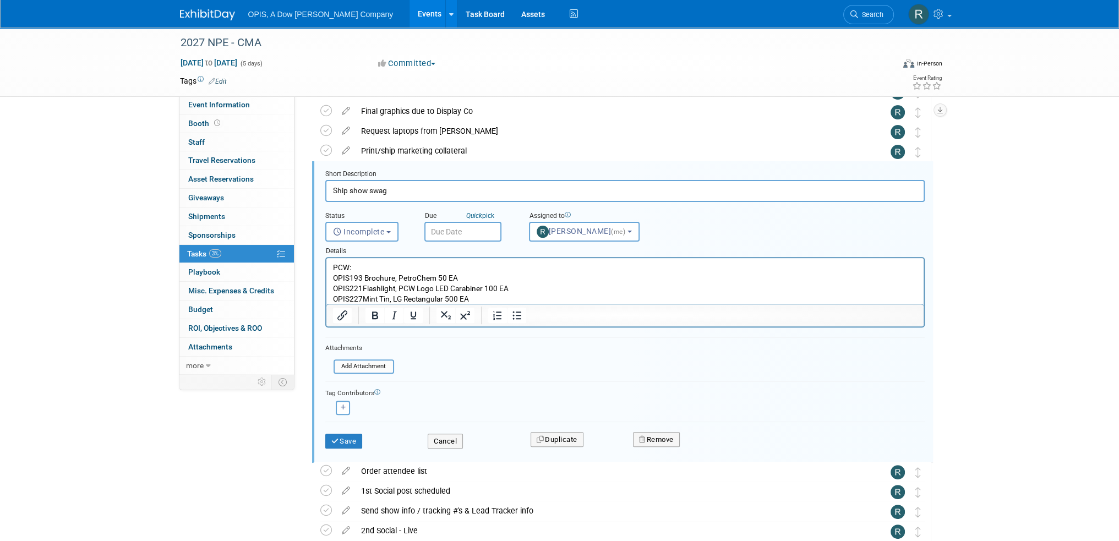
click at [329, 265] on html "PCW: OPIS193 Brochure, PetroChem 50 EA OPIS221Flashlight, PCW Logo LED Carabine…" at bounding box center [624, 281] width 597 height 46
drag, startPoint x: 333, startPoint y: 264, endPoint x: 559, endPoint y: 316, distance: 232.0
click at [559, 305] on html "PCW: OPIS193 Brochure, PetroChem 50 EA OPIS221Flashlight, PCW Logo LED Carabine…" at bounding box center [624, 281] width 597 height 46
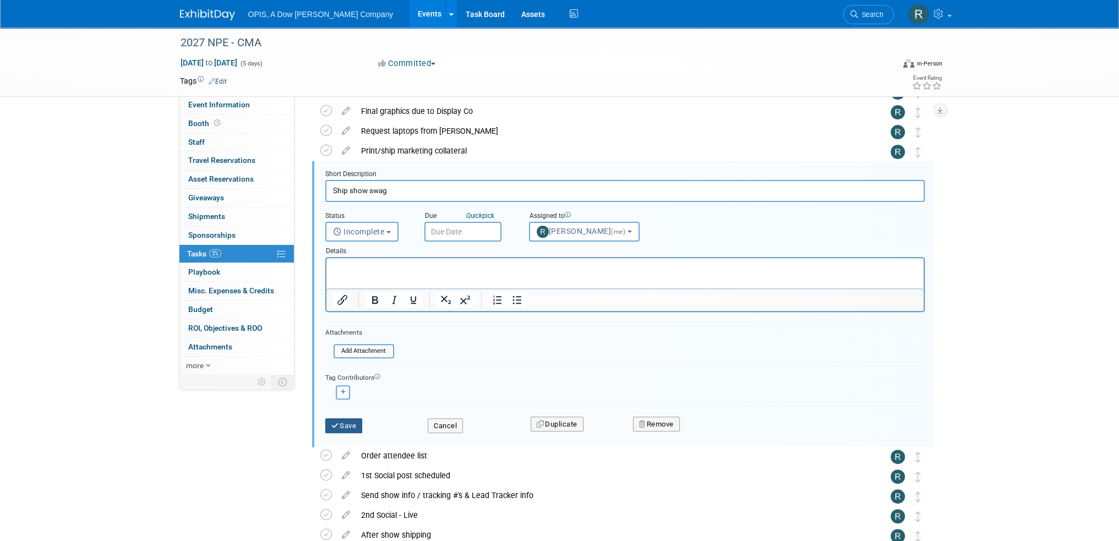
click at [360, 425] on button "Save" at bounding box center [343, 425] width 37 height 15
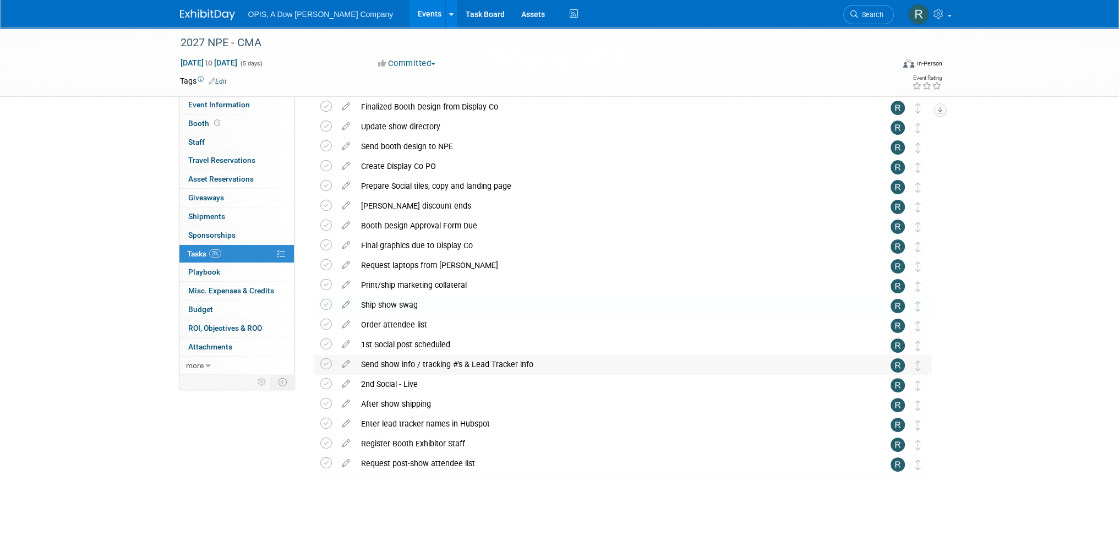
scroll to position [322, 0]
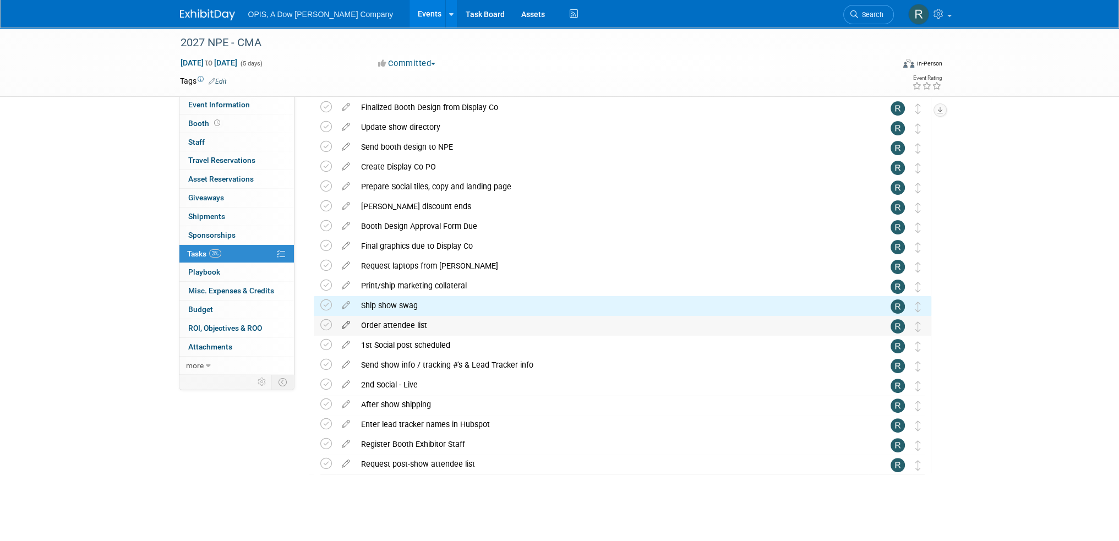
click at [344, 325] on icon at bounding box center [345, 323] width 19 height 14
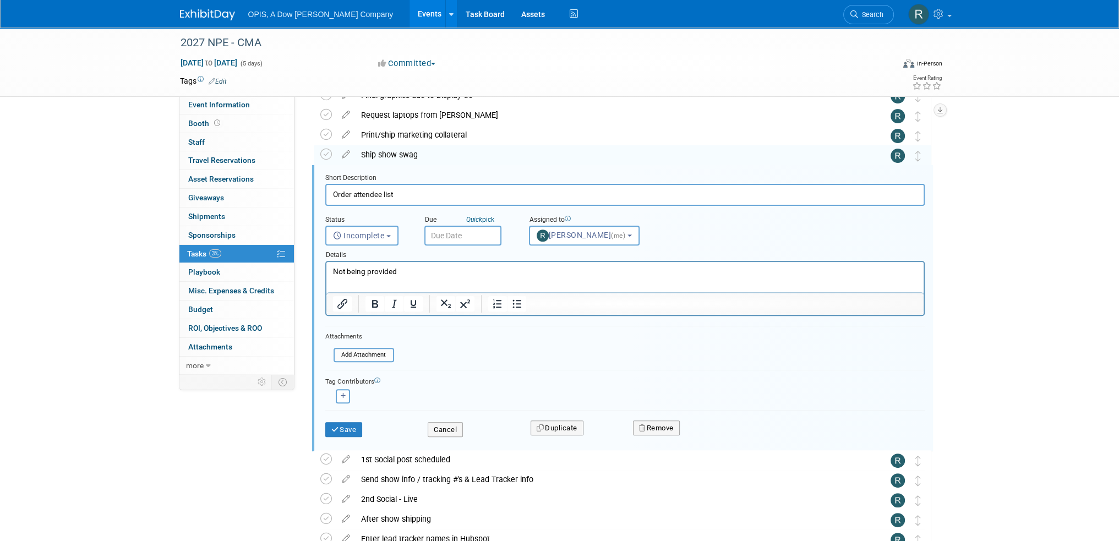
scroll to position [477, 0]
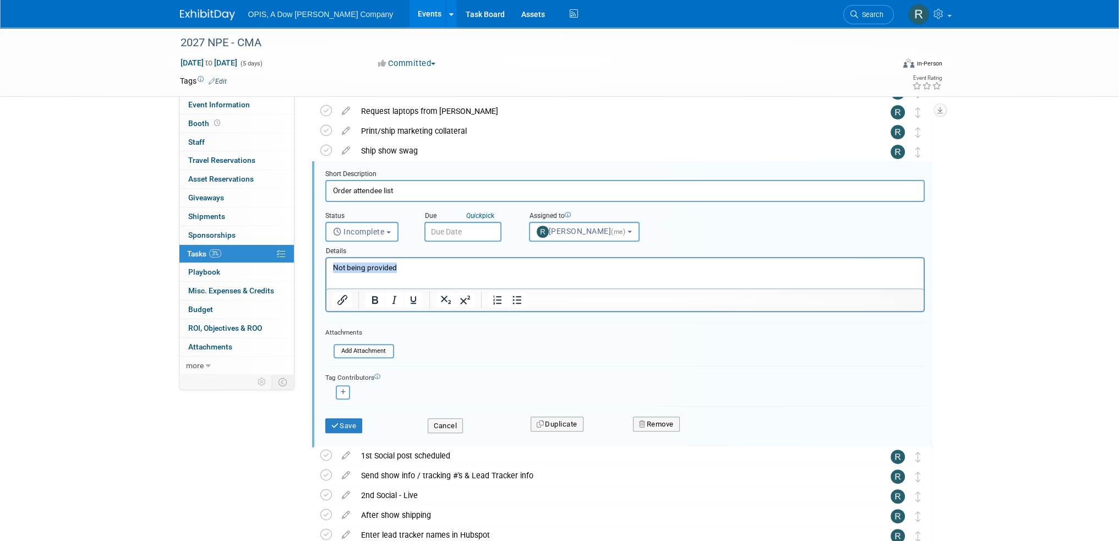
drag, startPoint x: 404, startPoint y: 273, endPoint x: 268, endPoint y: 266, distance: 136.7
click at [326, 266] on html "Not being provided" at bounding box center [624, 265] width 597 height 15
click at [354, 418] on button "Save" at bounding box center [343, 425] width 37 height 15
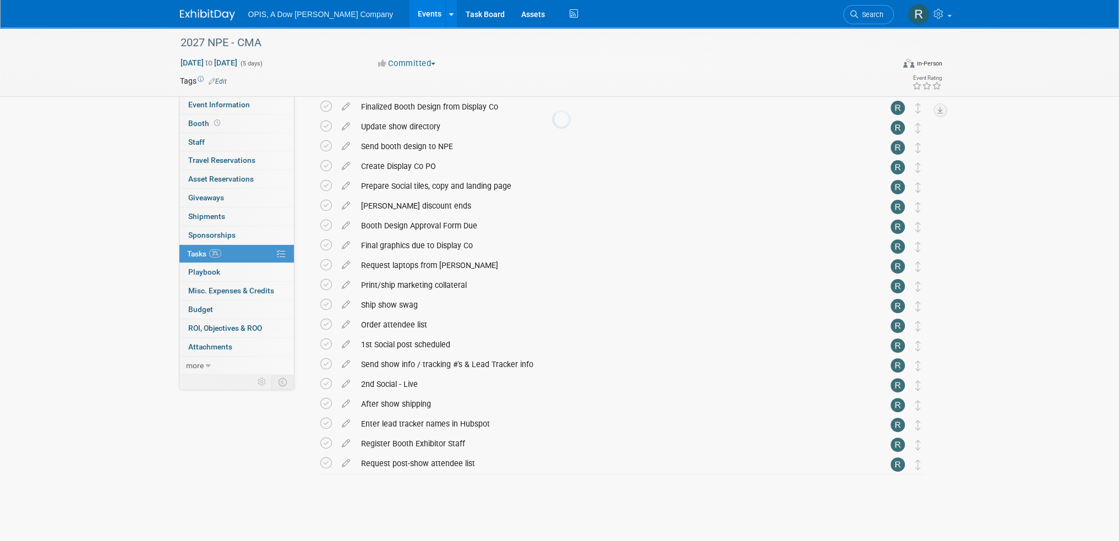
scroll to position [322, 0]
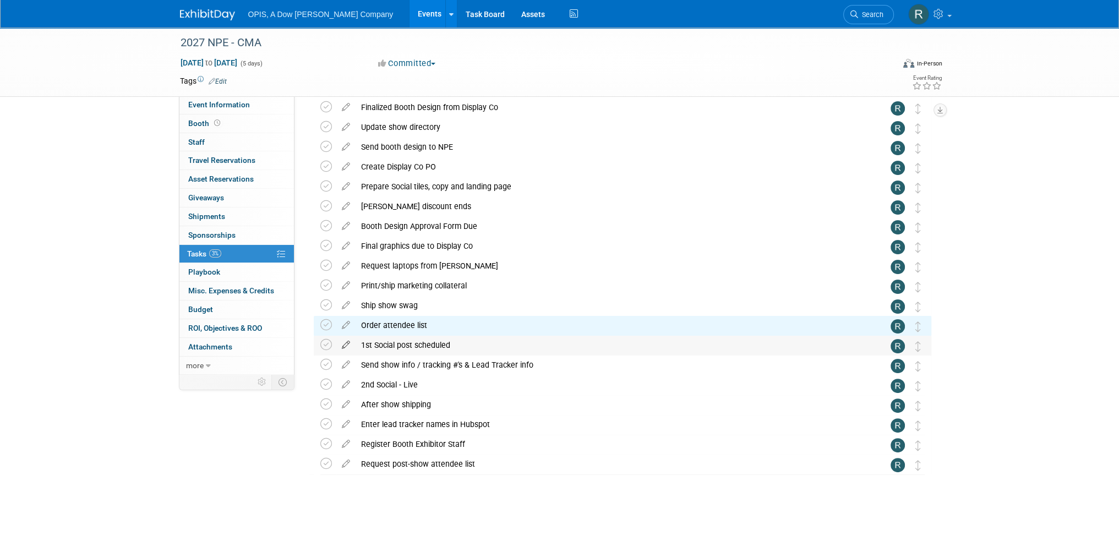
click at [346, 345] on icon at bounding box center [345, 343] width 19 height 14
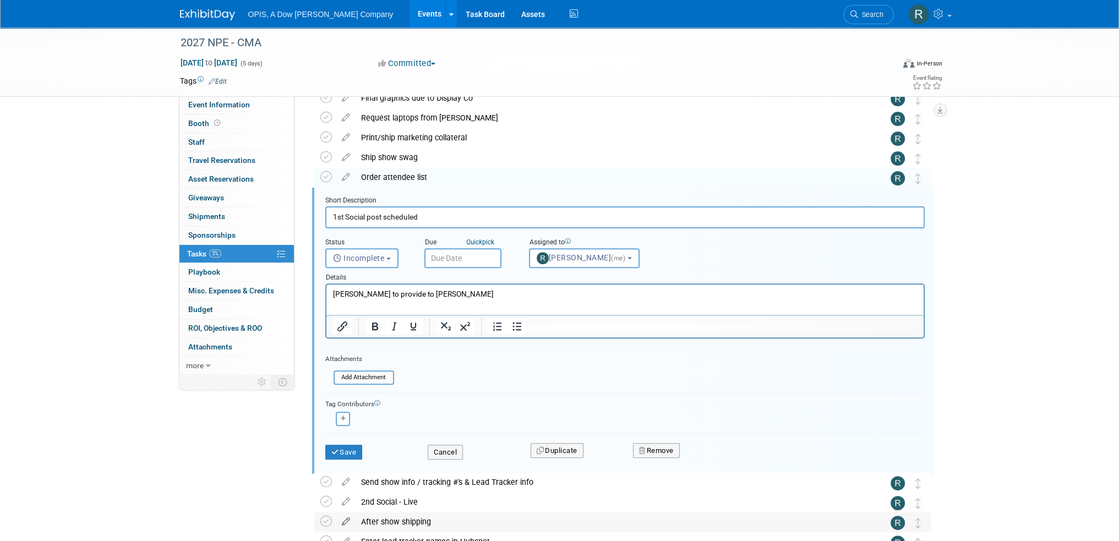
scroll to position [0, 0]
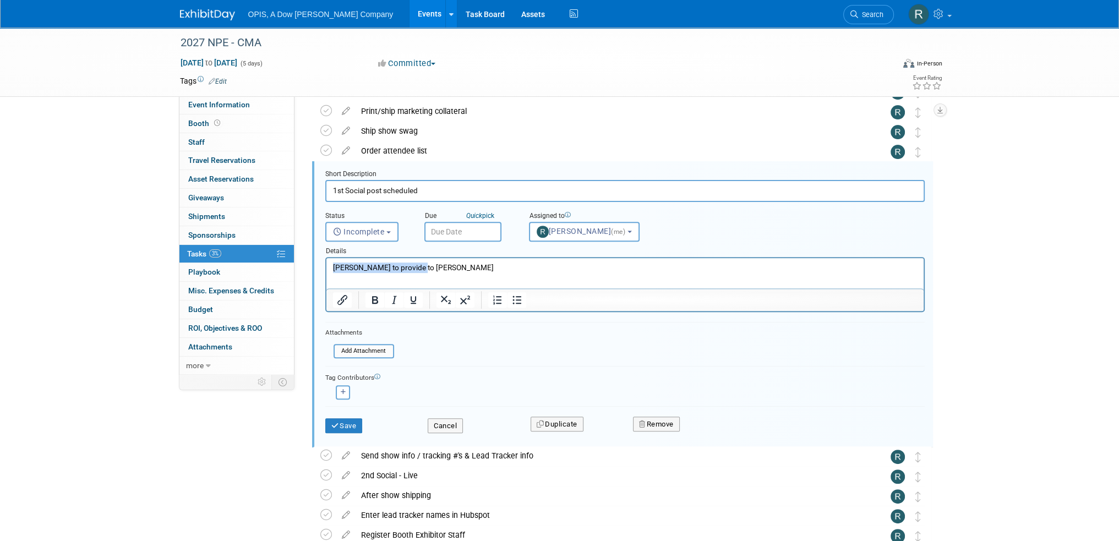
drag, startPoint x: 434, startPoint y: 264, endPoint x: 602, endPoint y: 538, distance: 321.6
click at [326, 273] on html "Kayla to provide to Katie" at bounding box center [624, 265] width 597 height 15
click at [340, 427] on button "Save" at bounding box center [343, 425] width 37 height 15
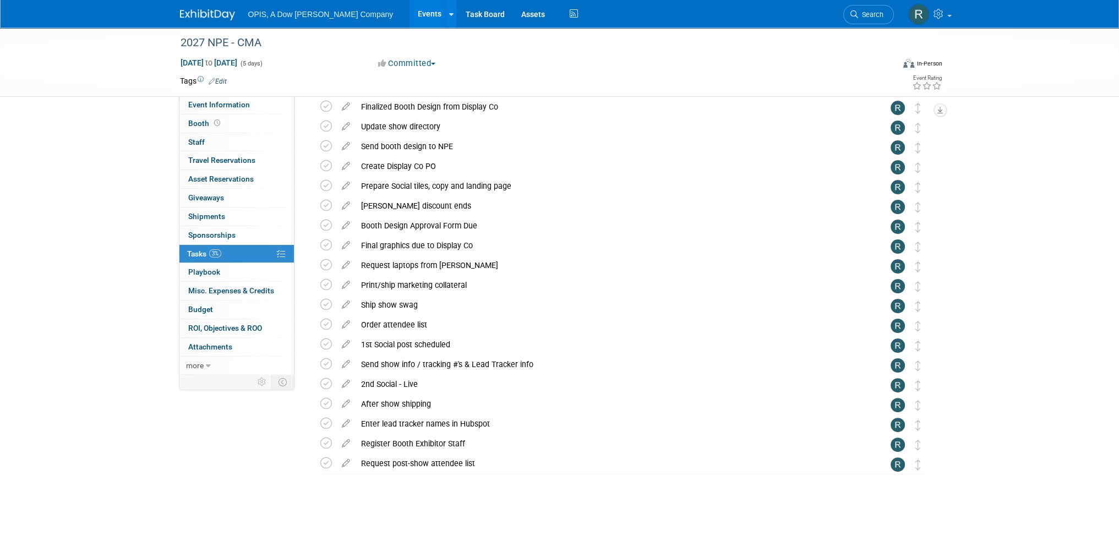
scroll to position [322, 0]
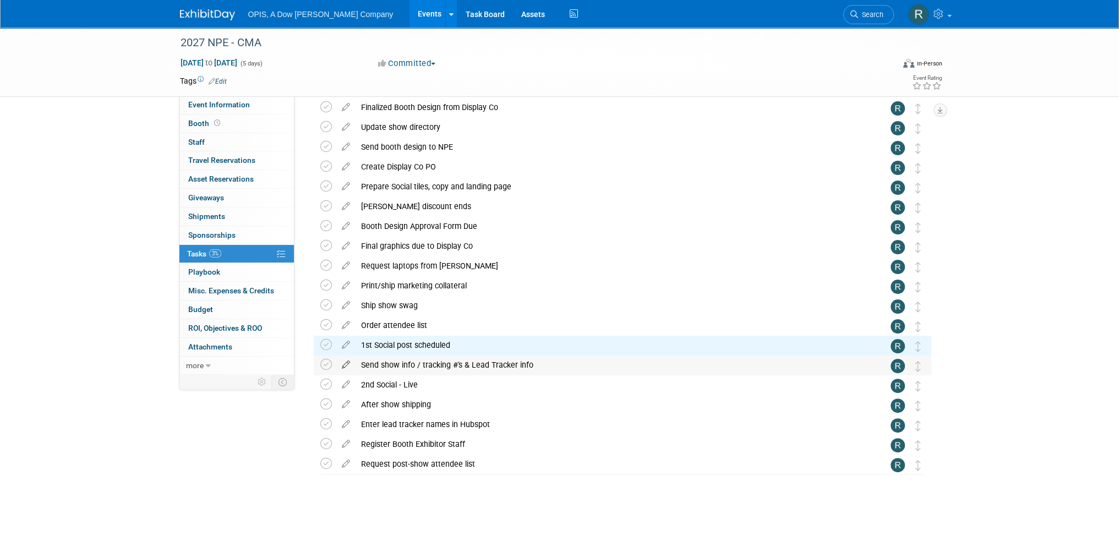
click at [343, 365] on icon at bounding box center [345, 363] width 19 height 14
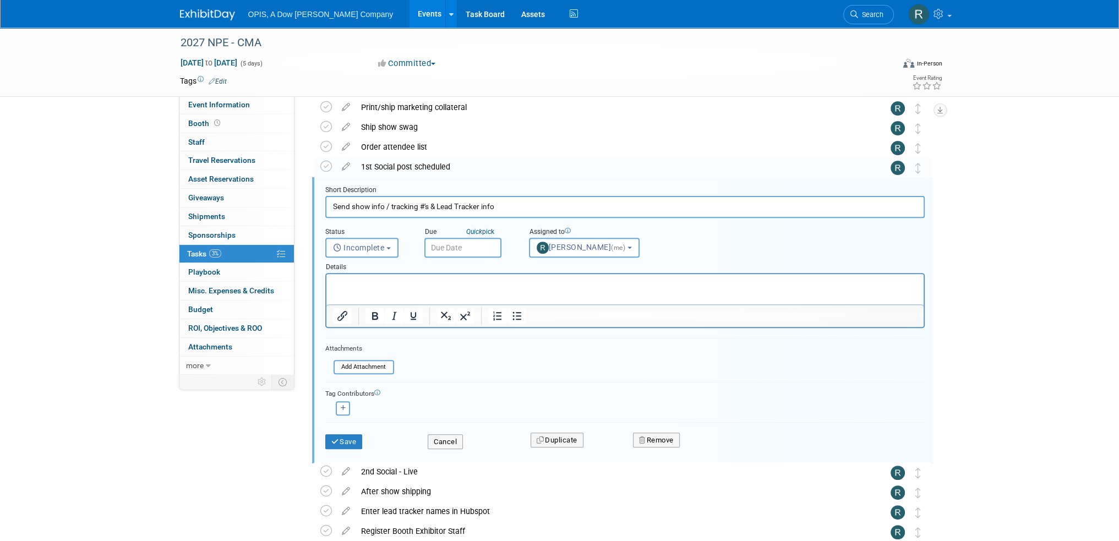
scroll to position [517, 0]
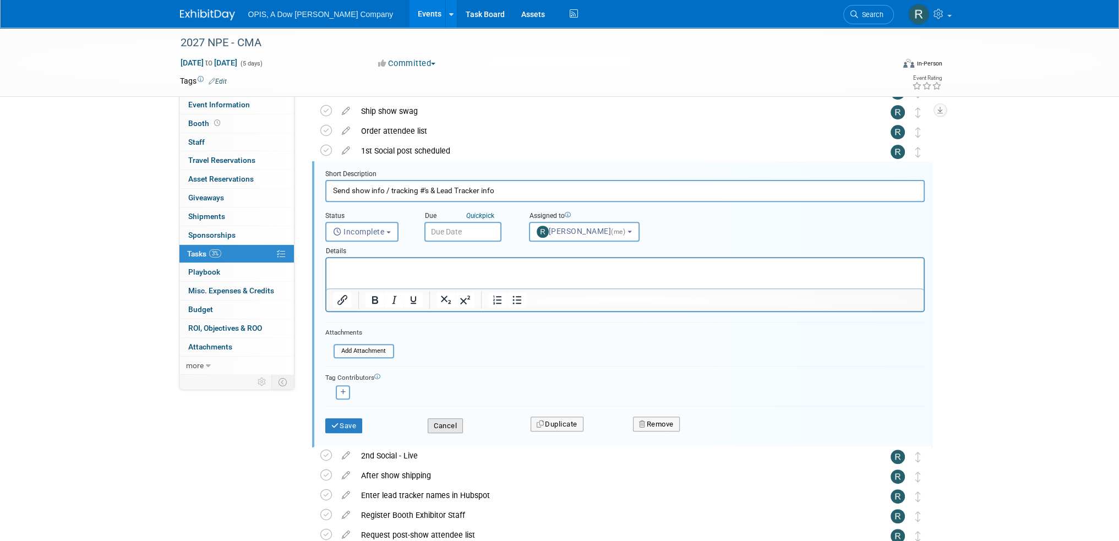
click at [449, 426] on button "Cancel" at bounding box center [445, 425] width 35 height 15
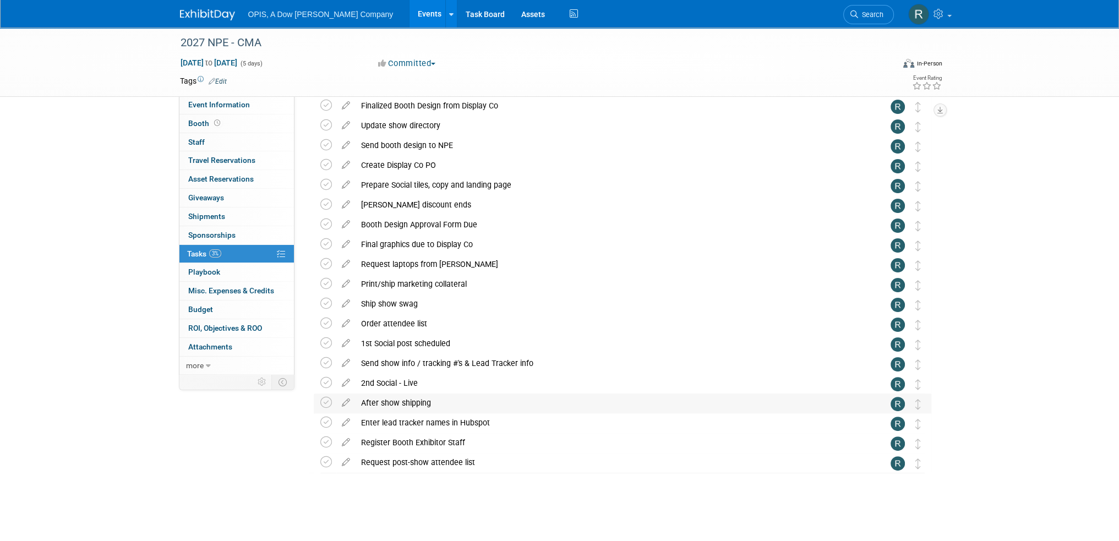
scroll to position [322, 0]
click at [344, 383] on icon at bounding box center [345, 383] width 19 height 14
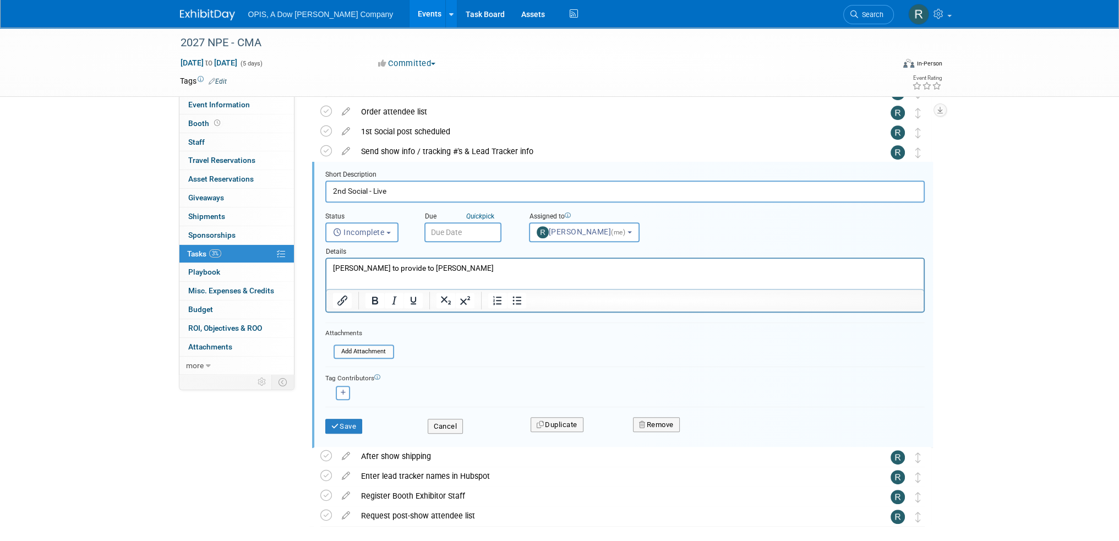
scroll to position [536, 0]
drag, startPoint x: 438, startPoint y: 267, endPoint x: 281, endPoint y: 268, distance: 156.4
click at [326, 268] on html "Kayla to provide to Katie" at bounding box center [624, 265] width 597 height 15
click at [349, 427] on button "Save" at bounding box center [343, 425] width 37 height 15
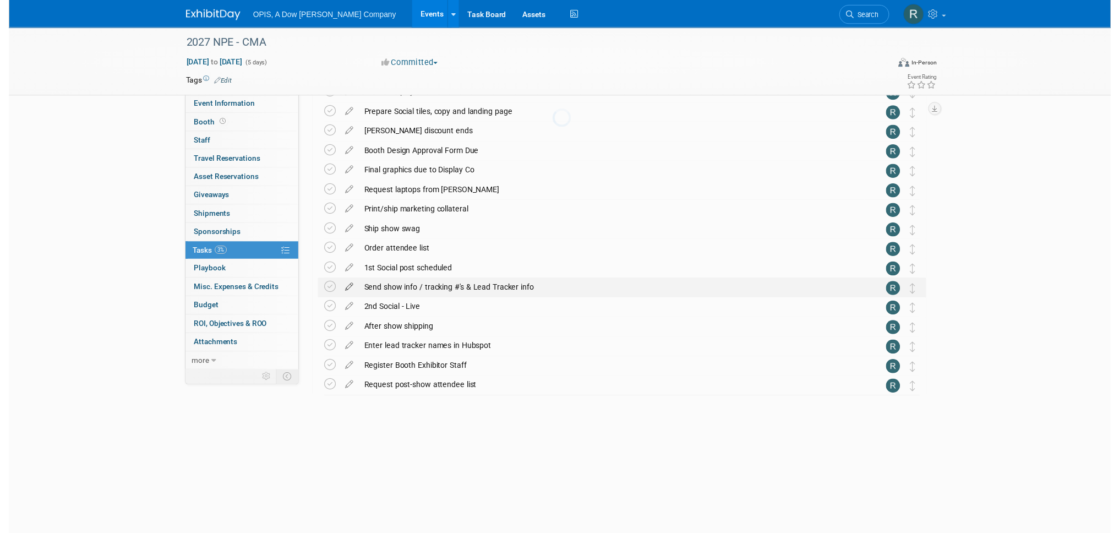
scroll to position [322, 0]
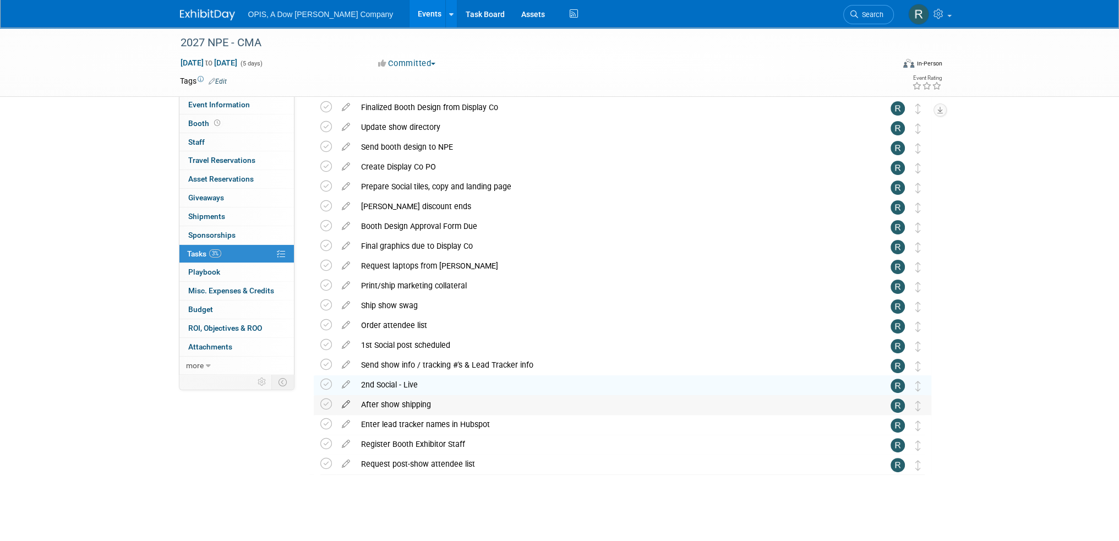
click at [346, 403] on icon at bounding box center [345, 402] width 19 height 14
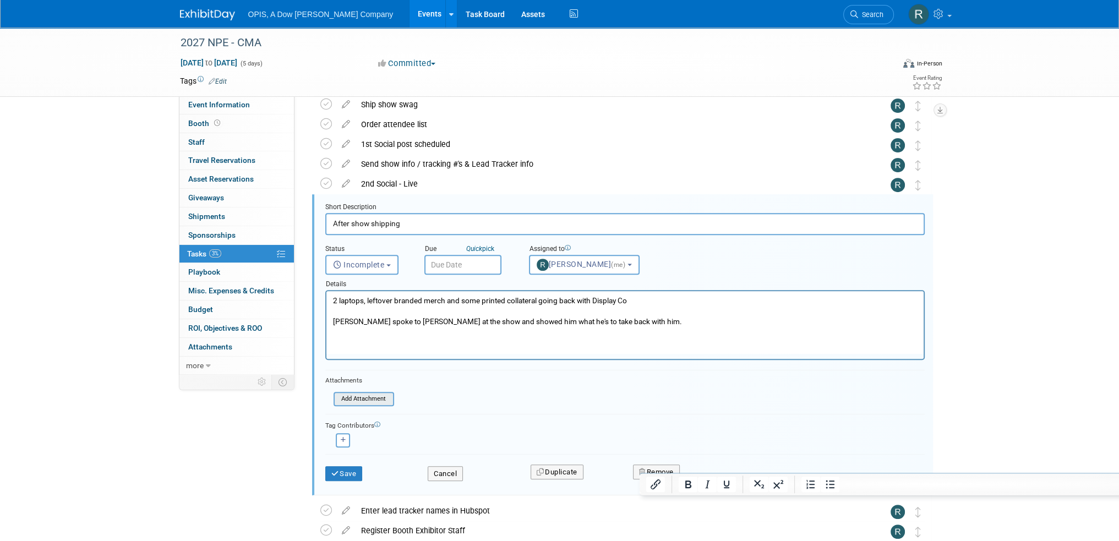
scroll to position [556, 0]
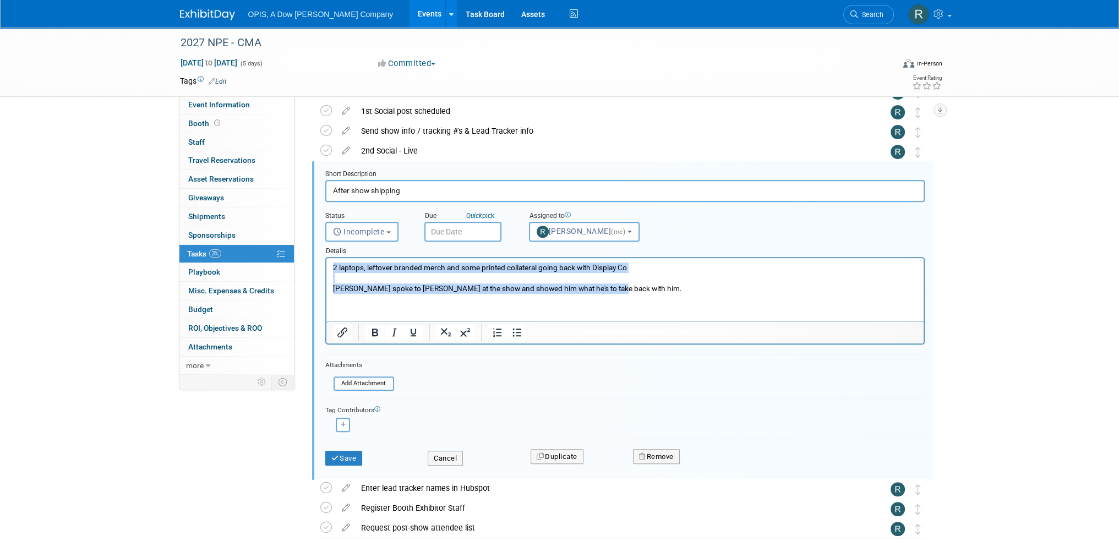
drag, startPoint x: 616, startPoint y: 290, endPoint x: 315, endPoint y: 273, distance: 301.2
click at [326, 273] on html "2 laptops, leftover branded merch and some printed collateral going back with D…" at bounding box center [624, 276] width 597 height 36
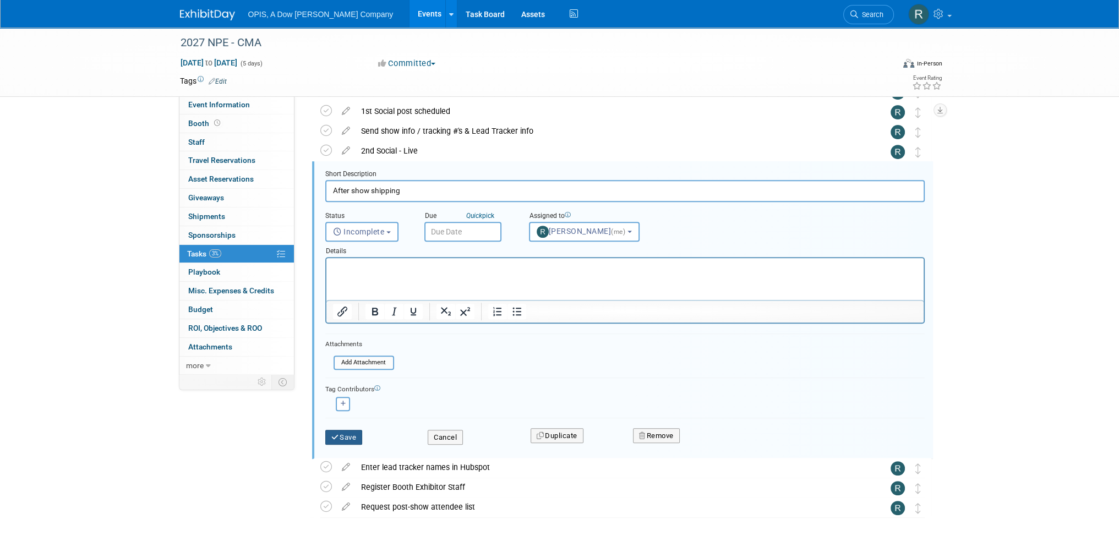
click at [338, 434] on icon "submit" at bounding box center [335, 437] width 9 height 7
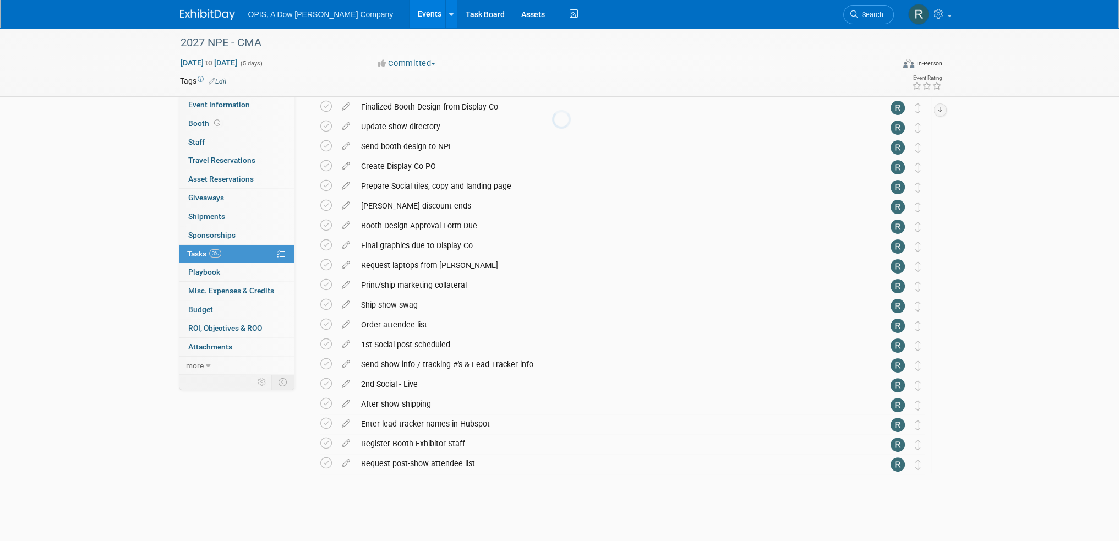
scroll to position [322, 0]
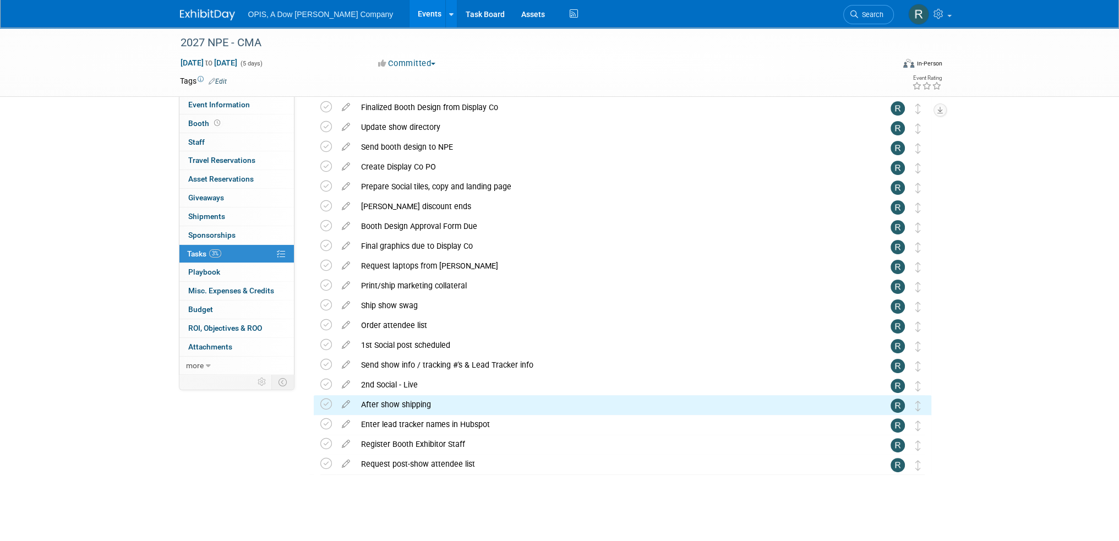
click at [343, 424] on icon at bounding box center [345, 422] width 19 height 14
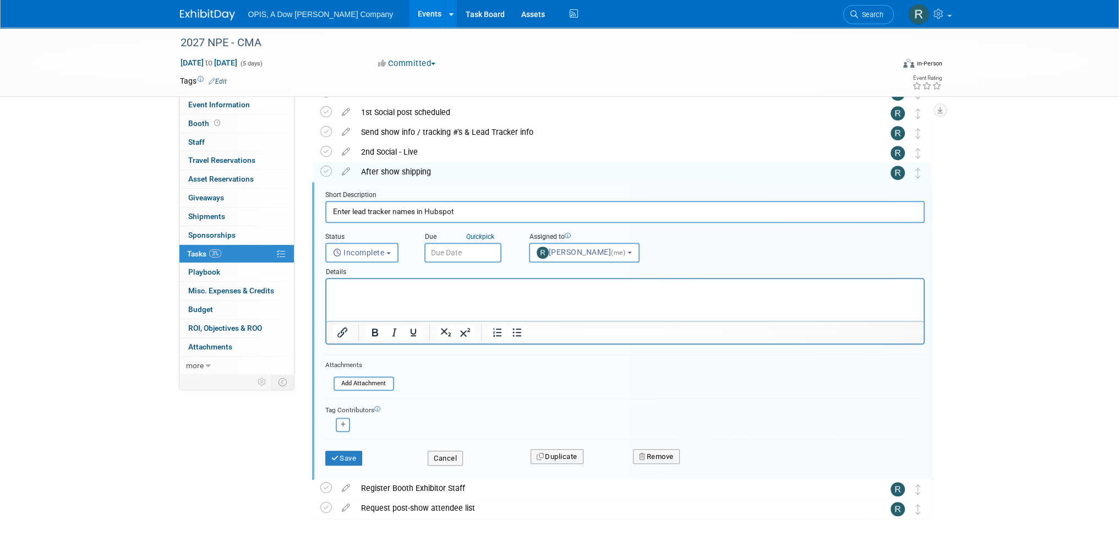
scroll to position [576, 0]
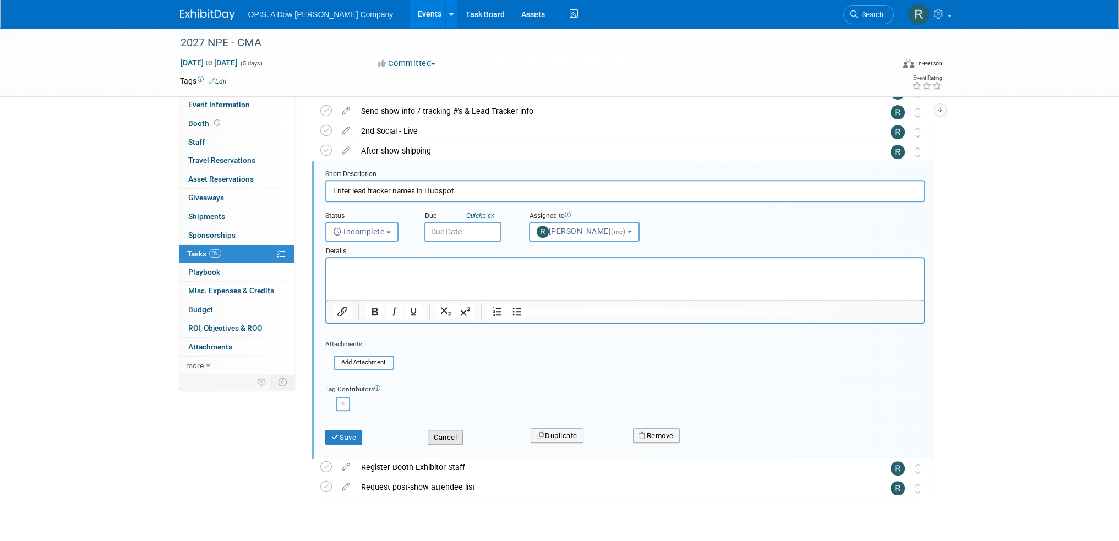
click at [440, 438] on button "Cancel" at bounding box center [445, 437] width 35 height 15
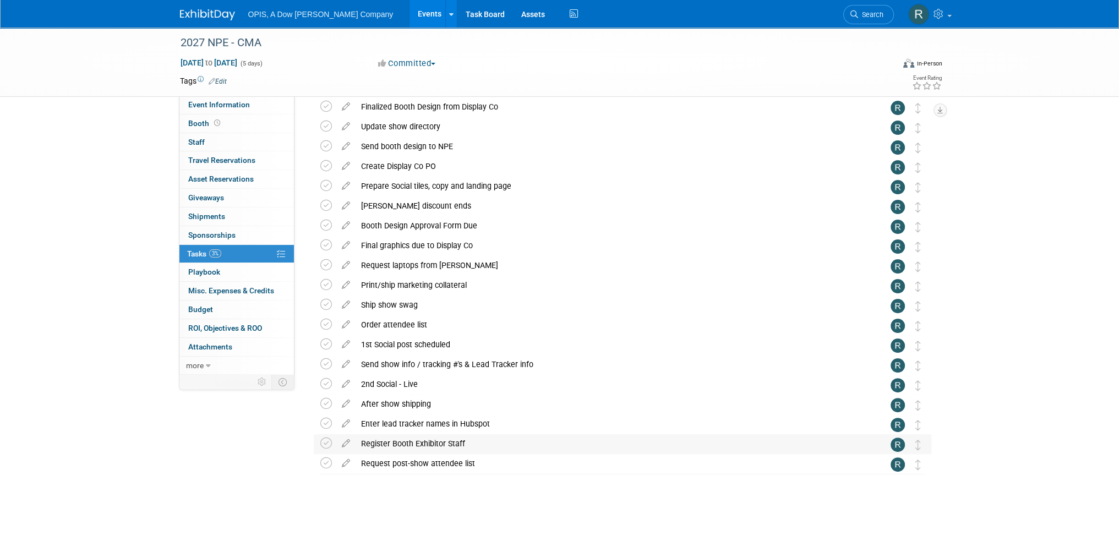
scroll to position [322, 0]
click at [346, 442] on icon at bounding box center [345, 442] width 19 height 14
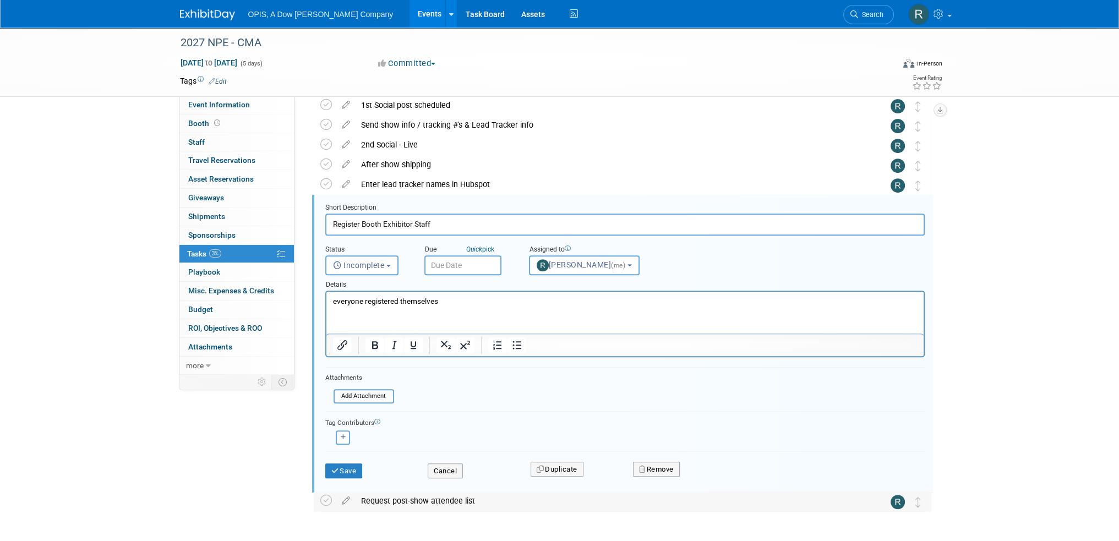
scroll to position [0, 0]
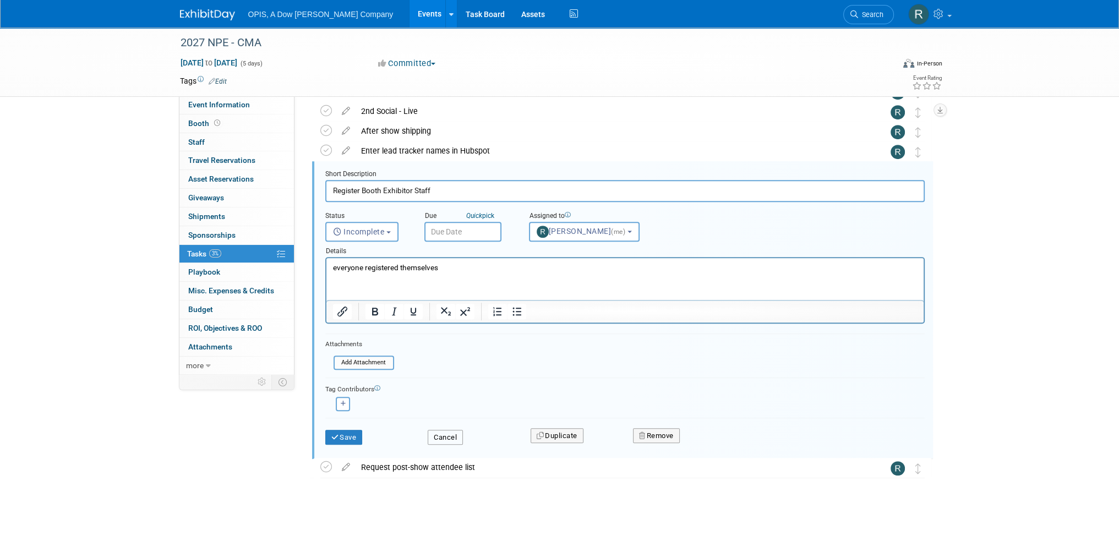
click at [439, 435] on button "Cancel" at bounding box center [445, 437] width 35 height 15
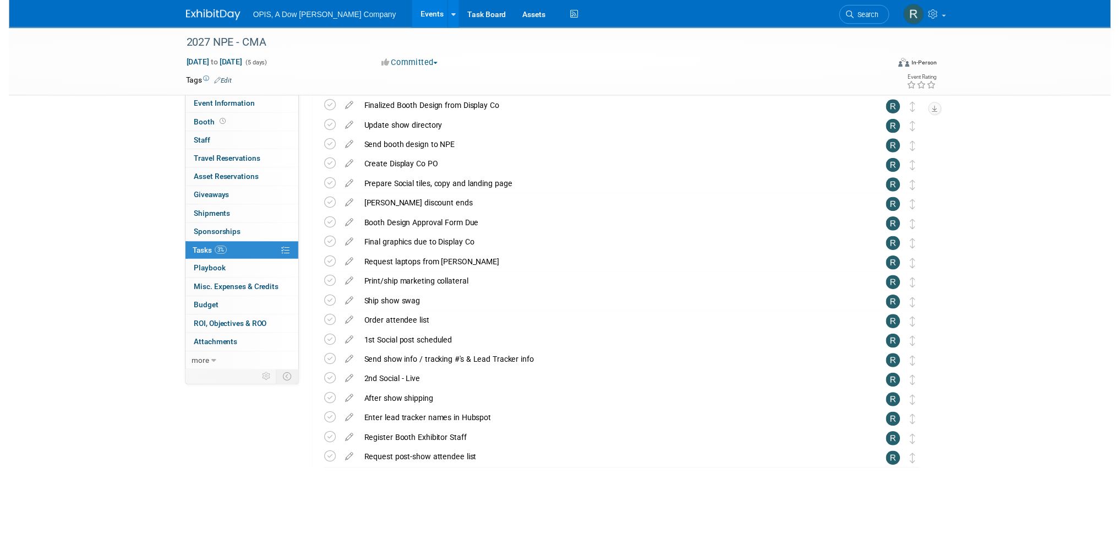
scroll to position [322, 0]
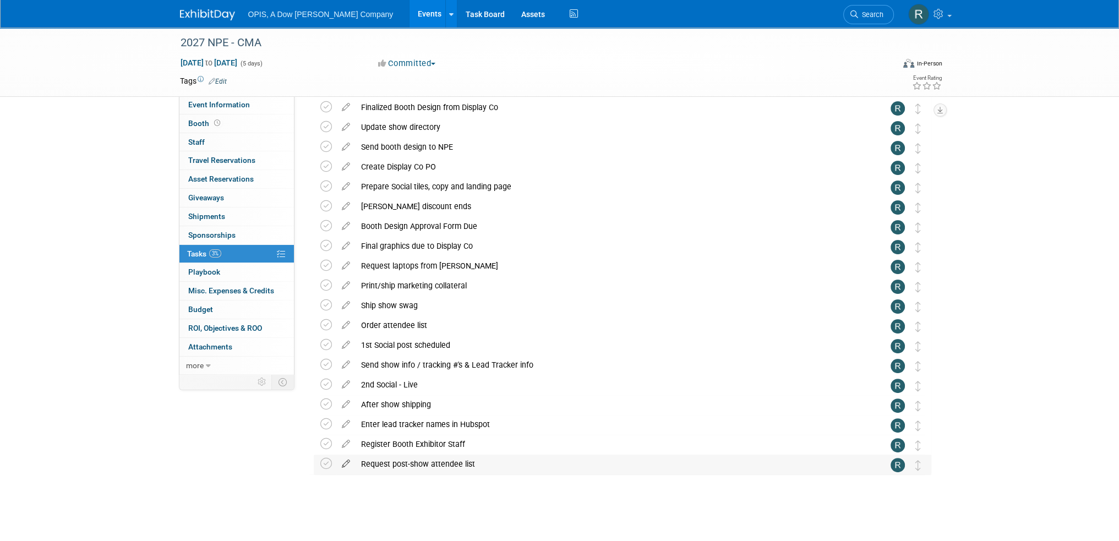
click at [344, 464] on icon at bounding box center [345, 462] width 19 height 14
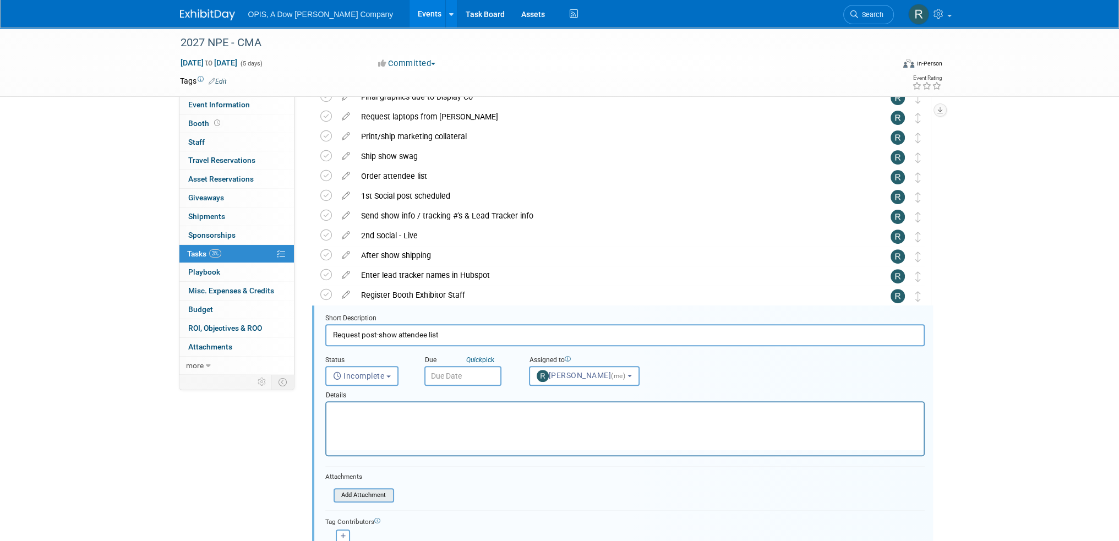
scroll to position [599, 0]
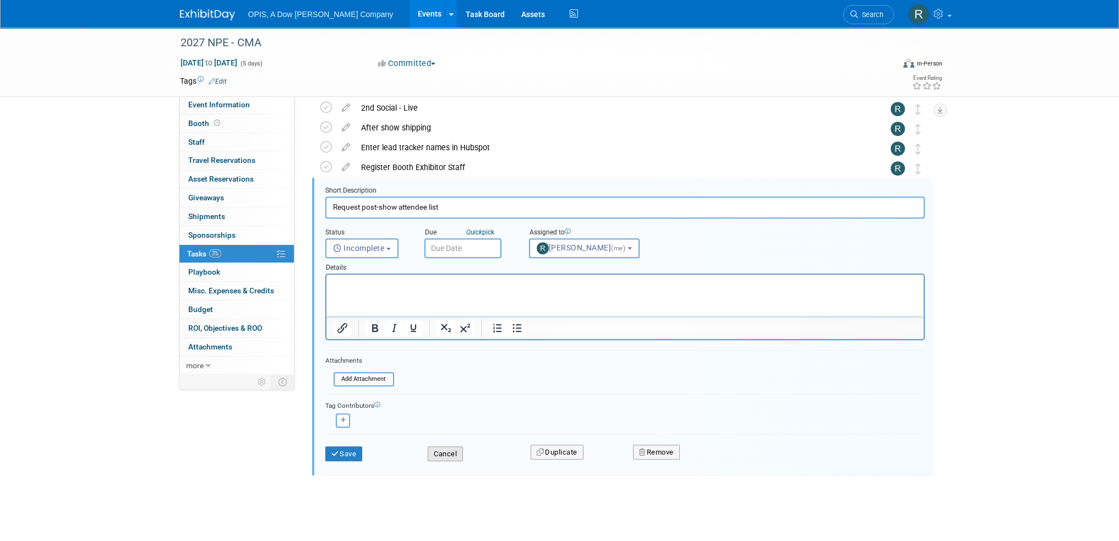
click at [439, 455] on button "Cancel" at bounding box center [445, 454] width 35 height 15
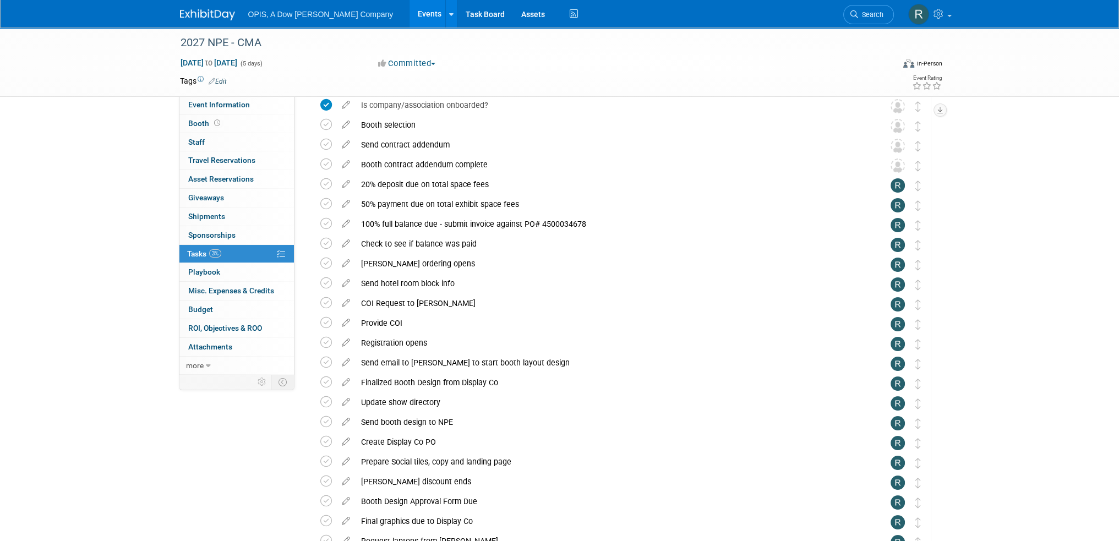
scroll to position [10, 0]
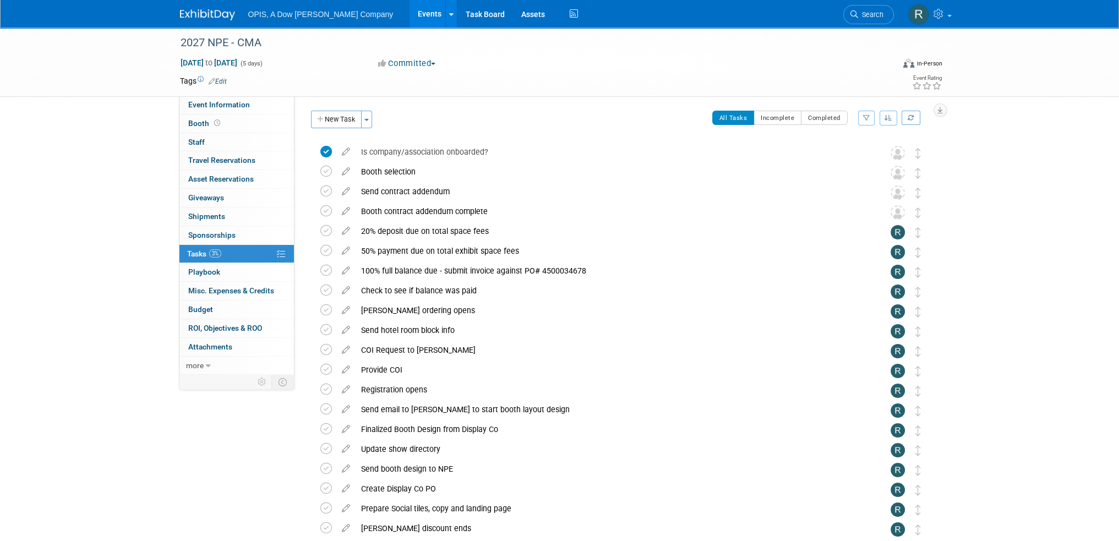
click at [410, 15] on link "Events" at bounding box center [430, 14] width 40 height 28
